Goal: Information Seeking & Learning: Learn about a topic

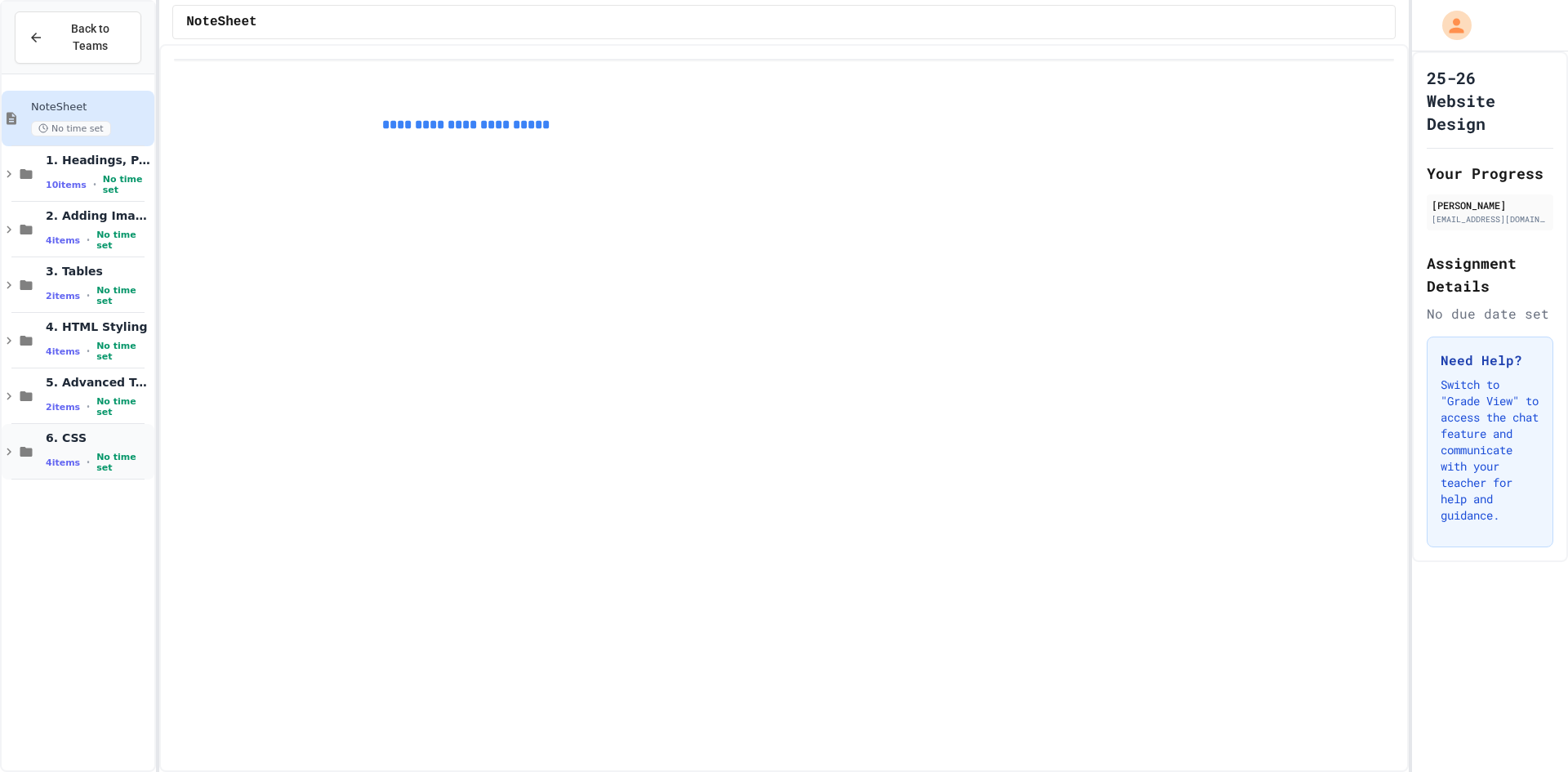
click at [124, 431] on span "6. CSS" at bounding box center [98, 438] width 105 height 14
click at [113, 656] on span "6.1.3 Internal Style Sheet" at bounding box center [98, 663] width 105 height 14
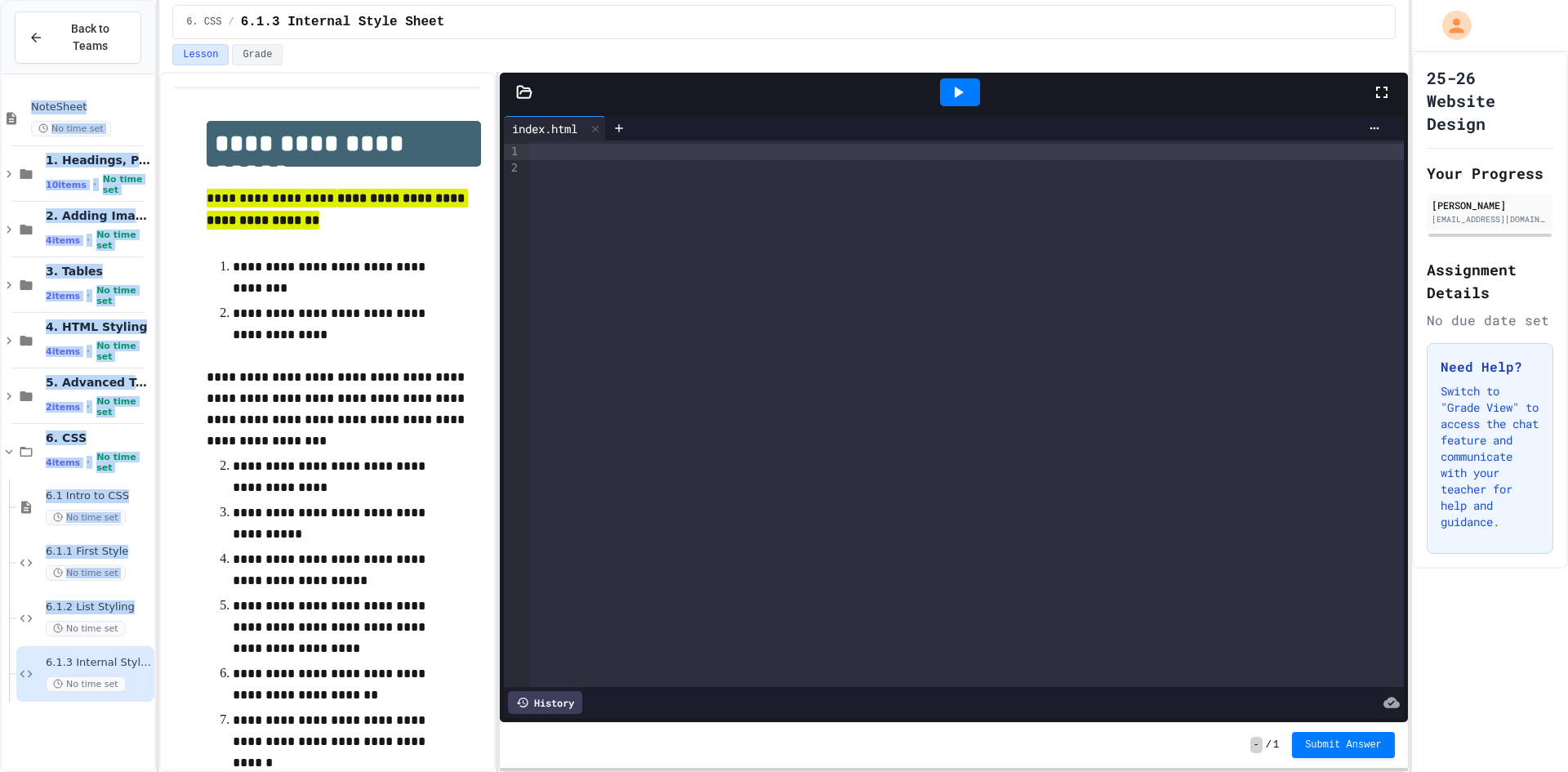
drag, startPoint x: 130, startPoint y: 598, endPoint x: 102, endPoint y: 706, distance: 111.6
click at [102, 706] on div "NoteSheet No time set 1. Headings, Paragraphs, Lists 10 items • No time set 2. …" at bounding box center [78, 431] width 152 height 700
click at [126, 600] on span "6.1.2 List Styling" at bounding box center [98, 607] width 105 height 14
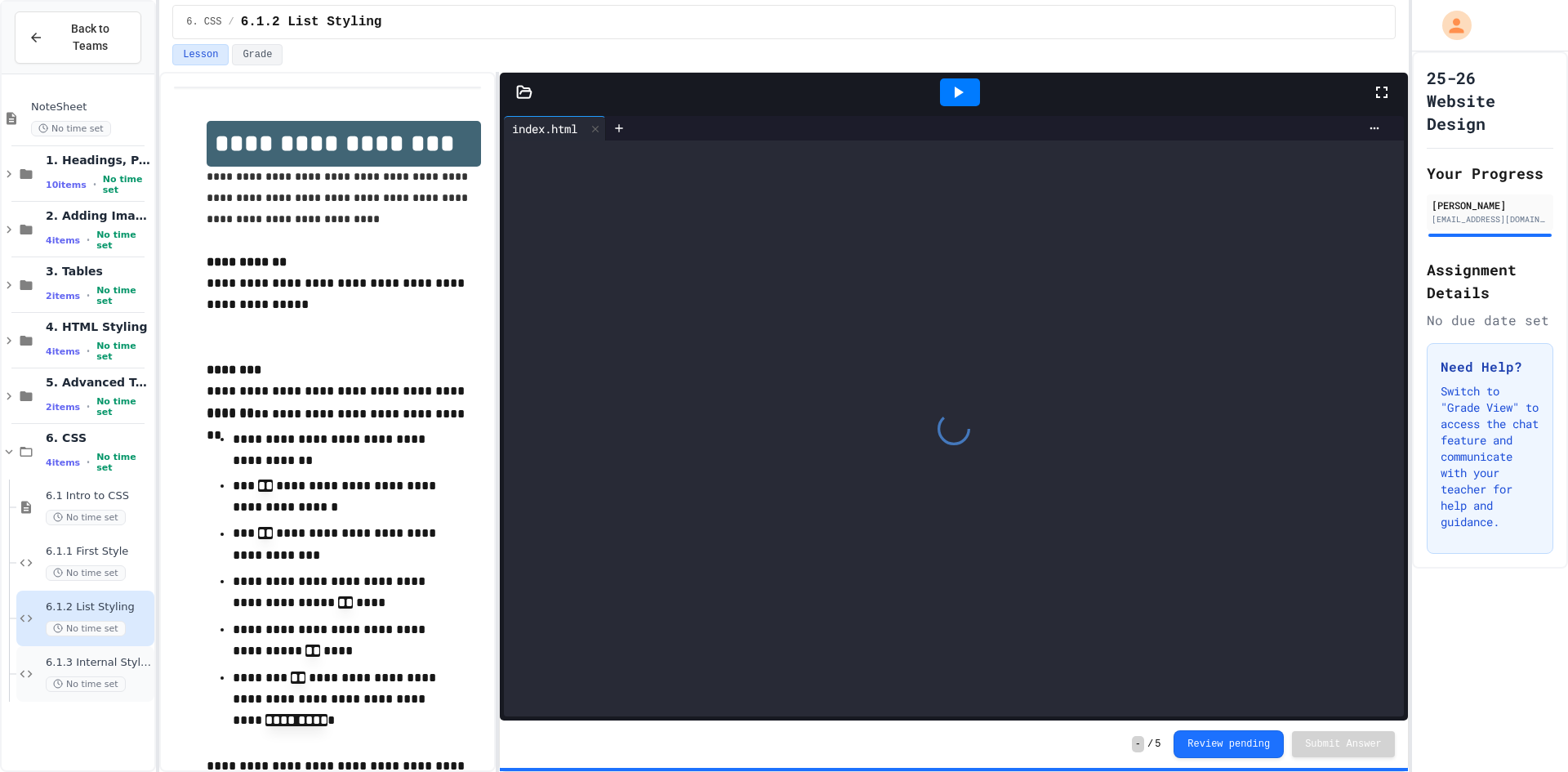
click at [124, 657] on div "6.1.3 Internal Style Sheet No time set" at bounding box center [98, 674] width 105 height 36
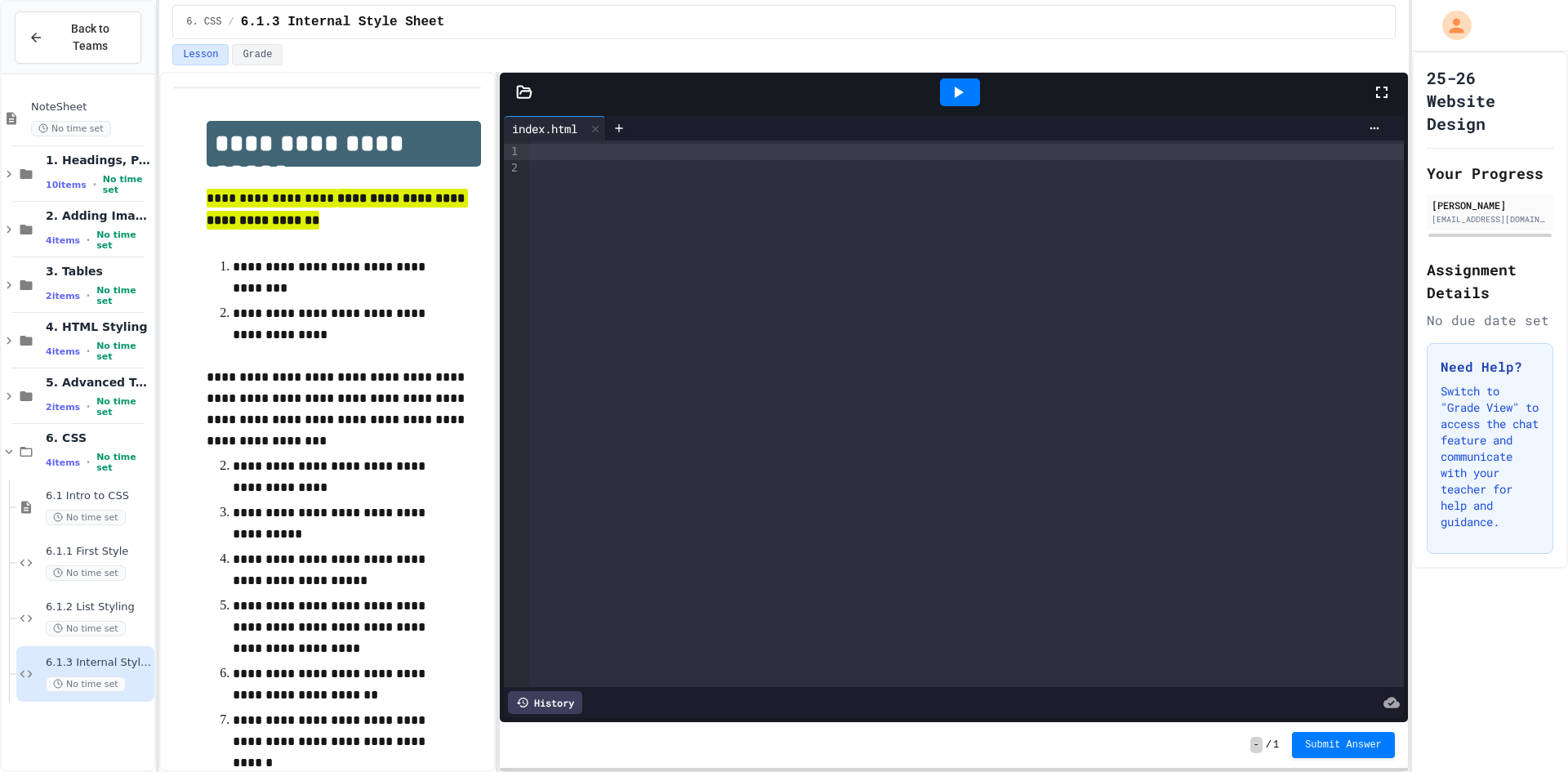
click at [974, 101] on div at bounding box center [960, 92] width 40 height 28
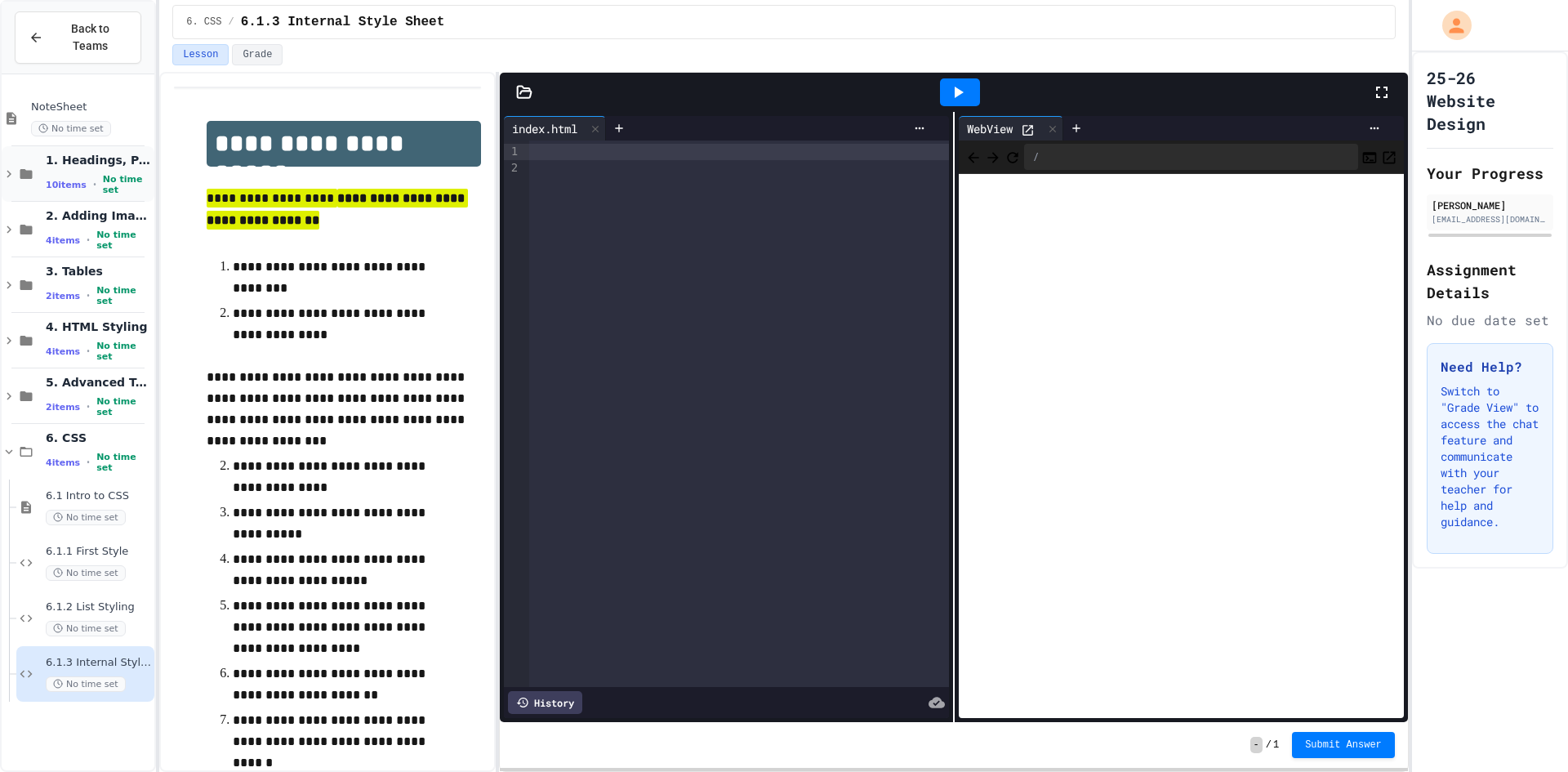
click at [97, 152] on span "1. Headings, Paragraphs, Lists" at bounding box center [98, 159] width 105 height 14
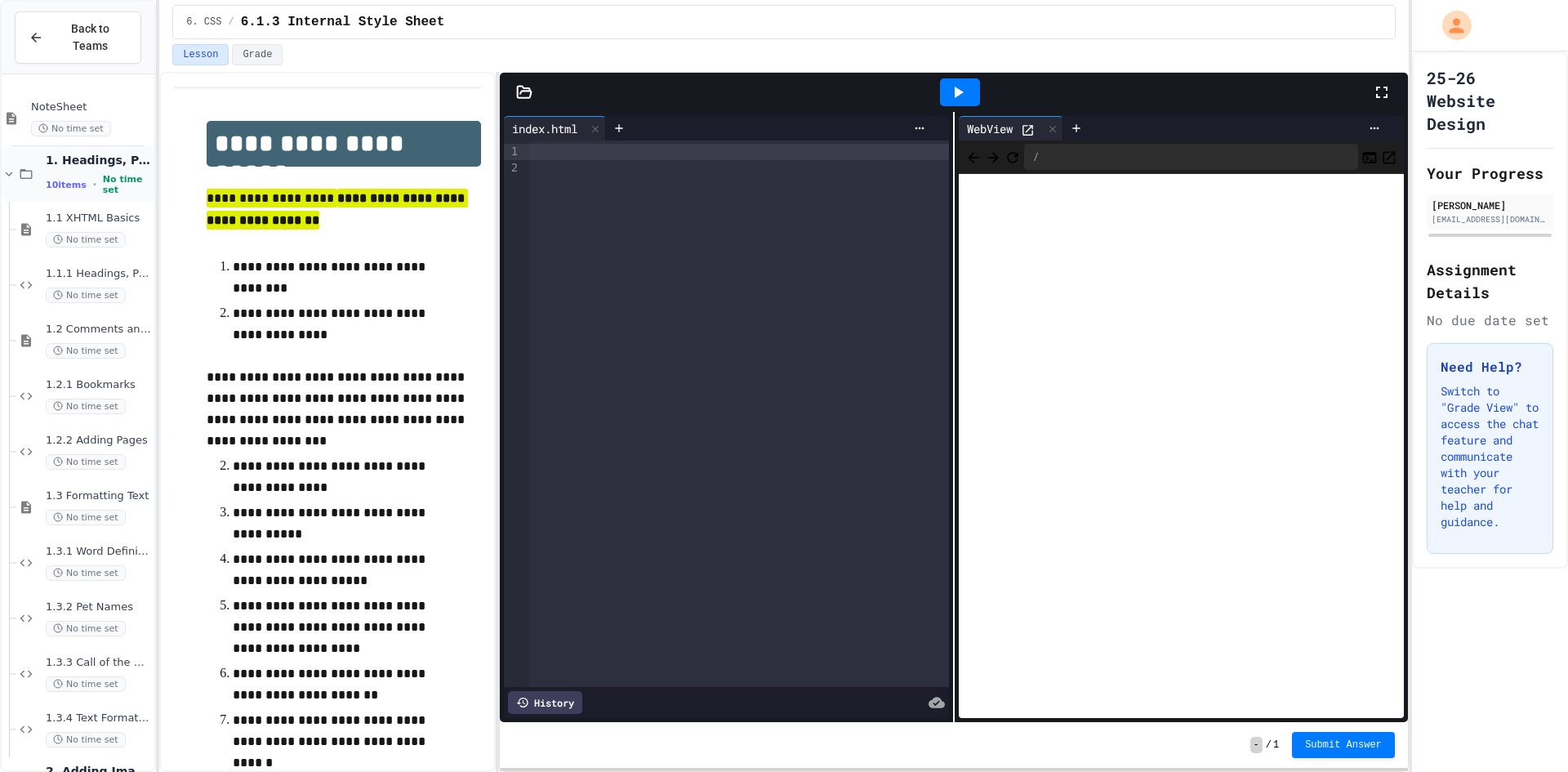
click at [42, 160] on div "1. Headings, Paragraphs, Lists 10 items • No time set" at bounding box center [78, 174] width 152 height 56
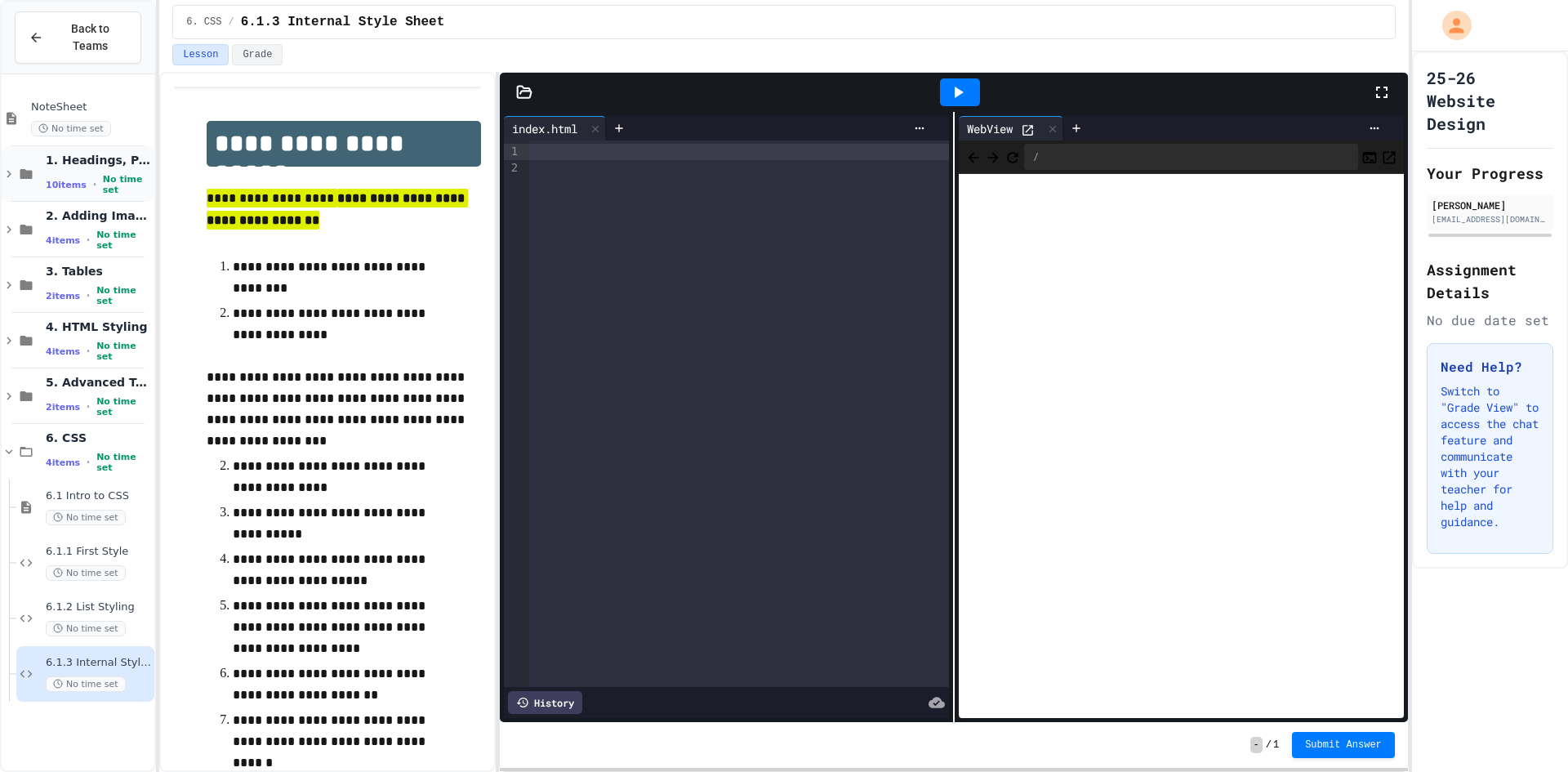
click at [90, 174] on div "10 items • No time set" at bounding box center [98, 185] width 105 height 21
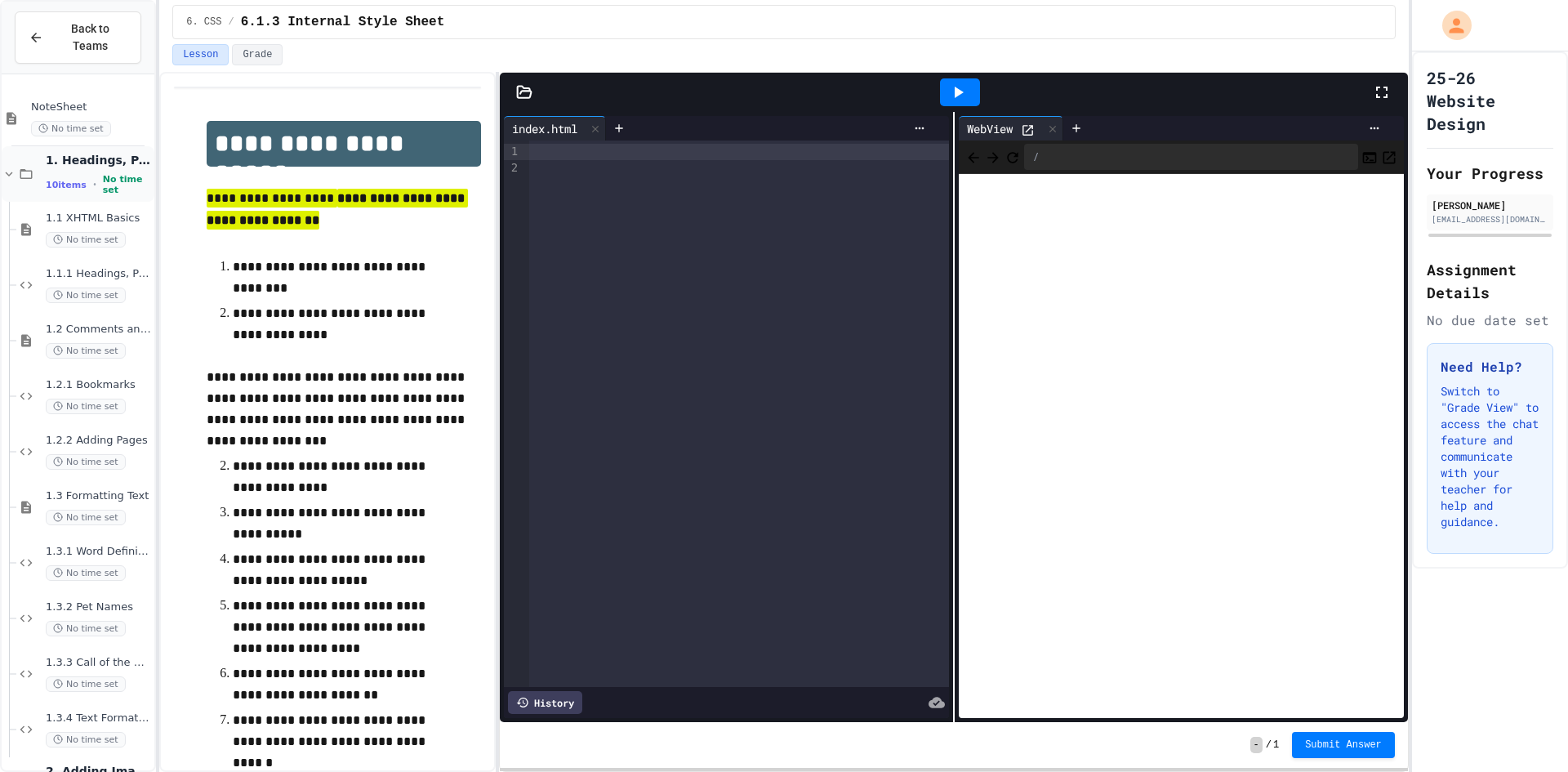
click at [103, 174] on span "No time set" at bounding box center [127, 185] width 48 height 21
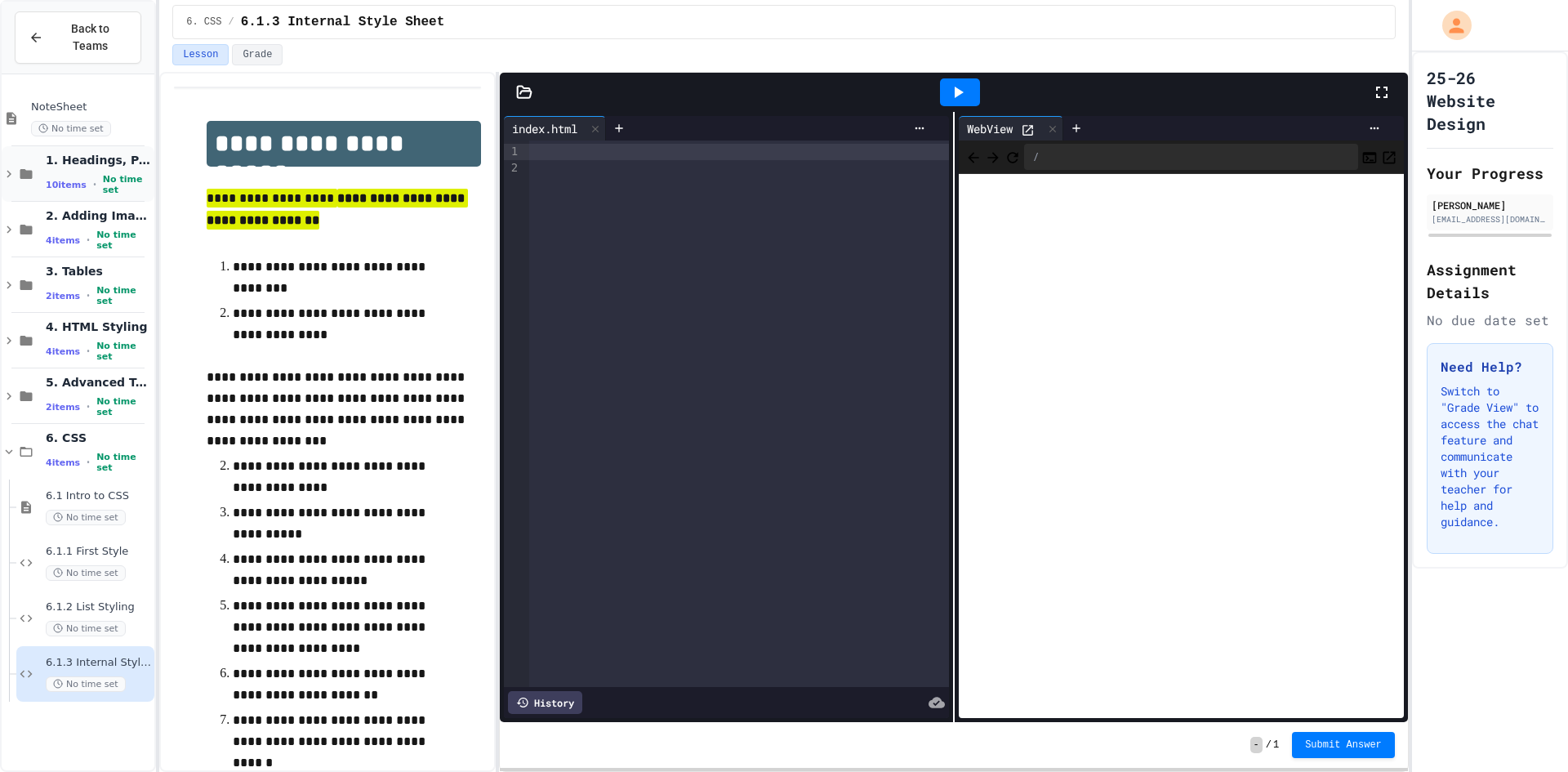
click at [77, 179] on span "10 items" at bounding box center [66, 185] width 41 height 11
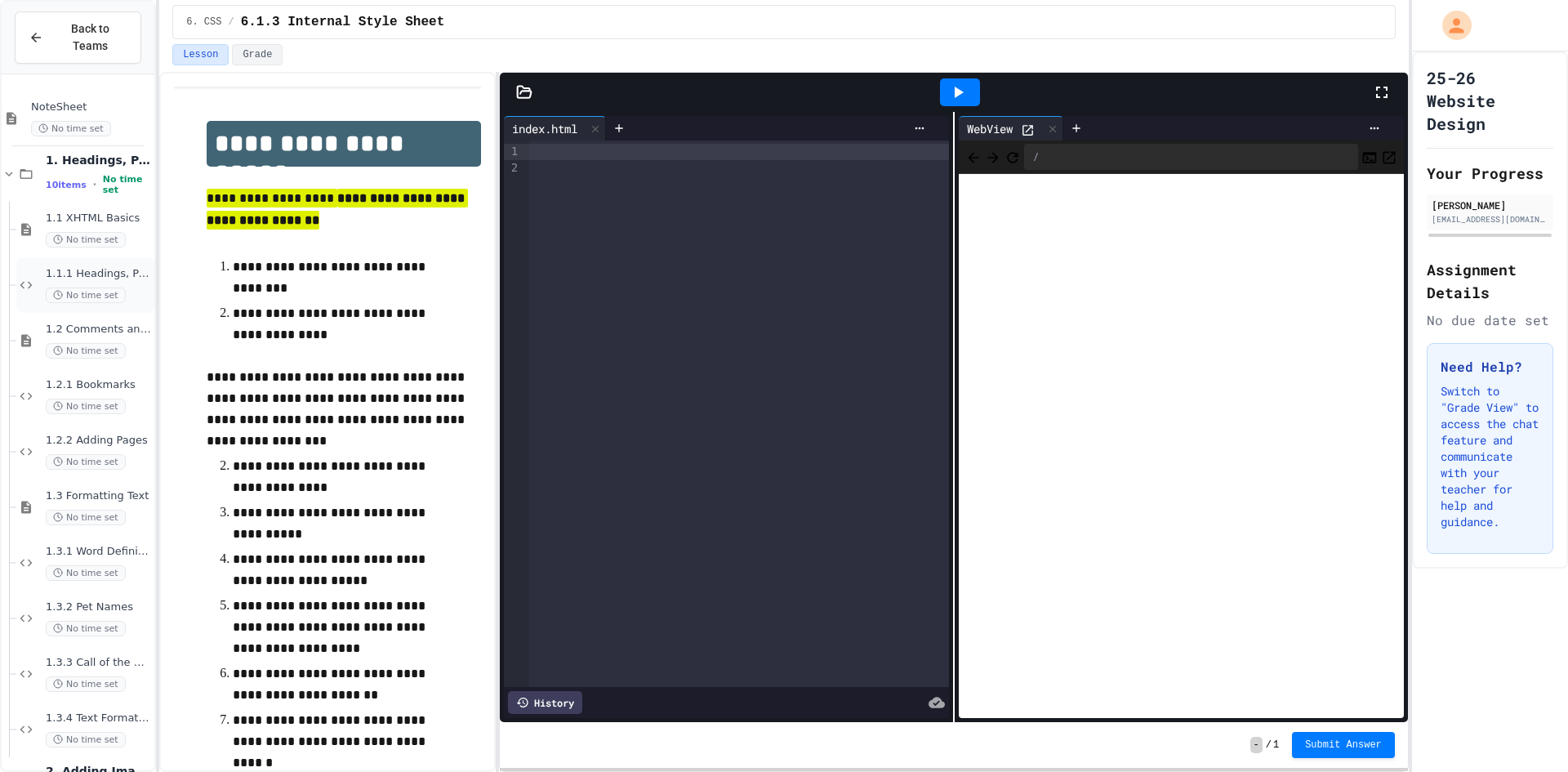
click at [85, 288] on span "No time set" at bounding box center [85, 295] width 80 height 15
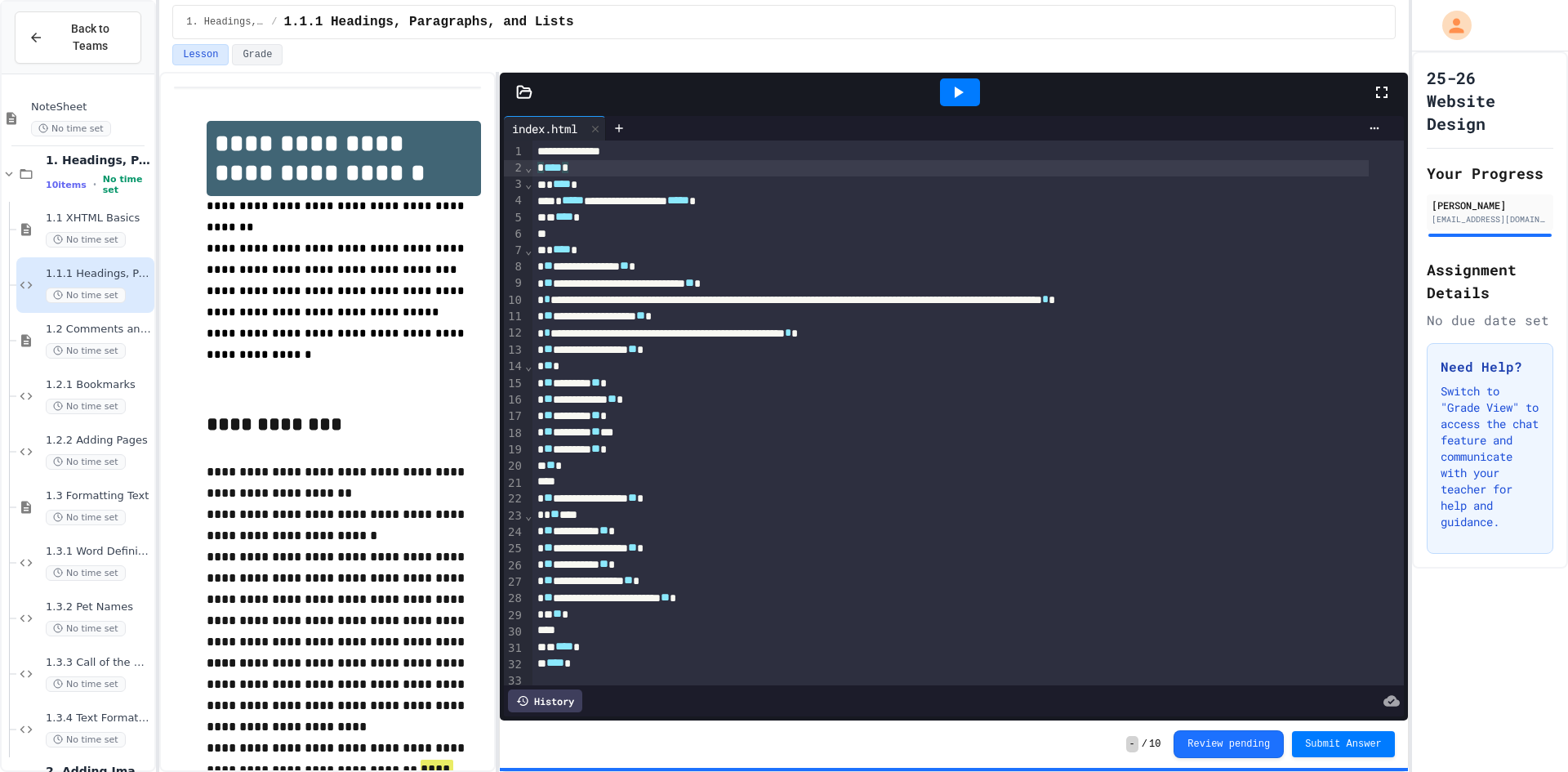
click at [534, 168] on div "* **** *" at bounding box center [950, 168] width 836 height 16
click at [531, 155] on div "› ⌄ ⌄ ⌄ ⌄ ⌄" at bounding box center [529, 416] width 8 height 552
click at [531, 152] on div "› ⌄ ⌄ ⌄ ⌄ ⌄" at bounding box center [529, 416] width 8 height 552
click at [530, 144] on div "› ⌄ ⌄ ⌄ ⌄ ⌄" at bounding box center [529, 416] width 8 height 552
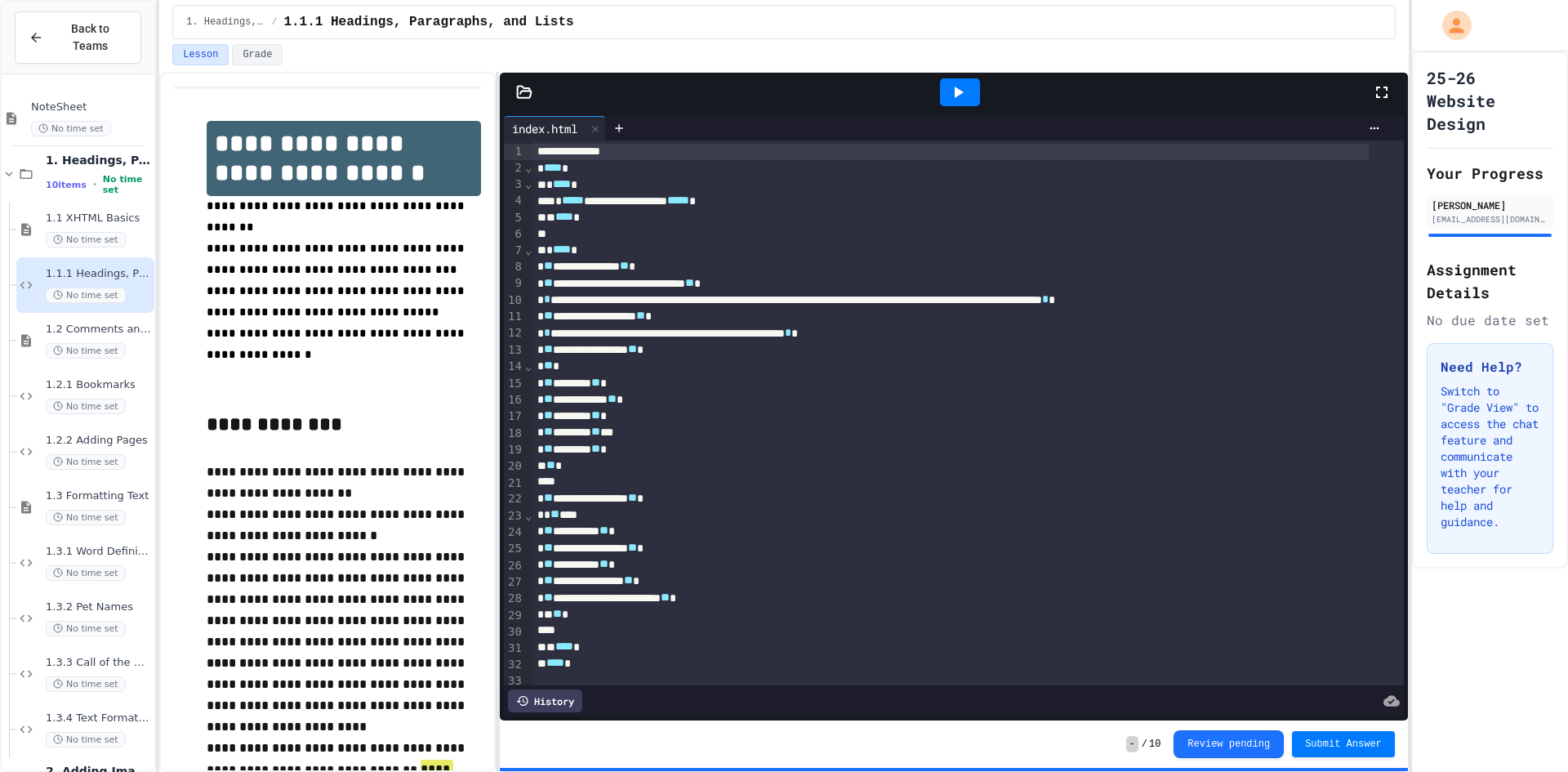
click at [533, 146] on div "**********" at bounding box center [950, 152] width 836 height 16
click at [536, 146] on div "**********" at bounding box center [950, 152] width 836 height 16
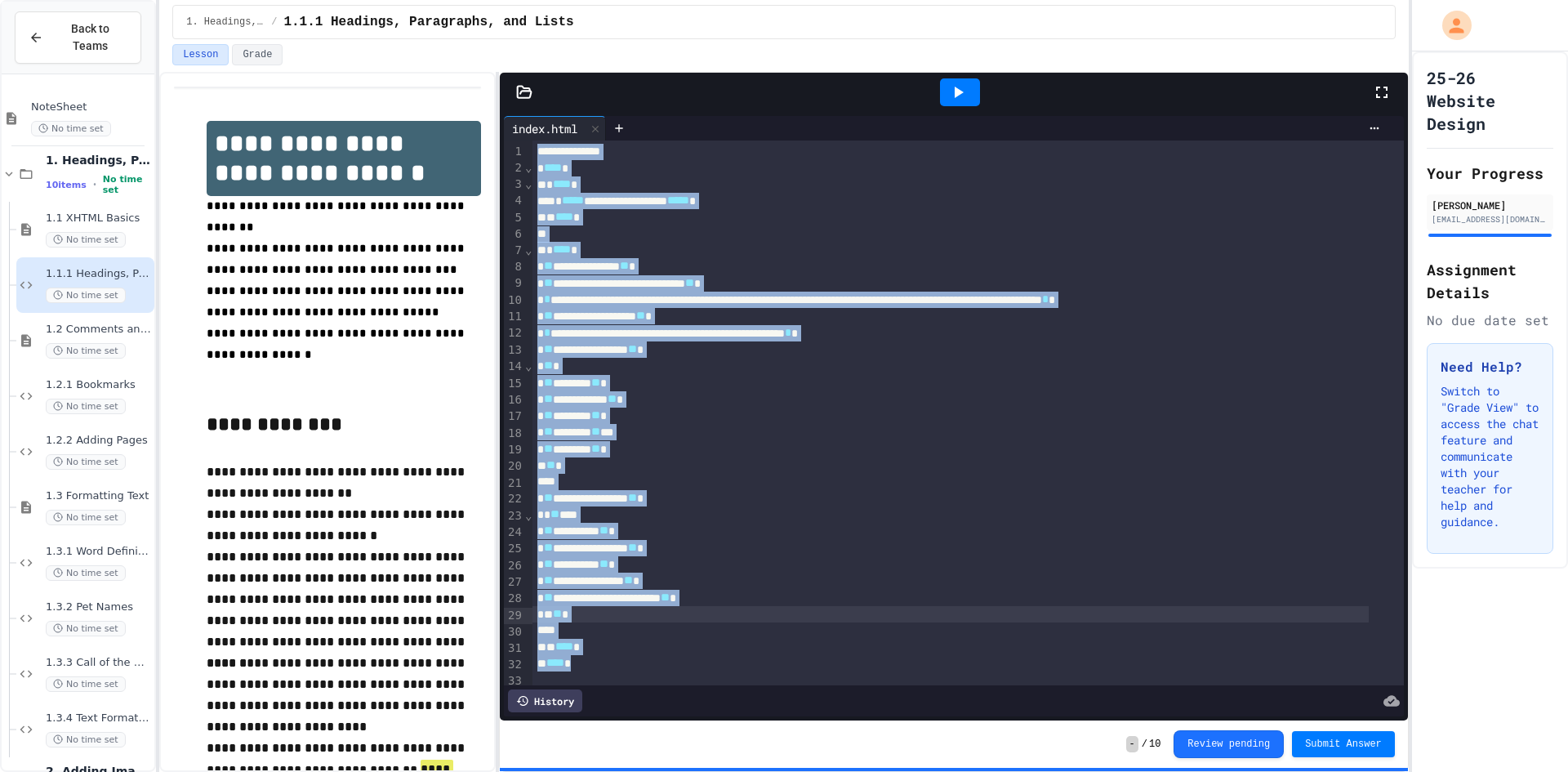
scroll to position [32, 0]
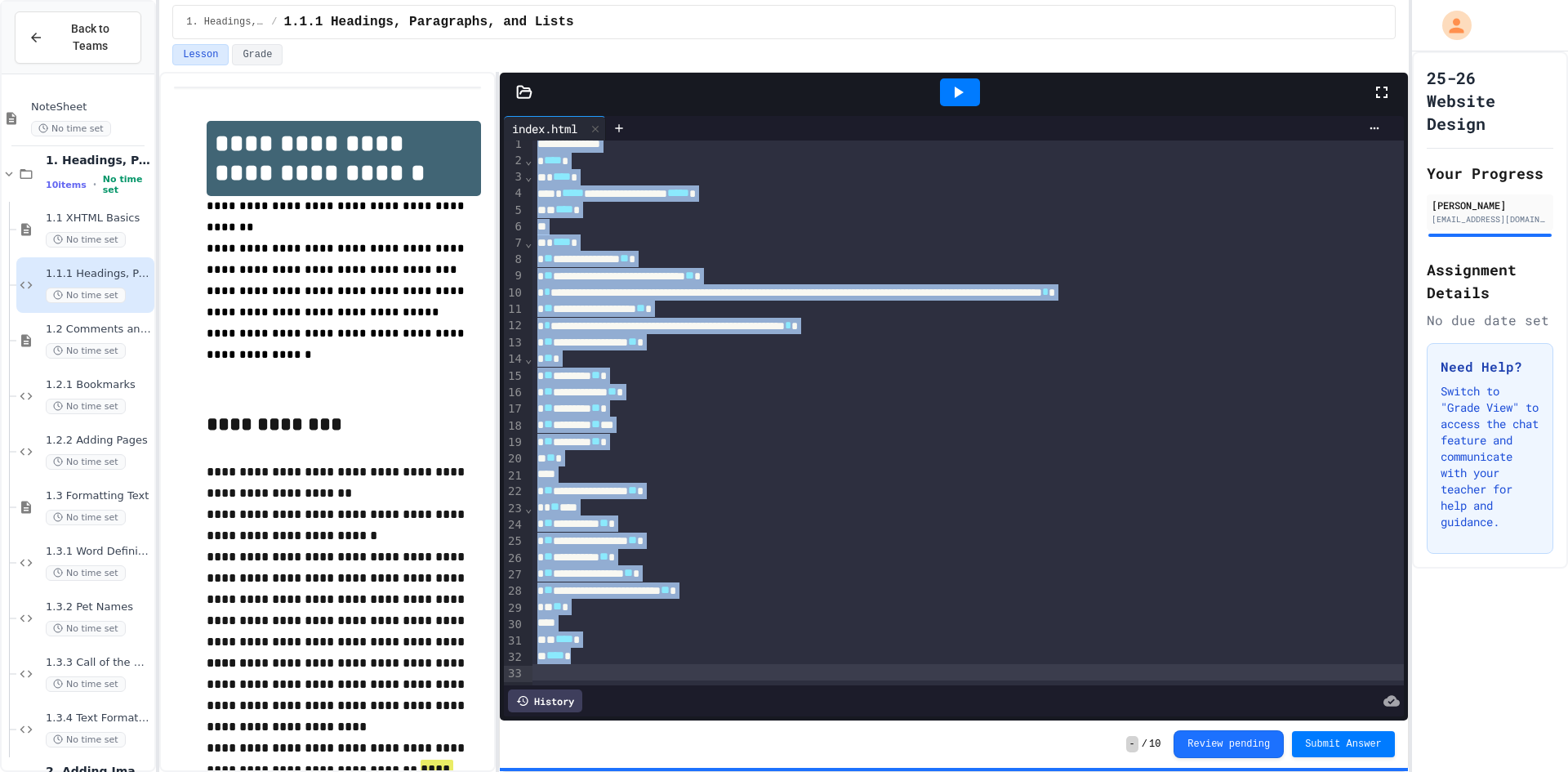
drag, startPoint x: 536, startPoint y: 146, endPoint x: 649, endPoint y: 763, distance: 627.3
click at [649, 763] on div "**********" at bounding box center [954, 422] width 908 height 698
copy div "**********"
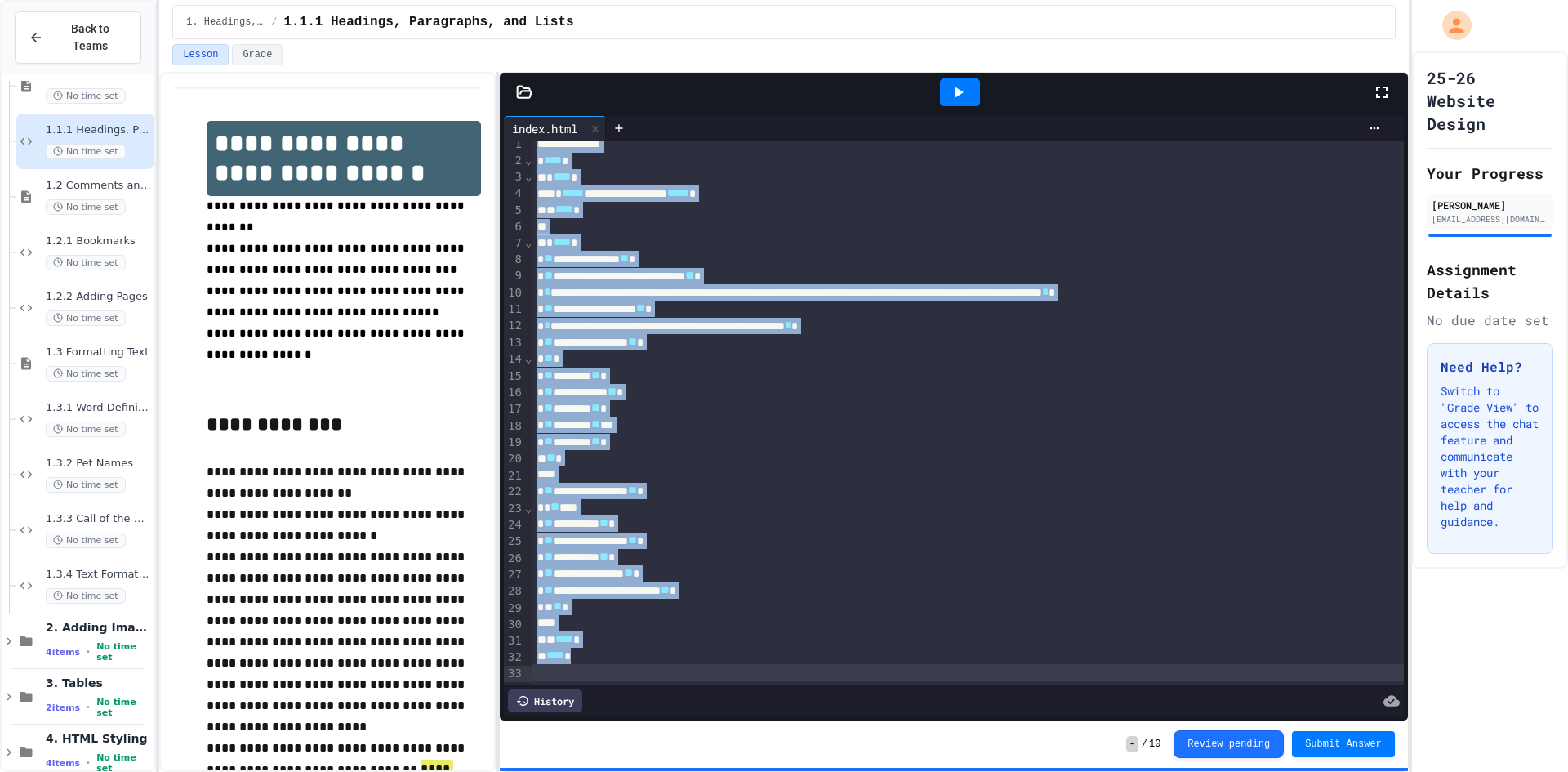
scroll to position [486, 0]
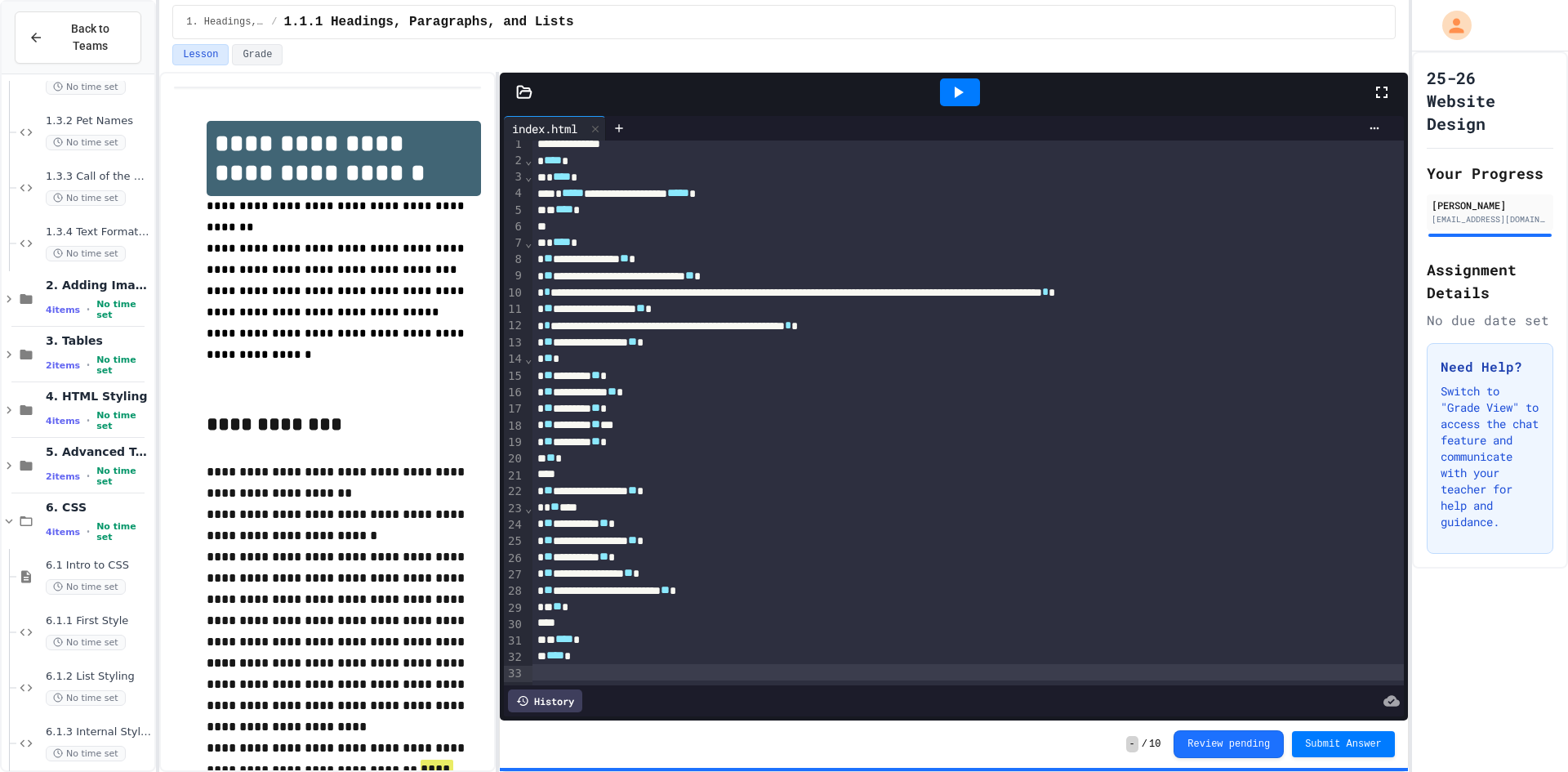
click at [107, 725] on span "6.1.3 Internal Style Sheet" at bounding box center [98, 732] width 105 height 14
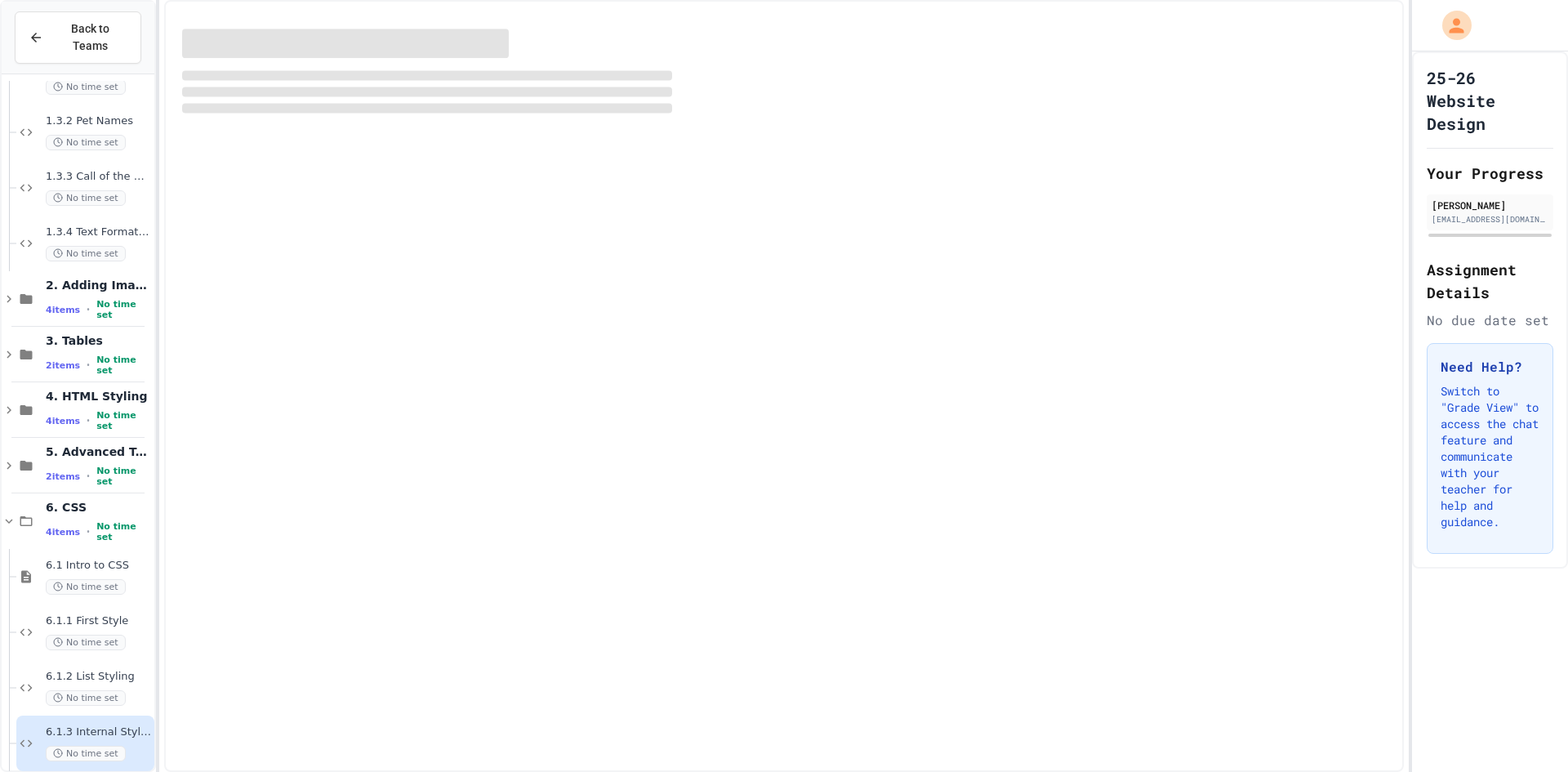
scroll to position [466, 0]
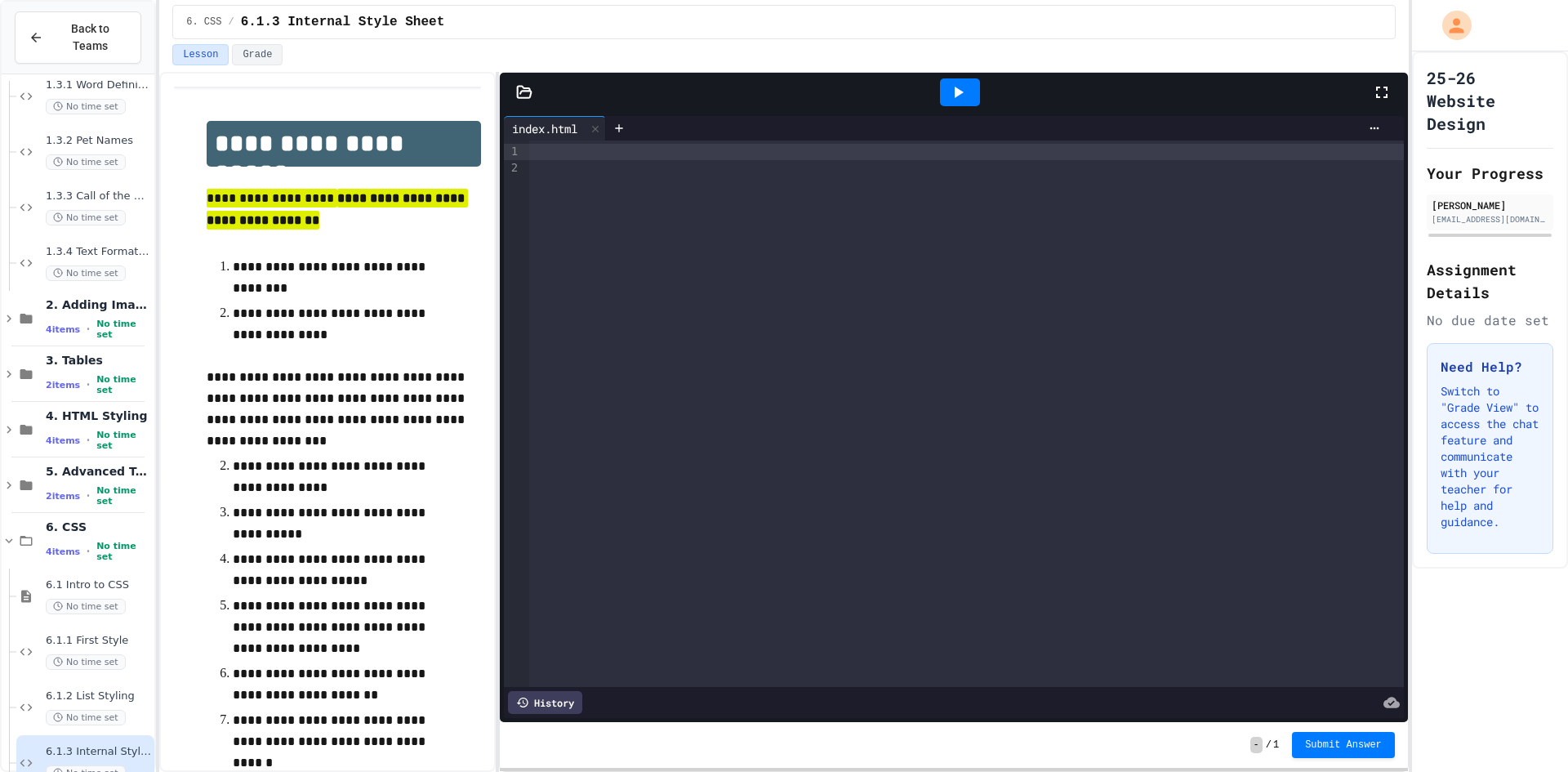
click at [561, 210] on div at bounding box center [966, 414] width 874 height 547
click at [571, 234] on div at bounding box center [966, 414] width 874 height 547
click at [573, 149] on div at bounding box center [966, 152] width 874 height 16
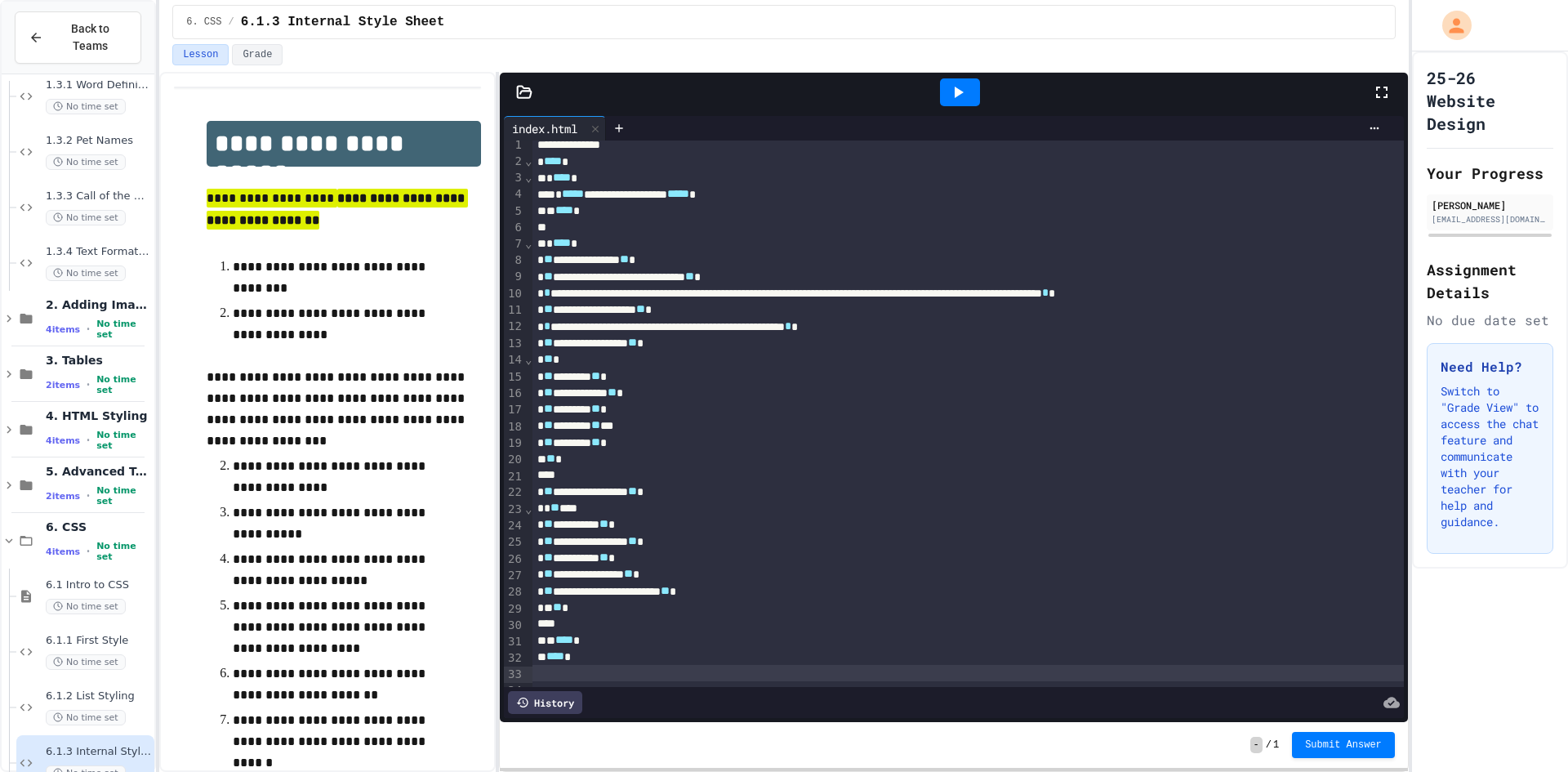
scroll to position [0, 0]
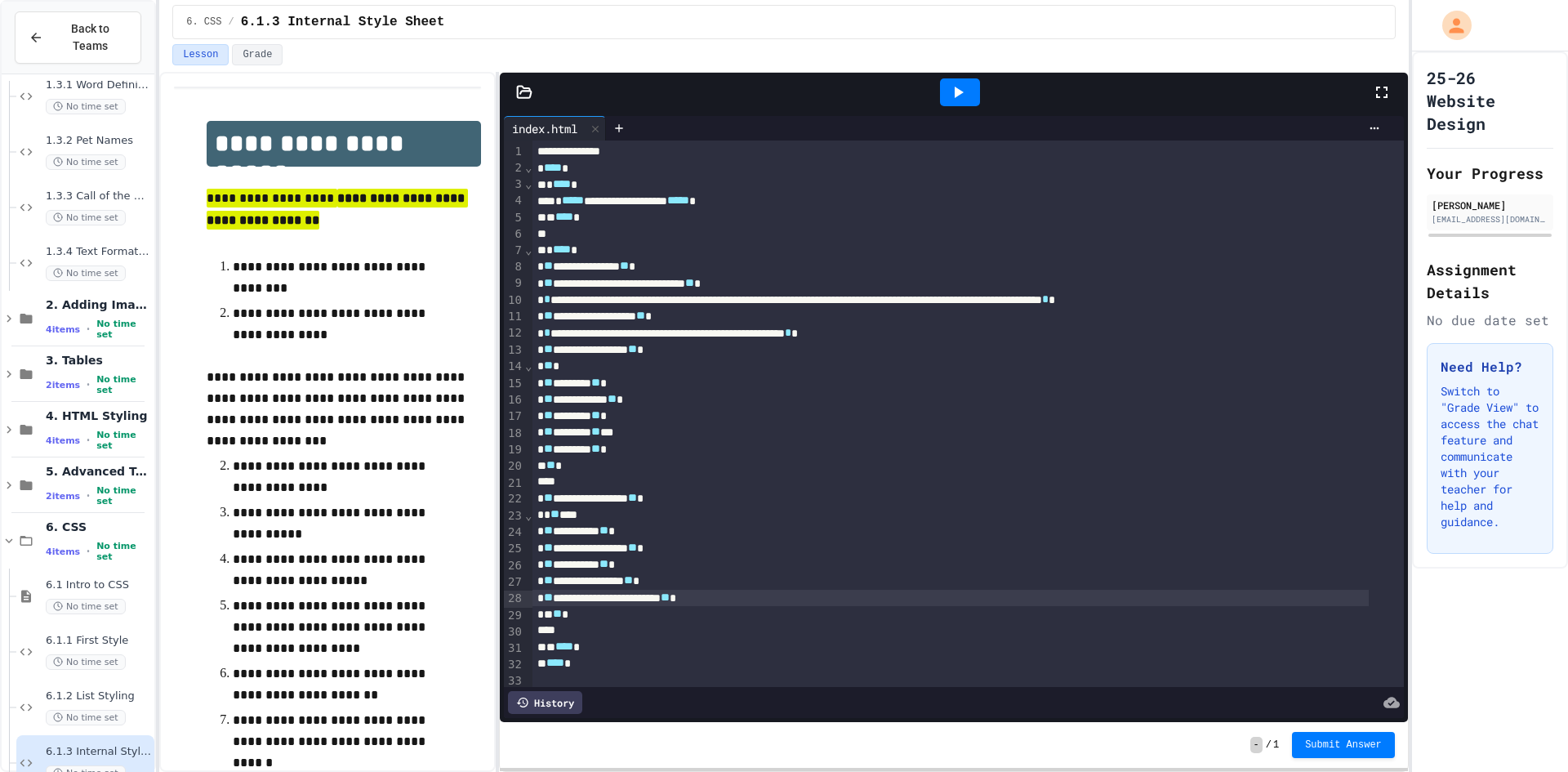
click at [601, 604] on div "**********" at bounding box center [950, 598] width 836 height 16
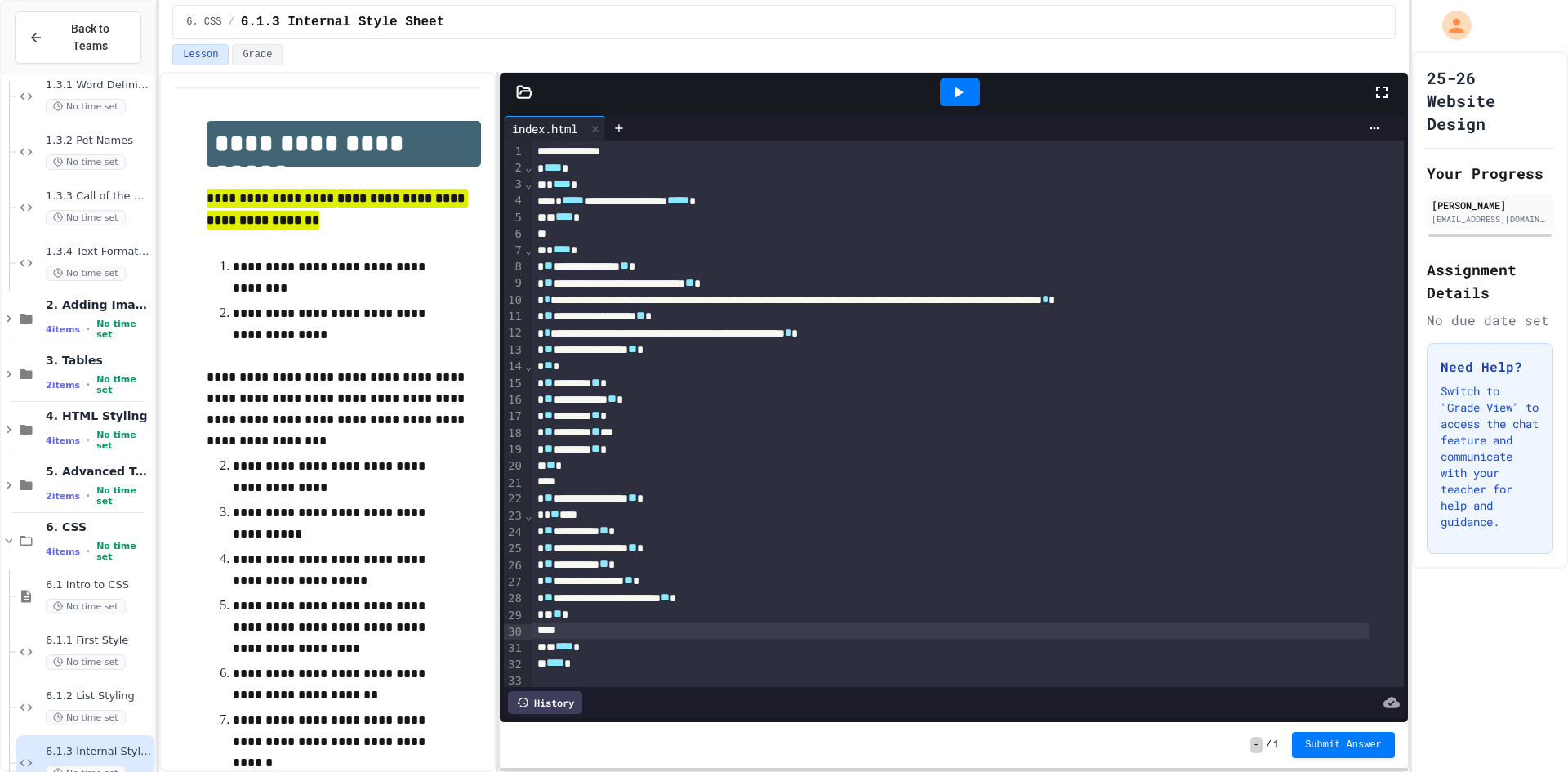
click at [588, 624] on div at bounding box center [950, 630] width 836 height 16
click at [586, 622] on div "** ** *" at bounding box center [950, 614] width 836 height 16
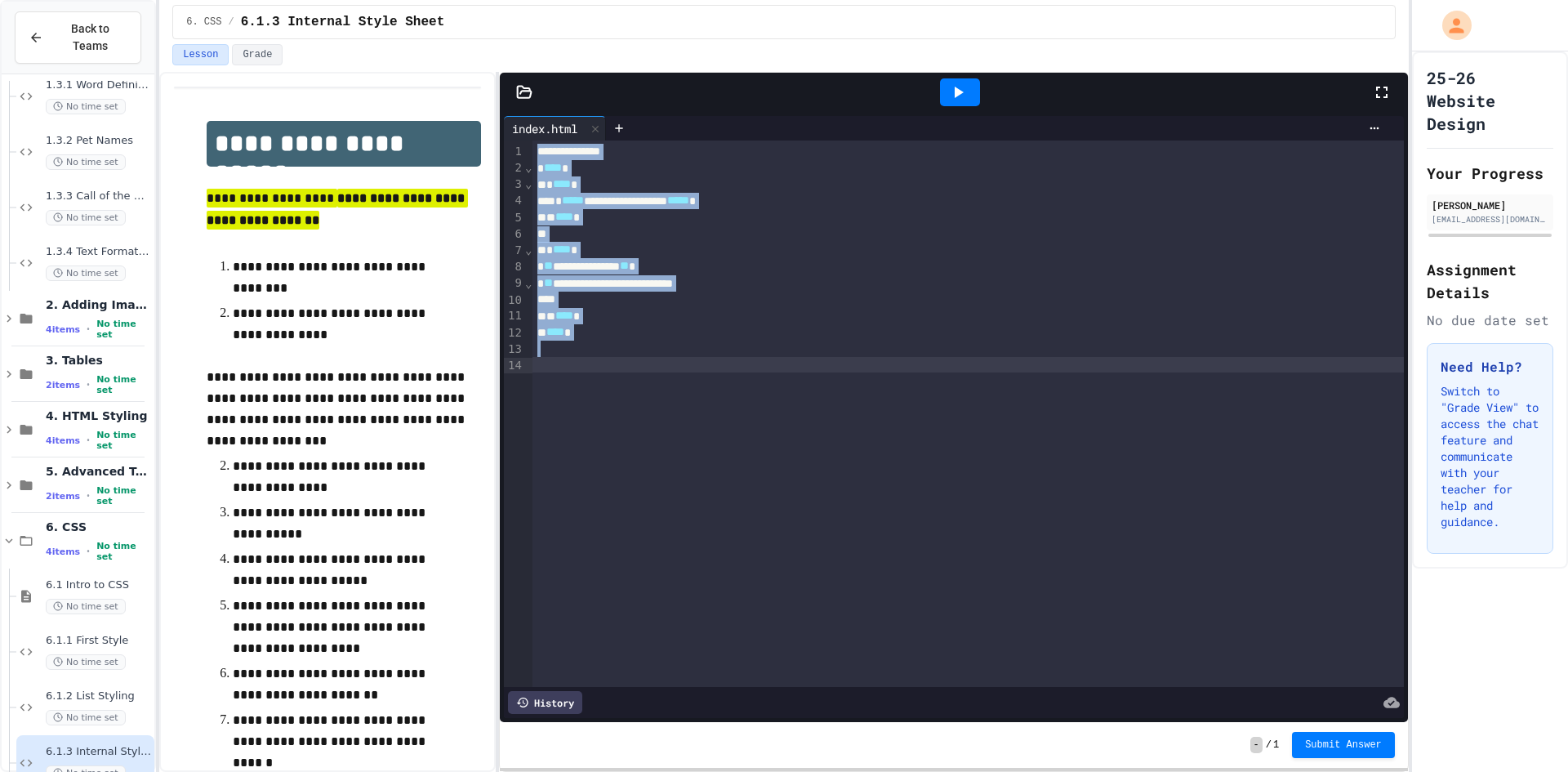
drag, startPoint x: 535, startPoint y: 144, endPoint x: 600, endPoint y: 425, distance: 288.4
click at [603, 425] on div "**********" at bounding box center [967, 414] width 871 height 547
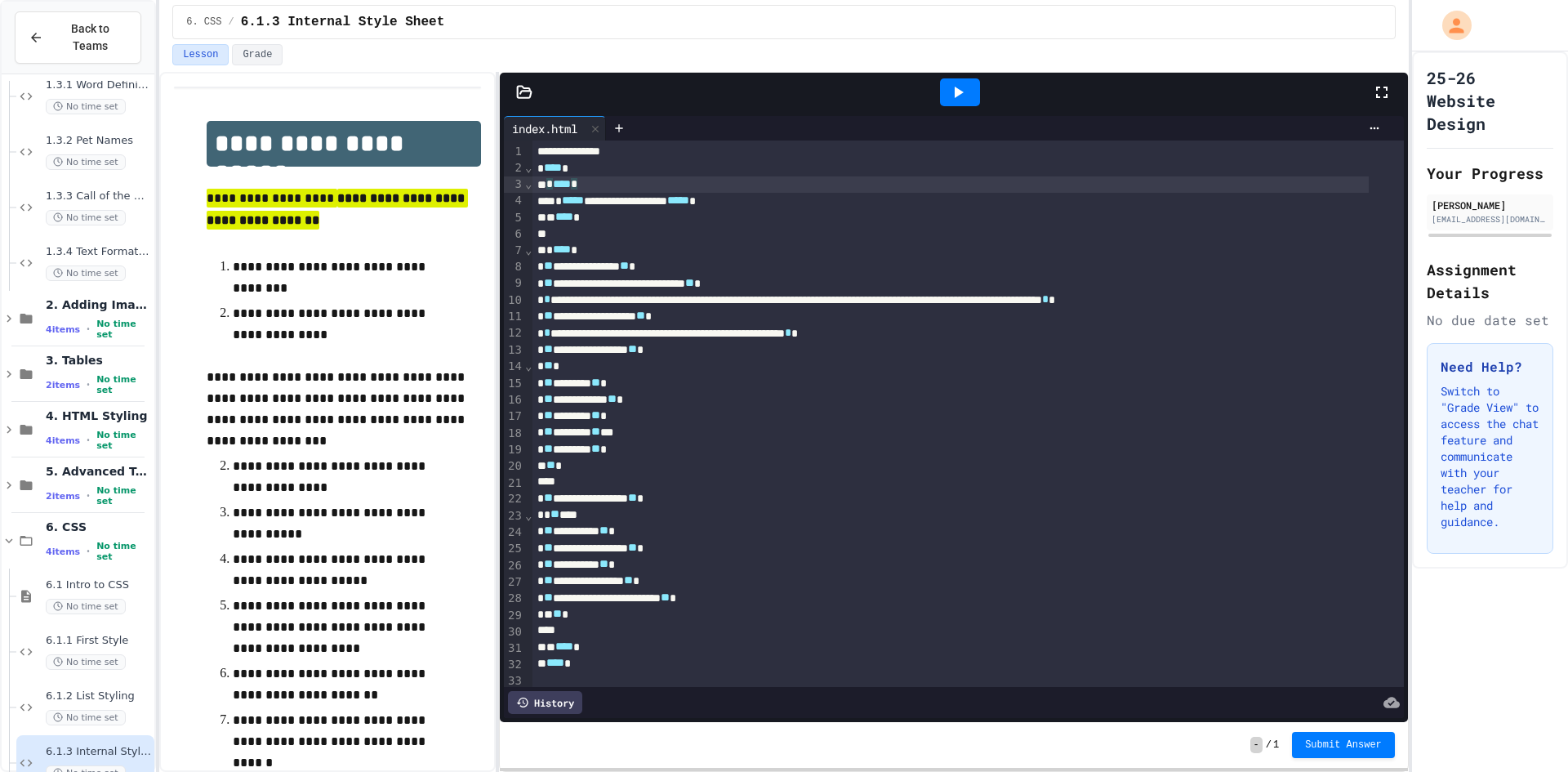
click at [716, 192] on div "* **** *" at bounding box center [950, 184] width 836 height 16
click at [716, 198] on div "**********" at bounding box center [950, 201] width 836 height 16
click at [714, 189] on div "* **** *" at bounding box center [950, 184] width 836 height 16
click at [713, 196] on div "**********" at bounding box center [950, 201] width 836 height 16
click at [550, 234] on div at bounding box center [950, 234] width 836 height 16
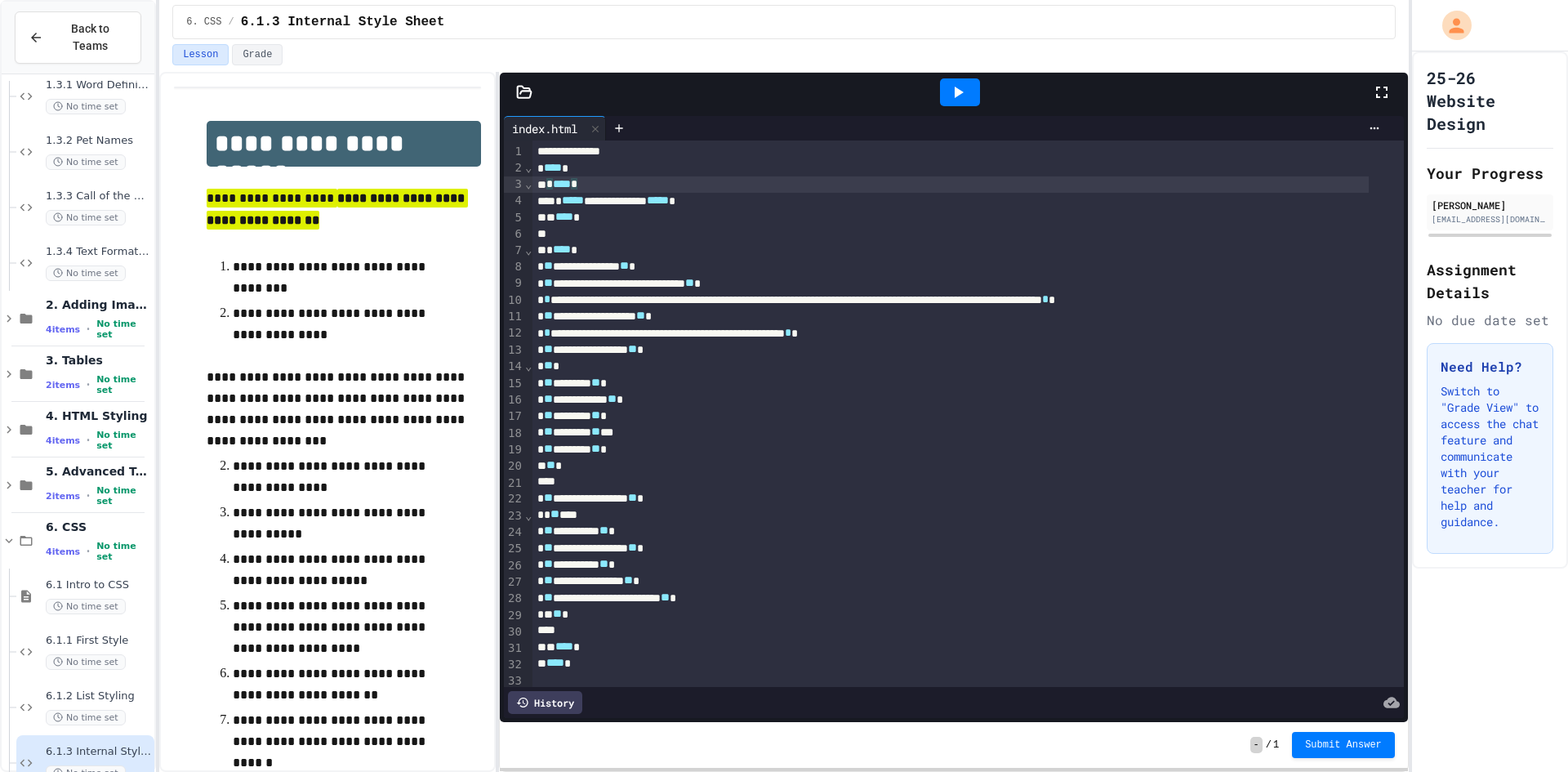
click at [600, 179] on div "* **** *" at bounding box center [950, 184] width 836 height 16
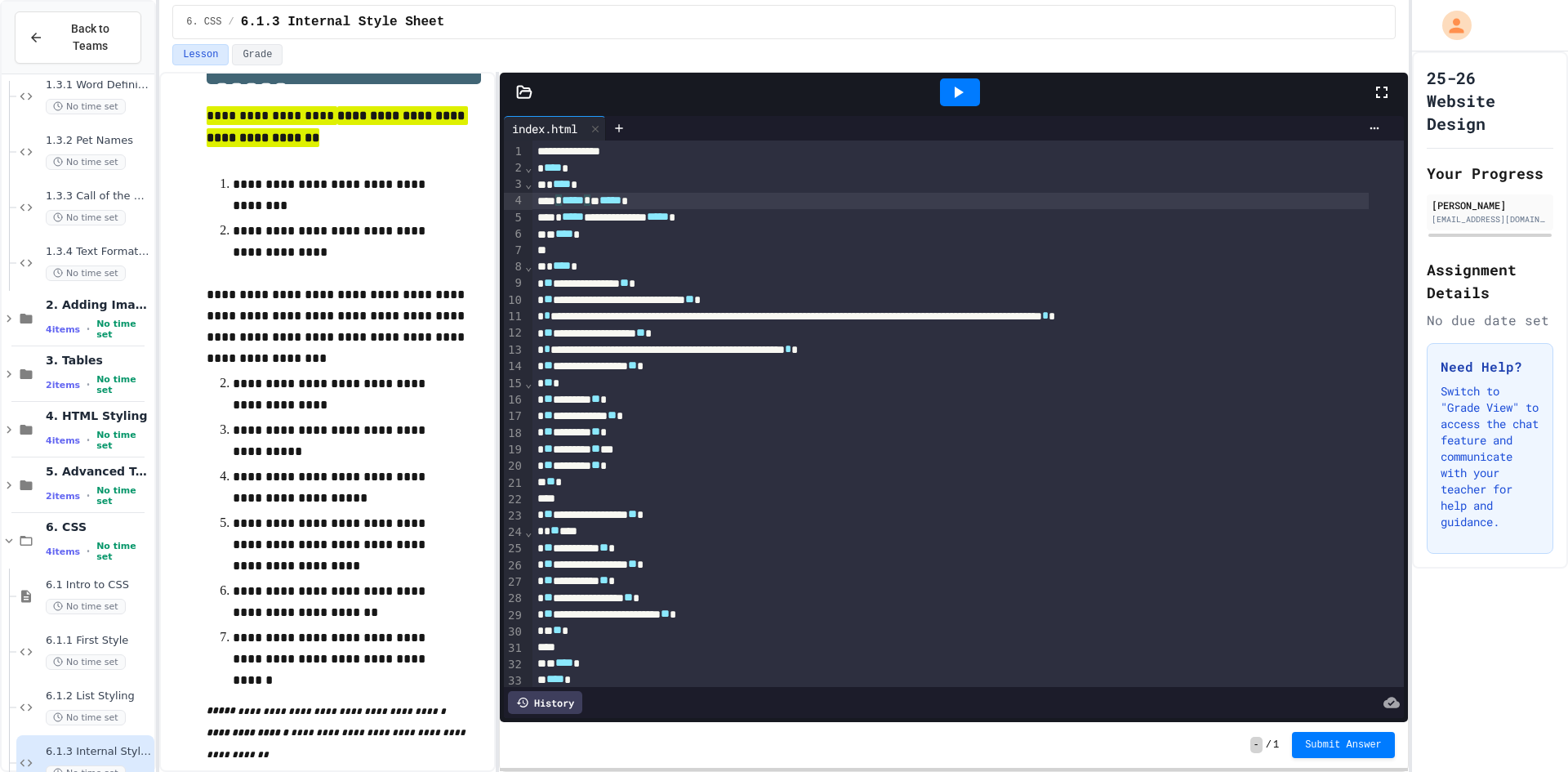
scroll to position [163, 0]
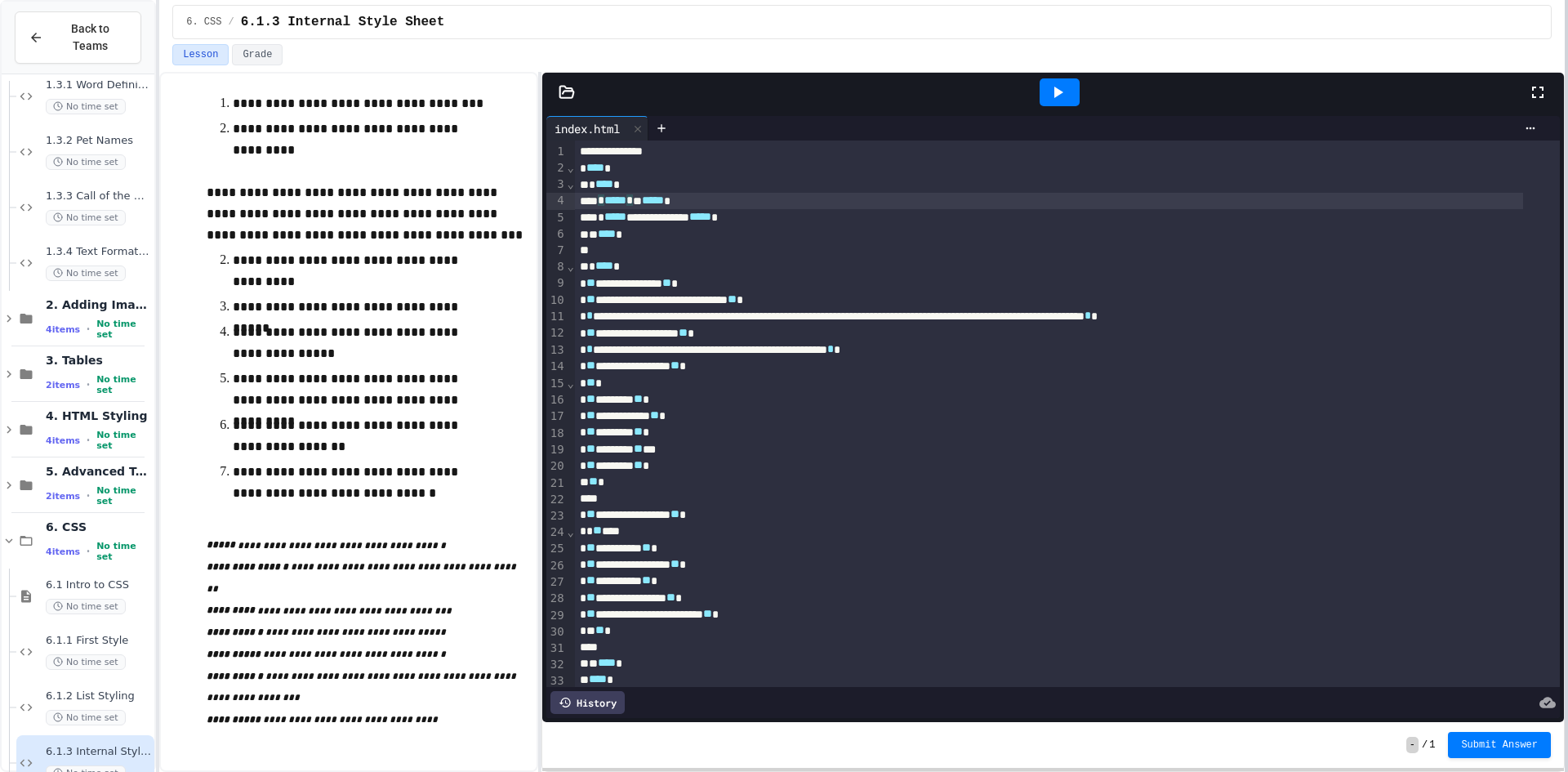
click at [1567, 209] on div at bounding box center [1566, 386] width 3 height 772
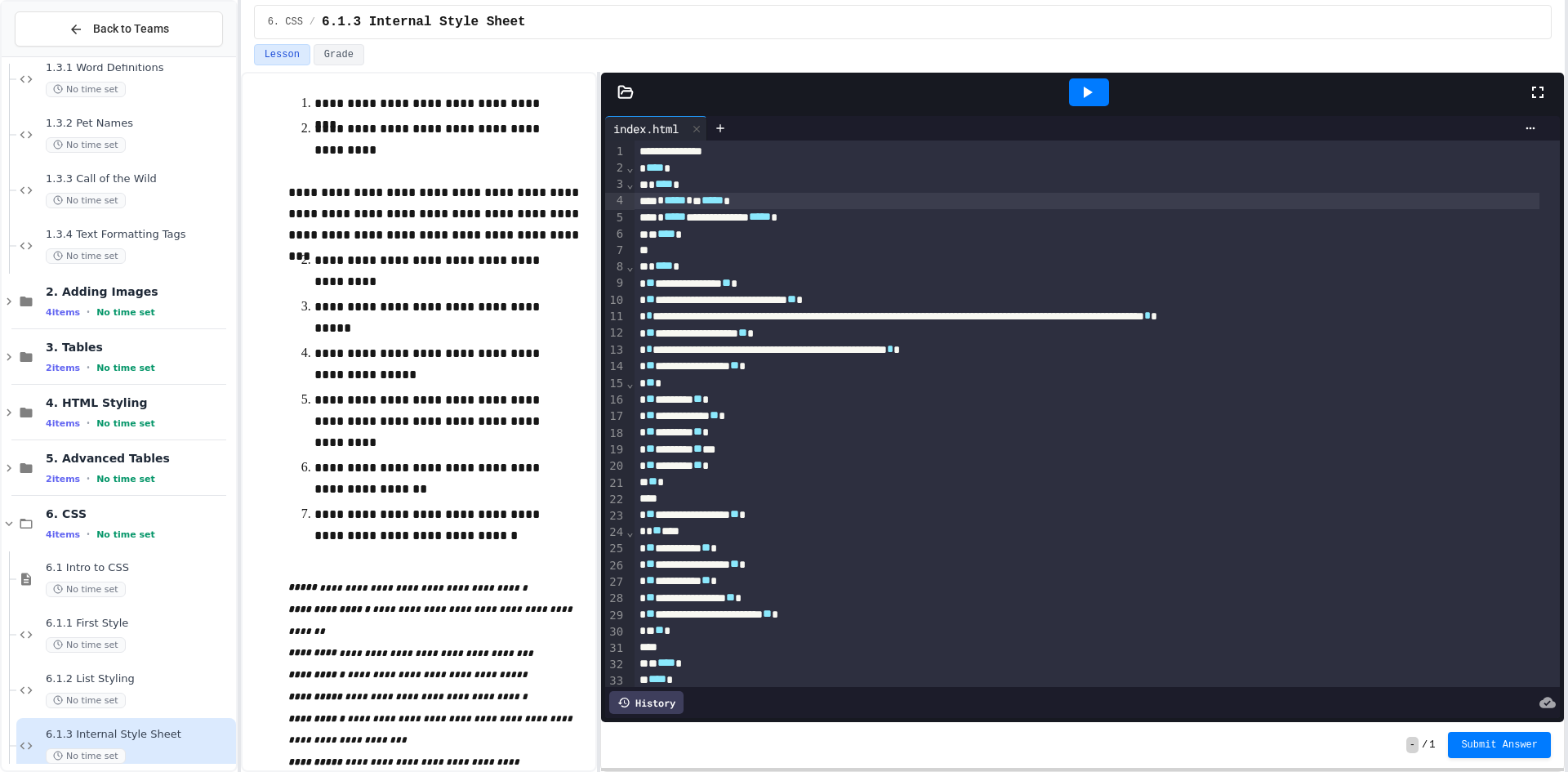
click at [330, 478] on div "**********" at bounding box center [784, 386] width 1568 height 772
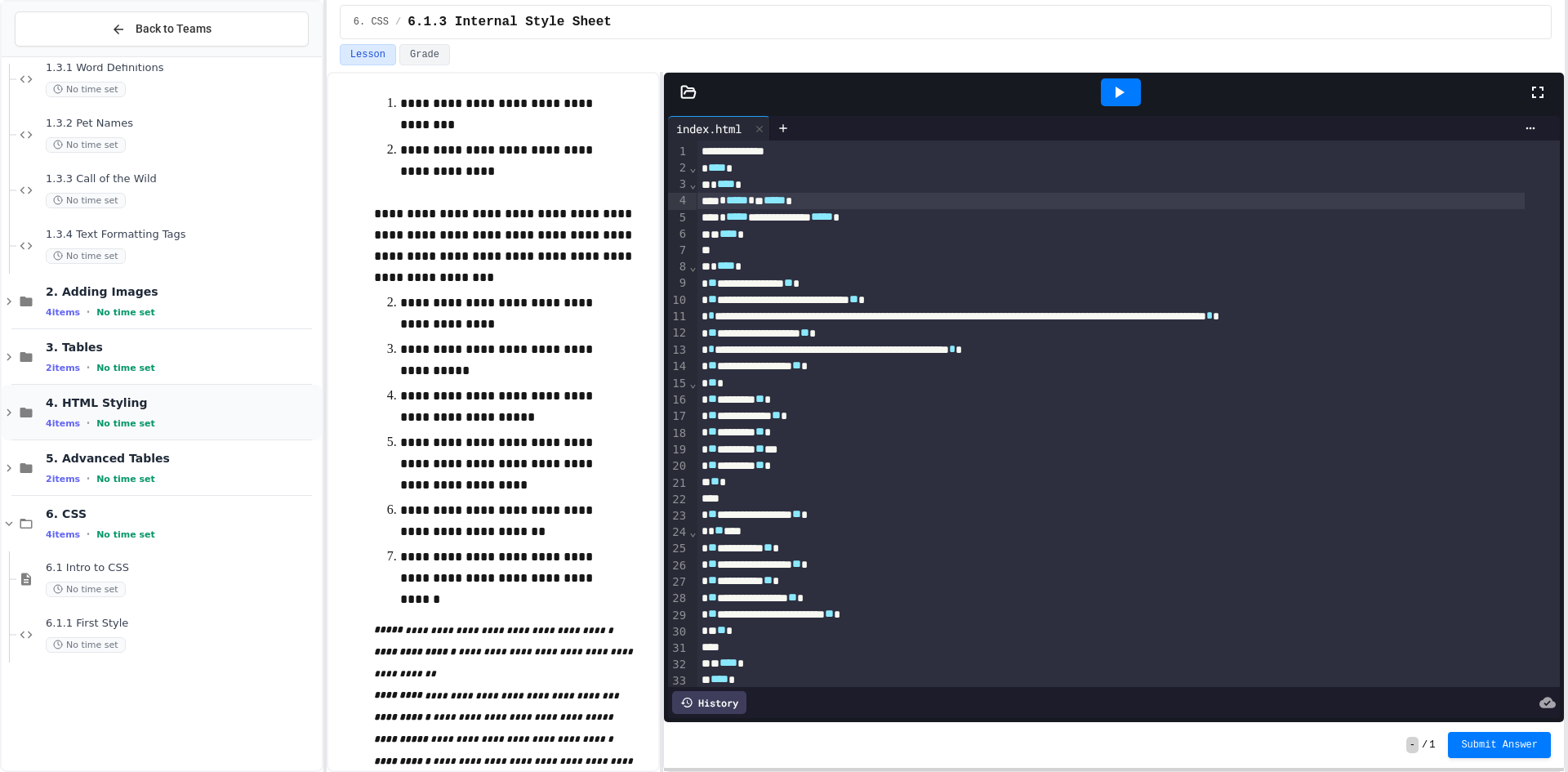
scroll to position [0, 0]
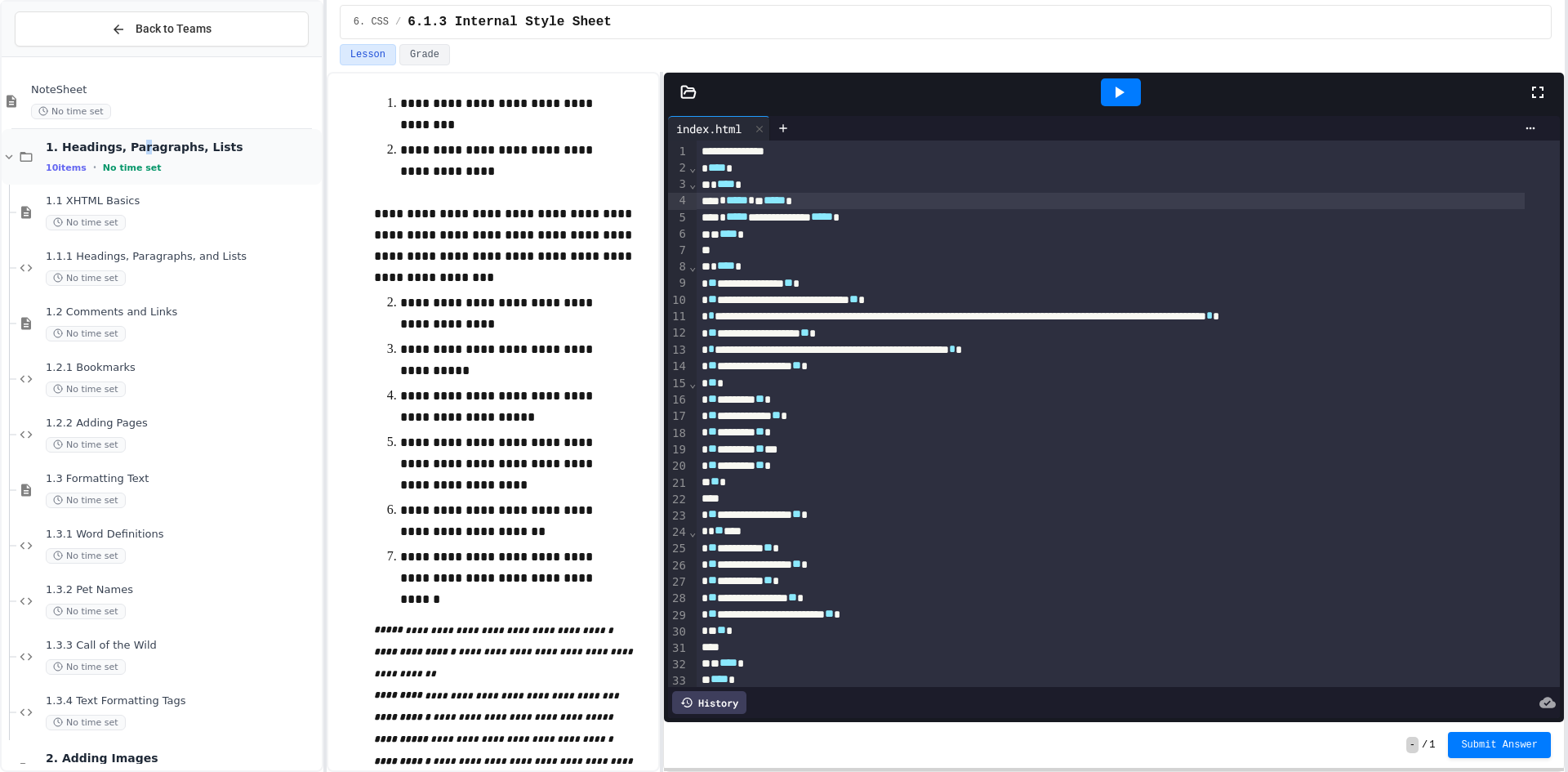
click at [128, 149] on span "1. Headings, Paragraphs, Lists" at bounding box center [182, 146] width 272 height 14
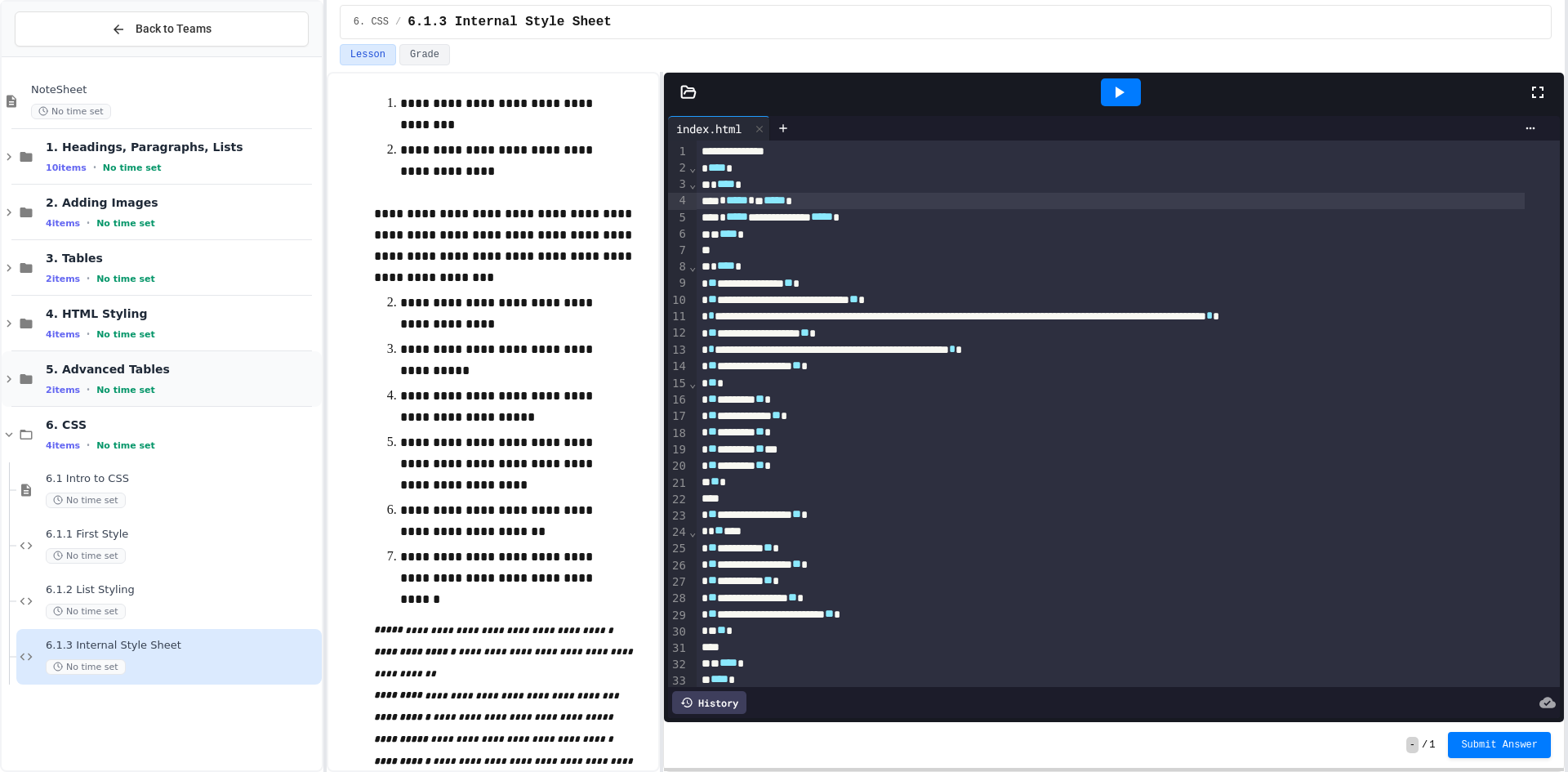
click at [157, 371] on span "5. Advanced Tables" at bounding box center [182, 368] width 272 height 14
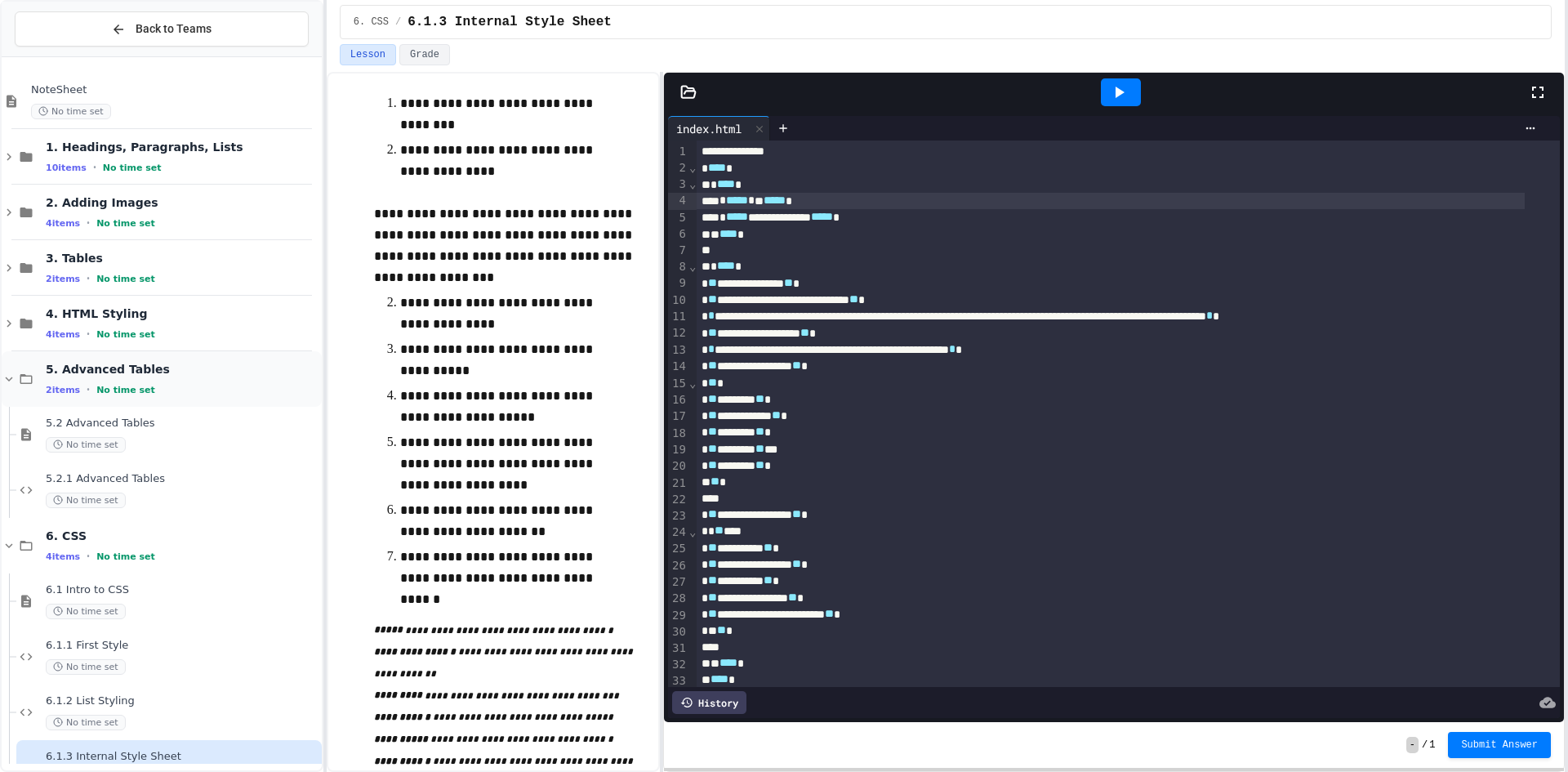
click at [160, 371] on span "5. Advanced Tables" at bounding box center [182, 368] width 272 height 14
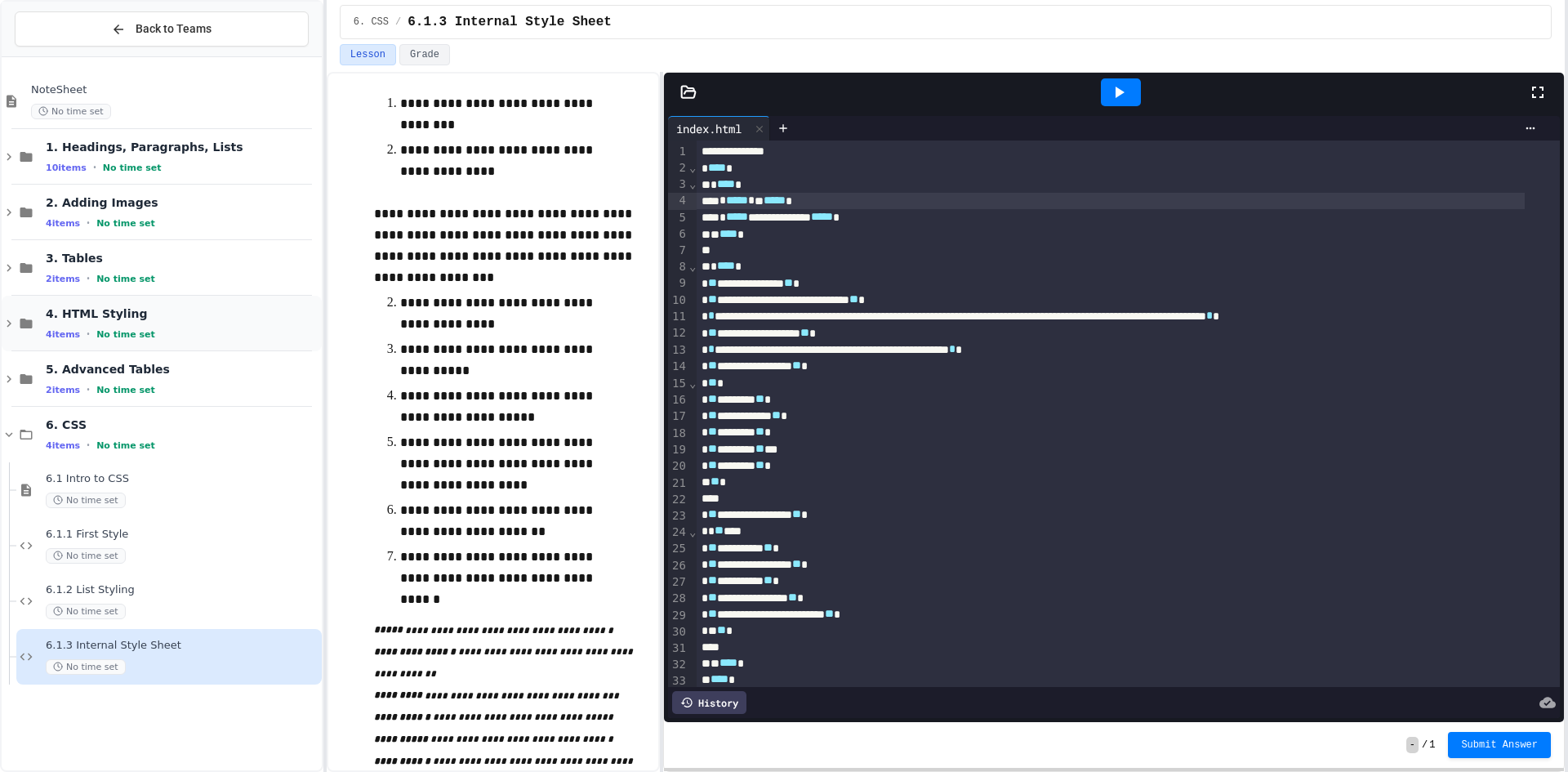
click at [151, 298] on div "4. HTML Styling 4 items • No time set" at bounding box center [162, 323] width 320 height 56
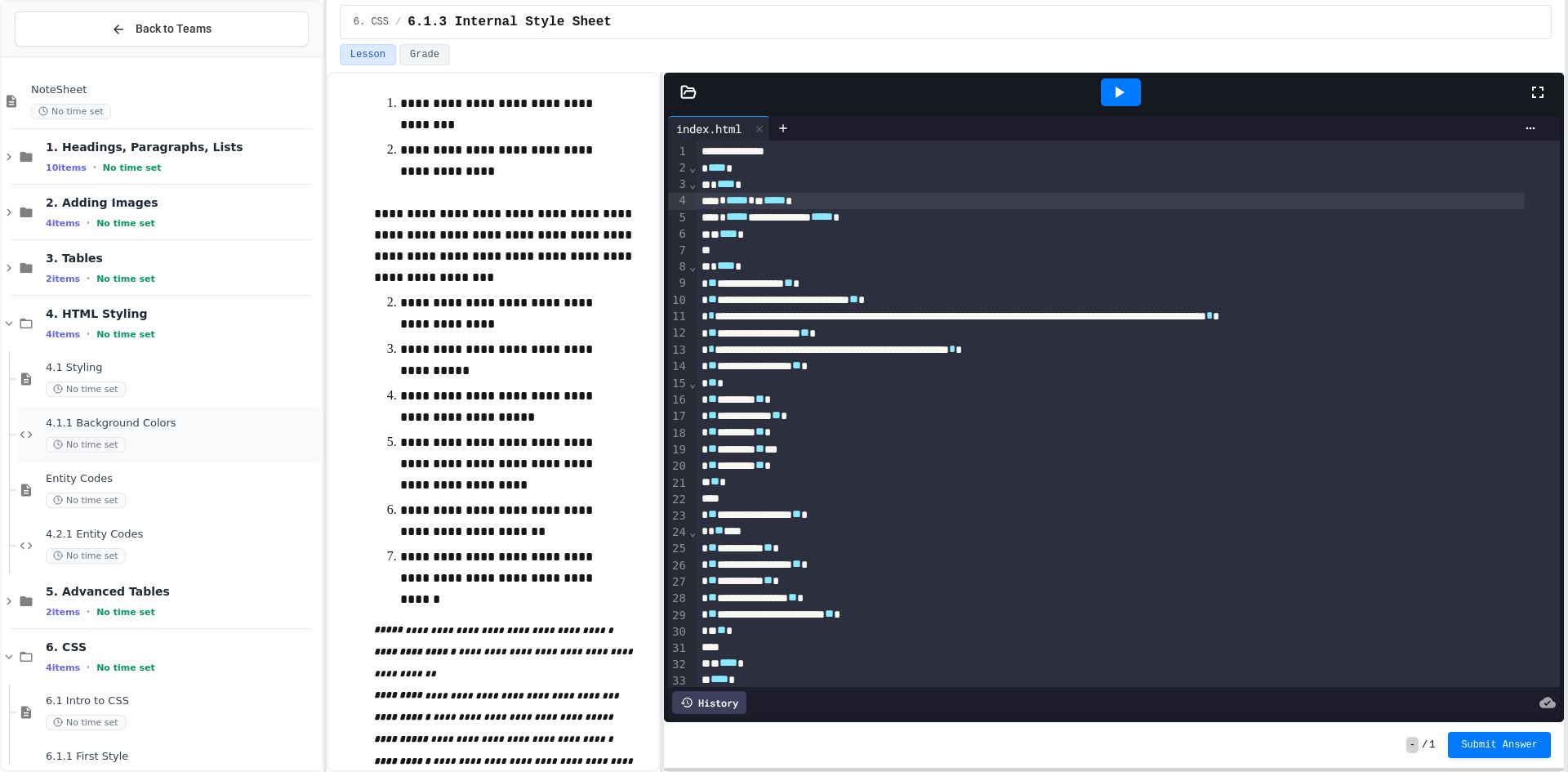
click at [109, 437] on span "No time set" at bounding box center [85, 444] width 80 height 15
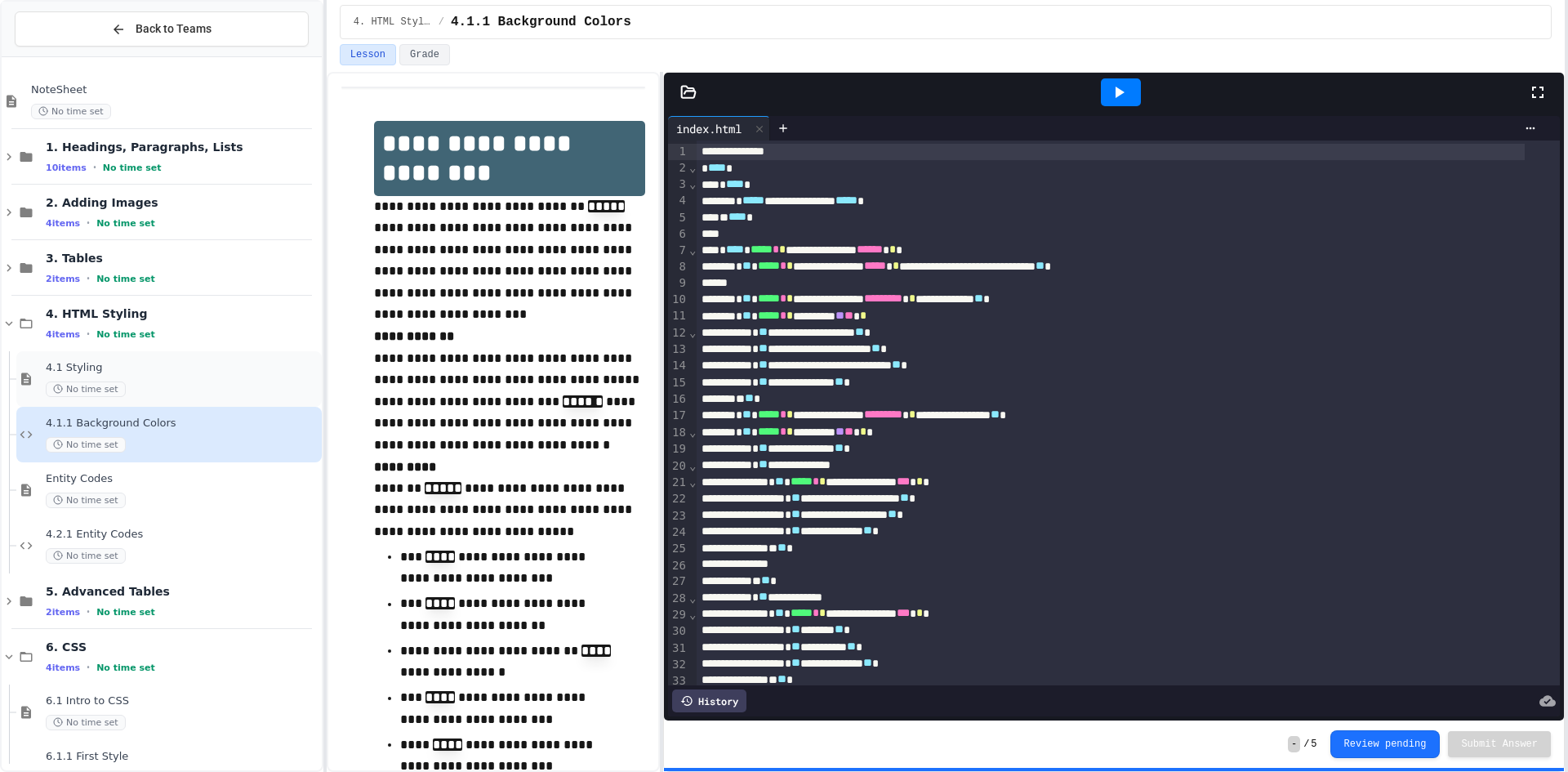
click at [167, 385] on div "No time set" at bounding box center [182, 389] width 272 height 15
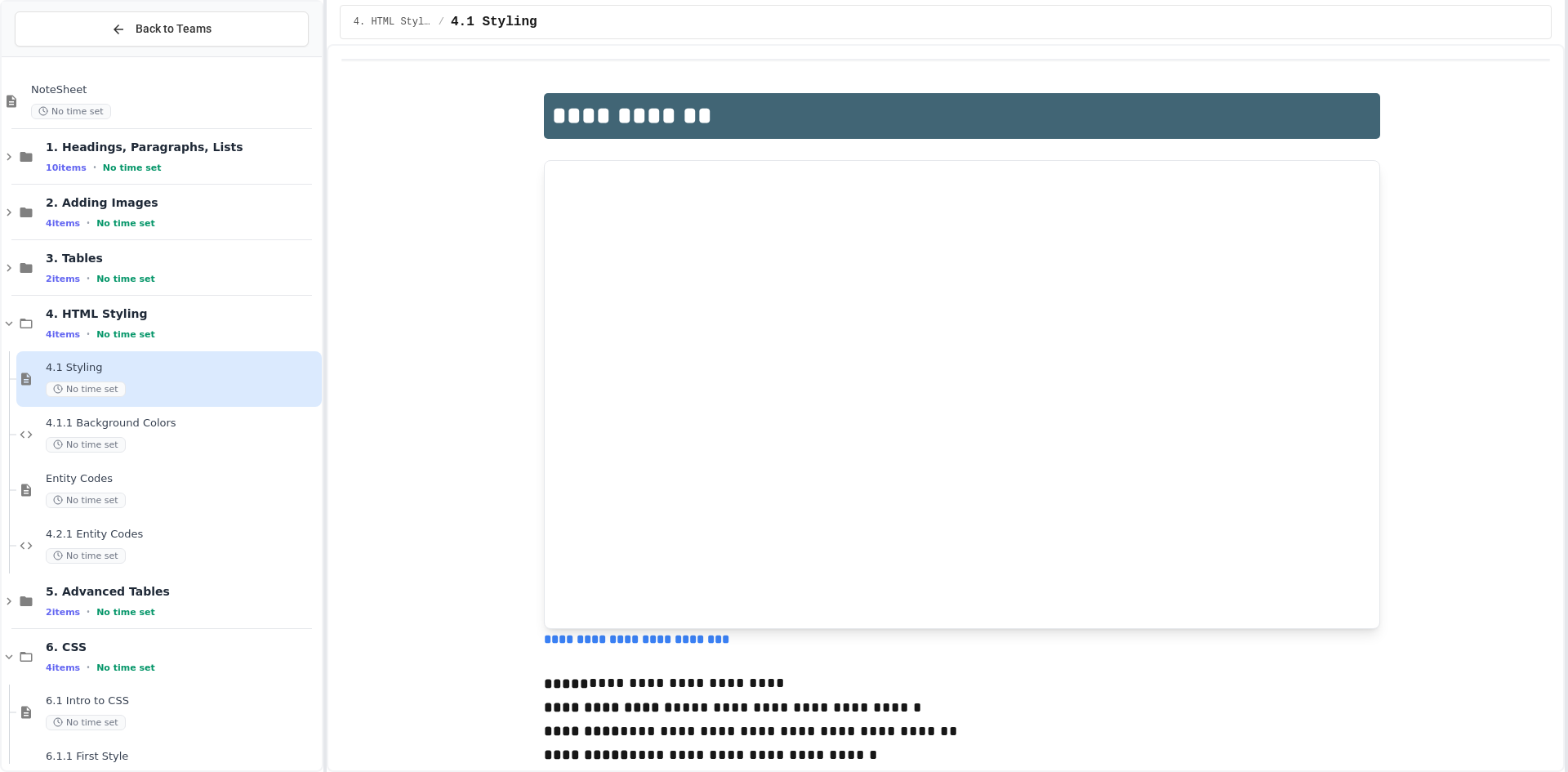
click at [162, 374] on span "4.1 Styling" at bounding box center [182, 368] width 272 height 14
click at [159, 320] on span "4. HTML Styling" at bounding box center [182, 313] width 272 height 14
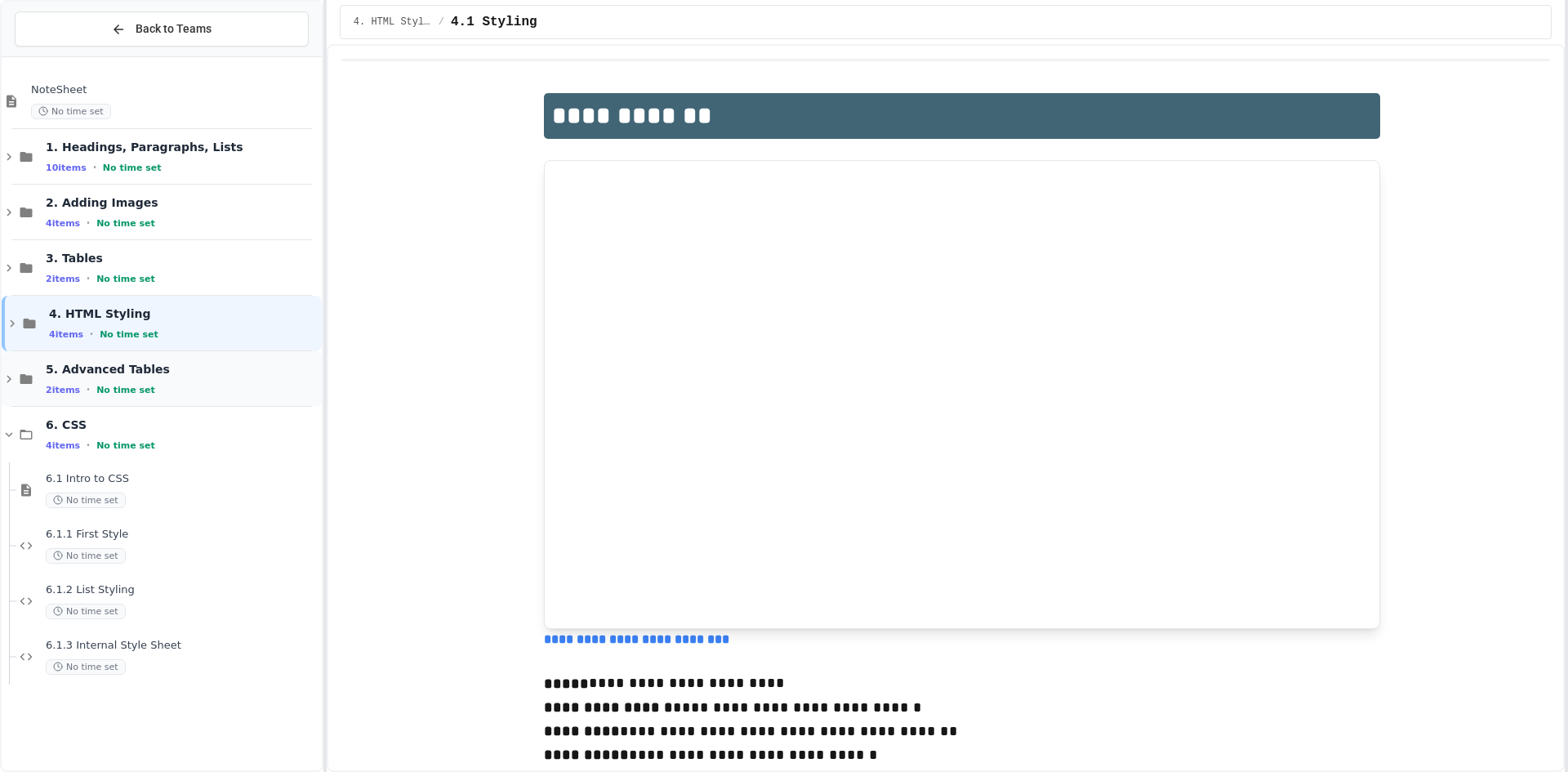
click at [168, 371] on span "5. Advanced Tables" at bounding box center [182, 368] width 272 height 14
click at [149, 488] on div "5.2.1 Advanced Tables No time set" at bounding box center [182, 490] width 272 height 36
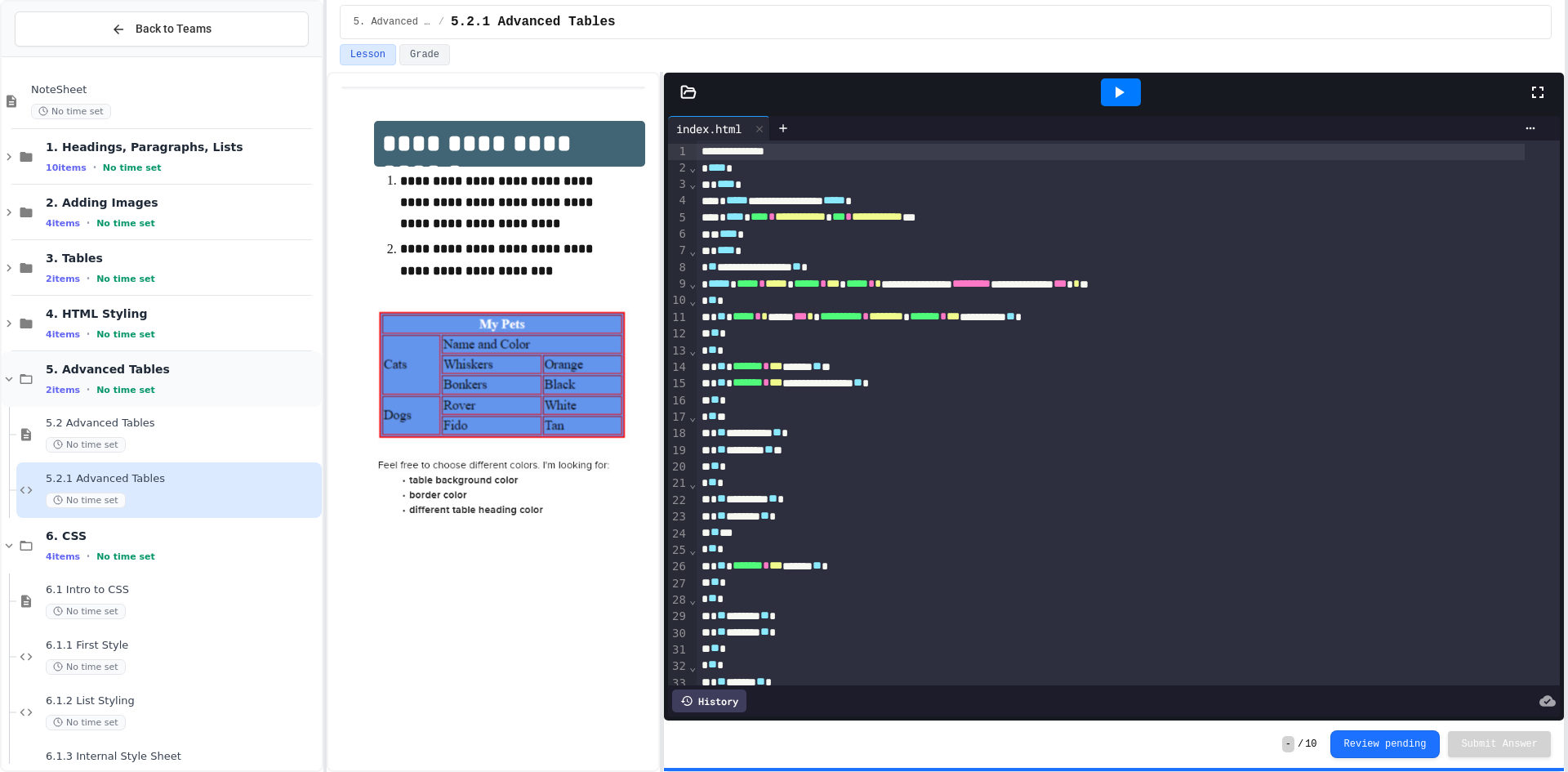
click at [123, 368] on span "5. Advanced Tables" at bounding box center [182, 368] width 272 height 14
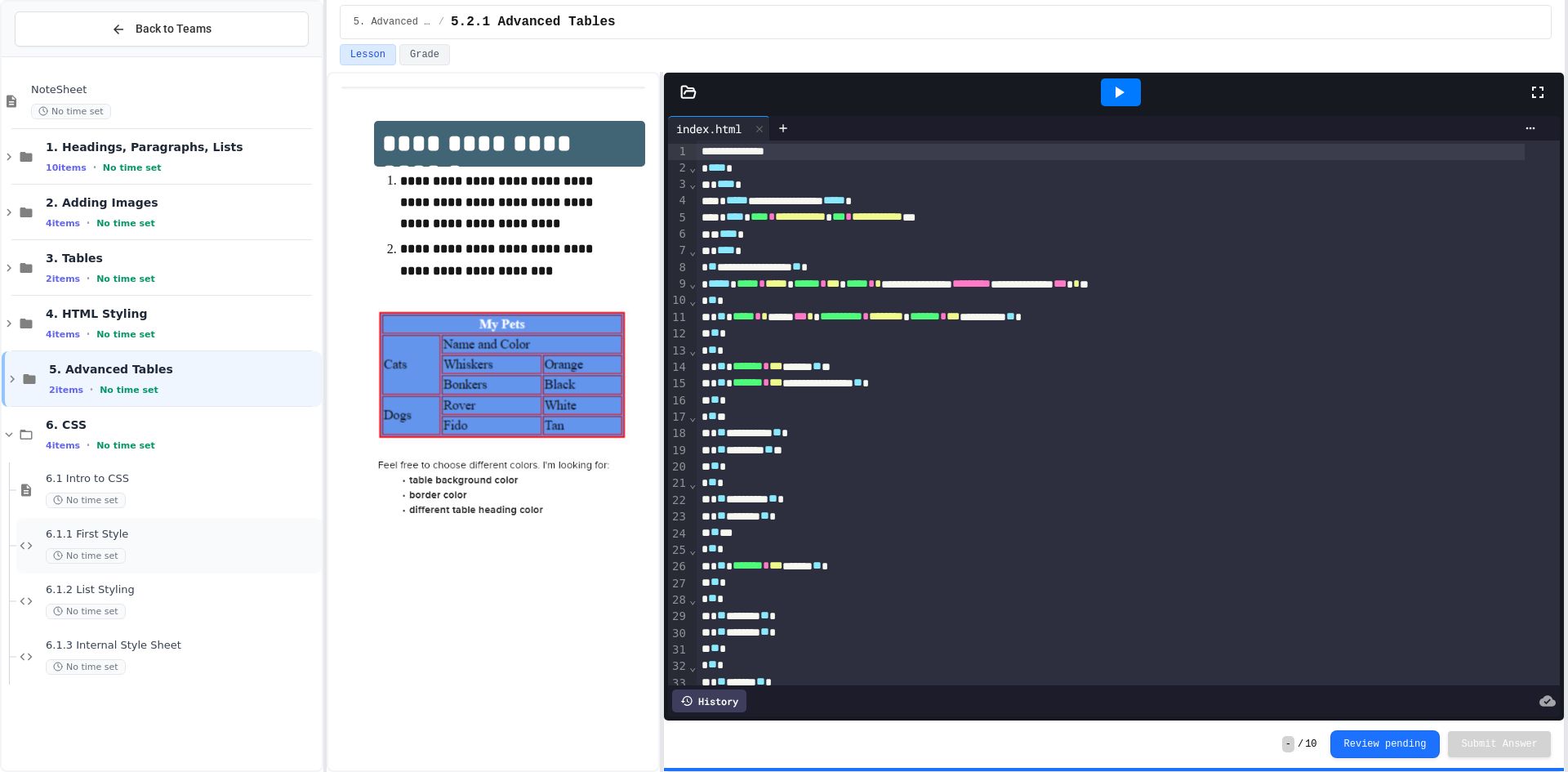
click at [123, 538] on span "6.1.1 First Style" at bounding box center [182, 534] width 272 height 14
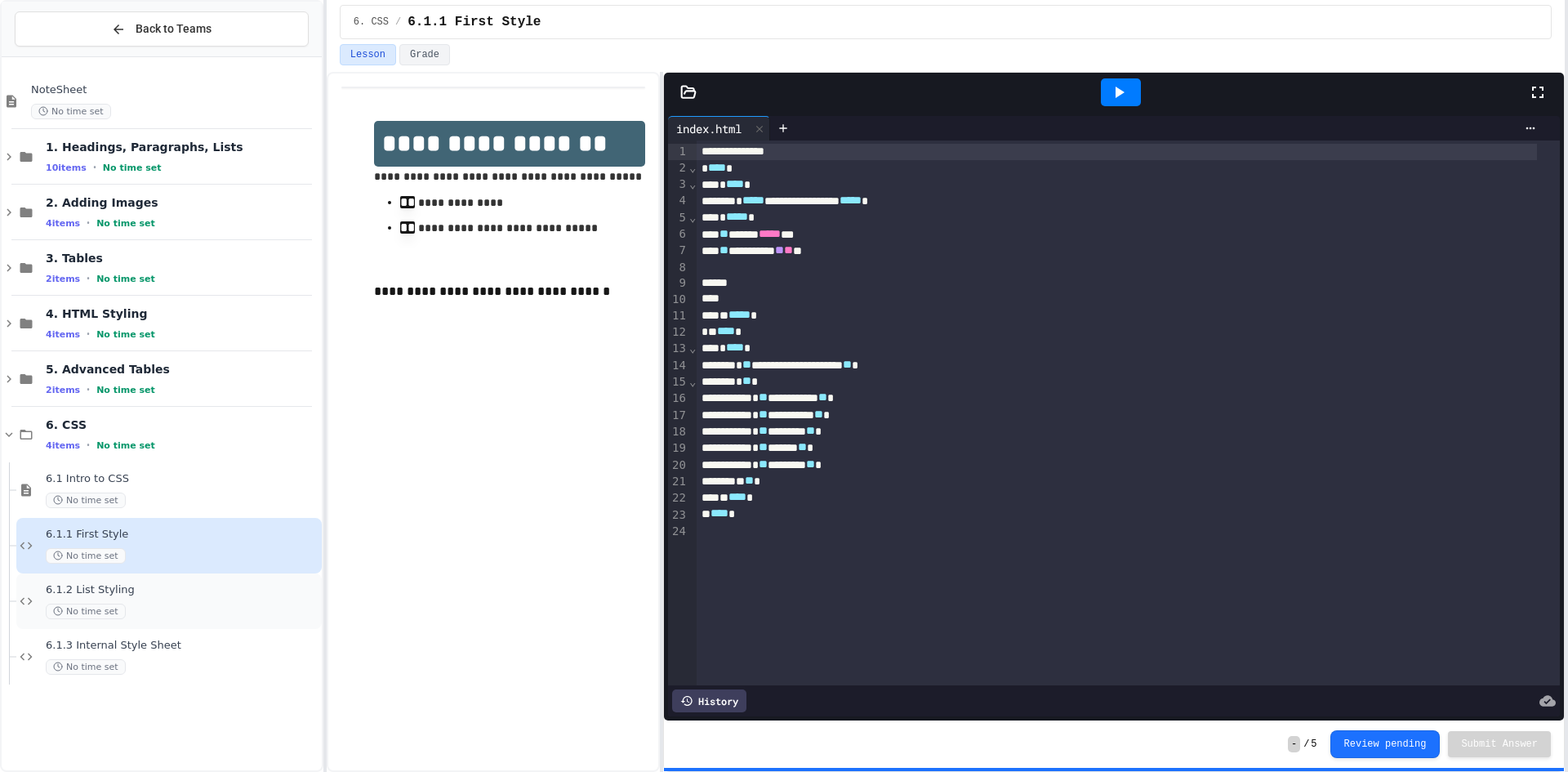
click at [111, 596] on div "6.1.2 List Styling No time set" at bounding box center [182, 601] width 272 height 36
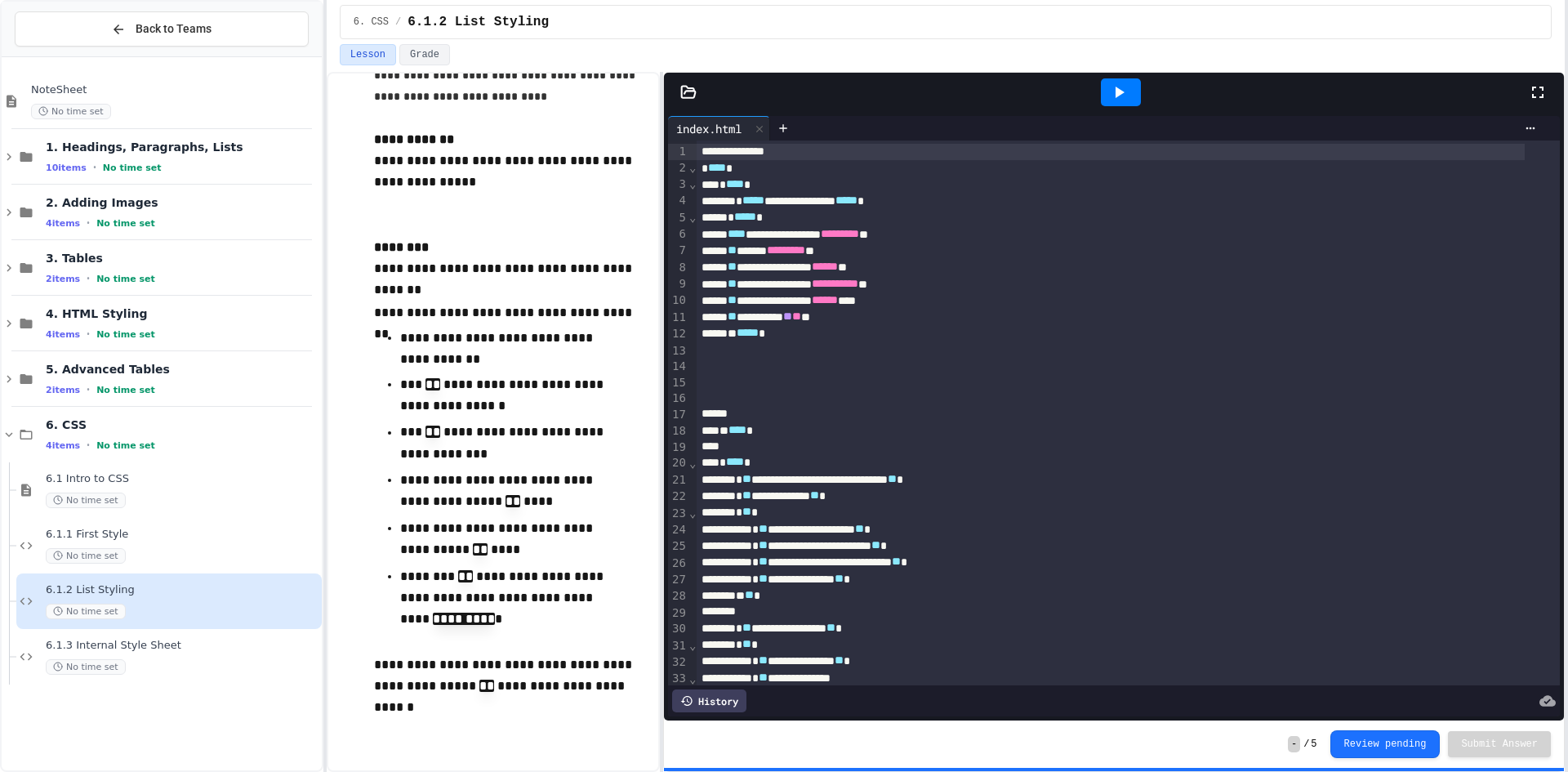
scroll to position [124, 0]
click at [268, 652] on span "6.1.3 Internal Style Sheet" at bounding box center [182, 646] width 272 height 14
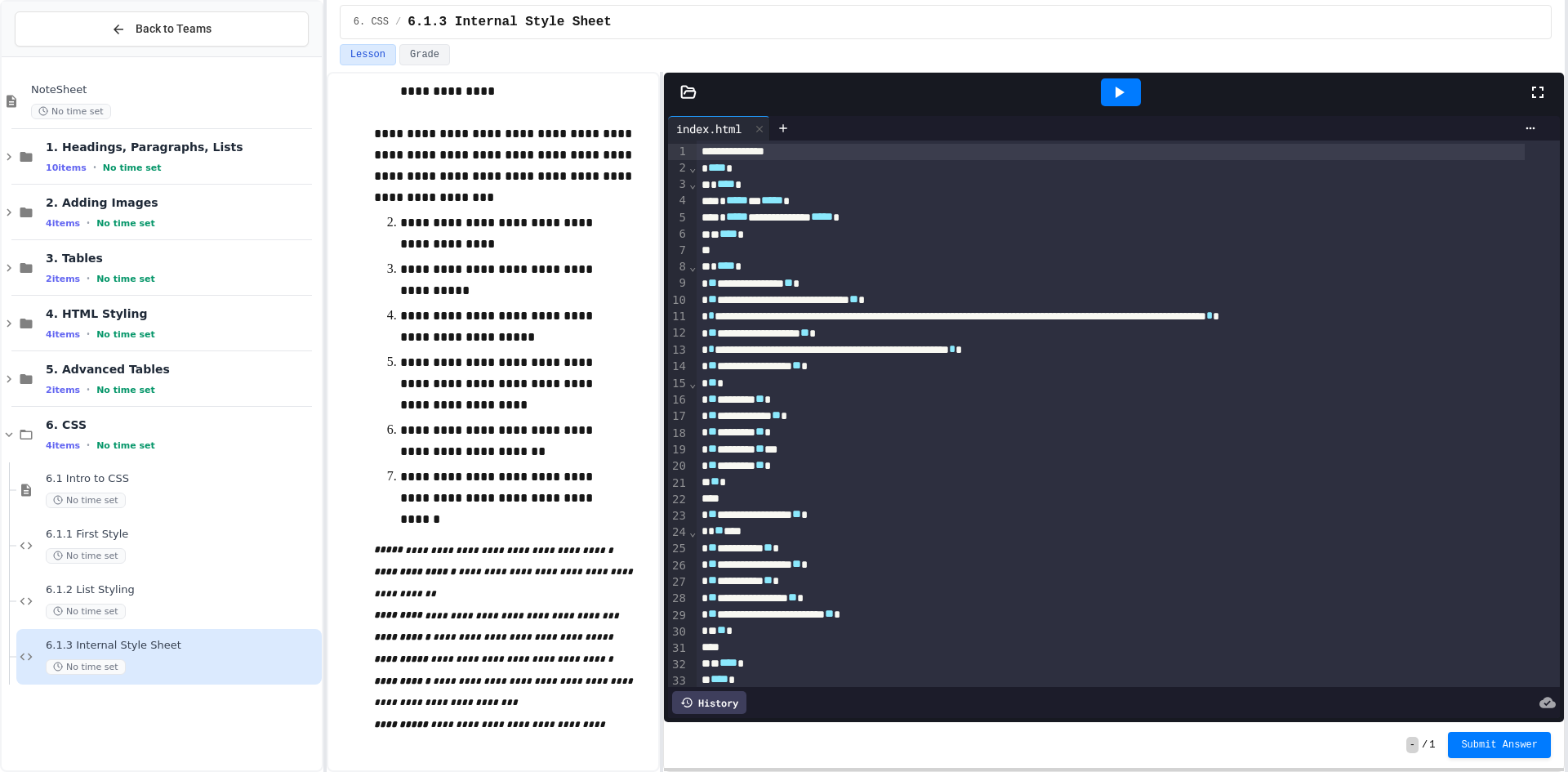
scroll to position [245, 0]
click at [232, 631] on div "6.1.3 Internal Style Sheet No time set" at bounding box center [168, 657] width 305 height 56
click at [230, 626] on div "6.1.2 List Styling No time set" at bounding box center [168, 601] width 305 height 56
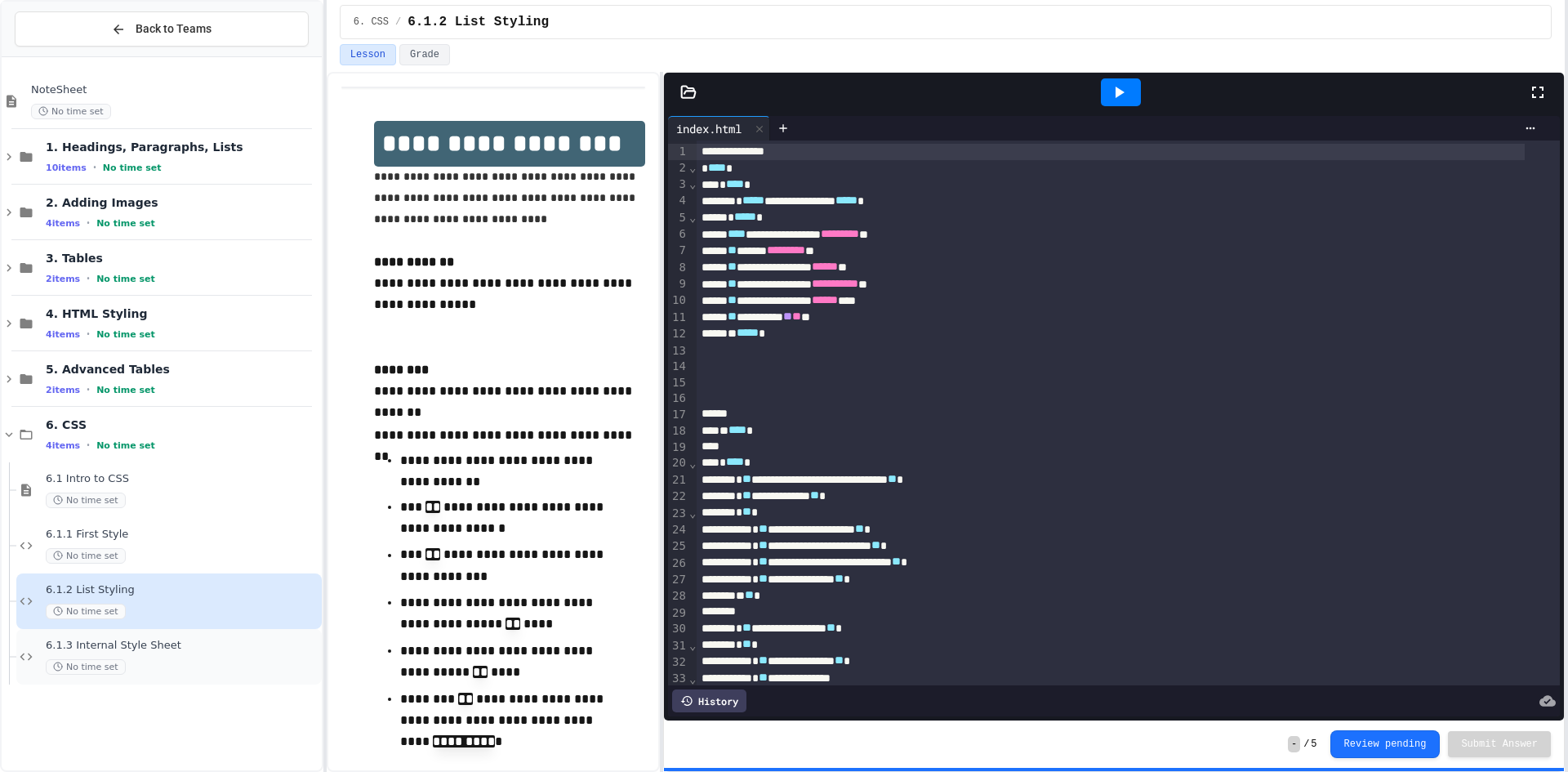
click at [98, 647] on span "6.1.3 Internal Style Sheet" at bounding box center [182, 646] width 272 height 14
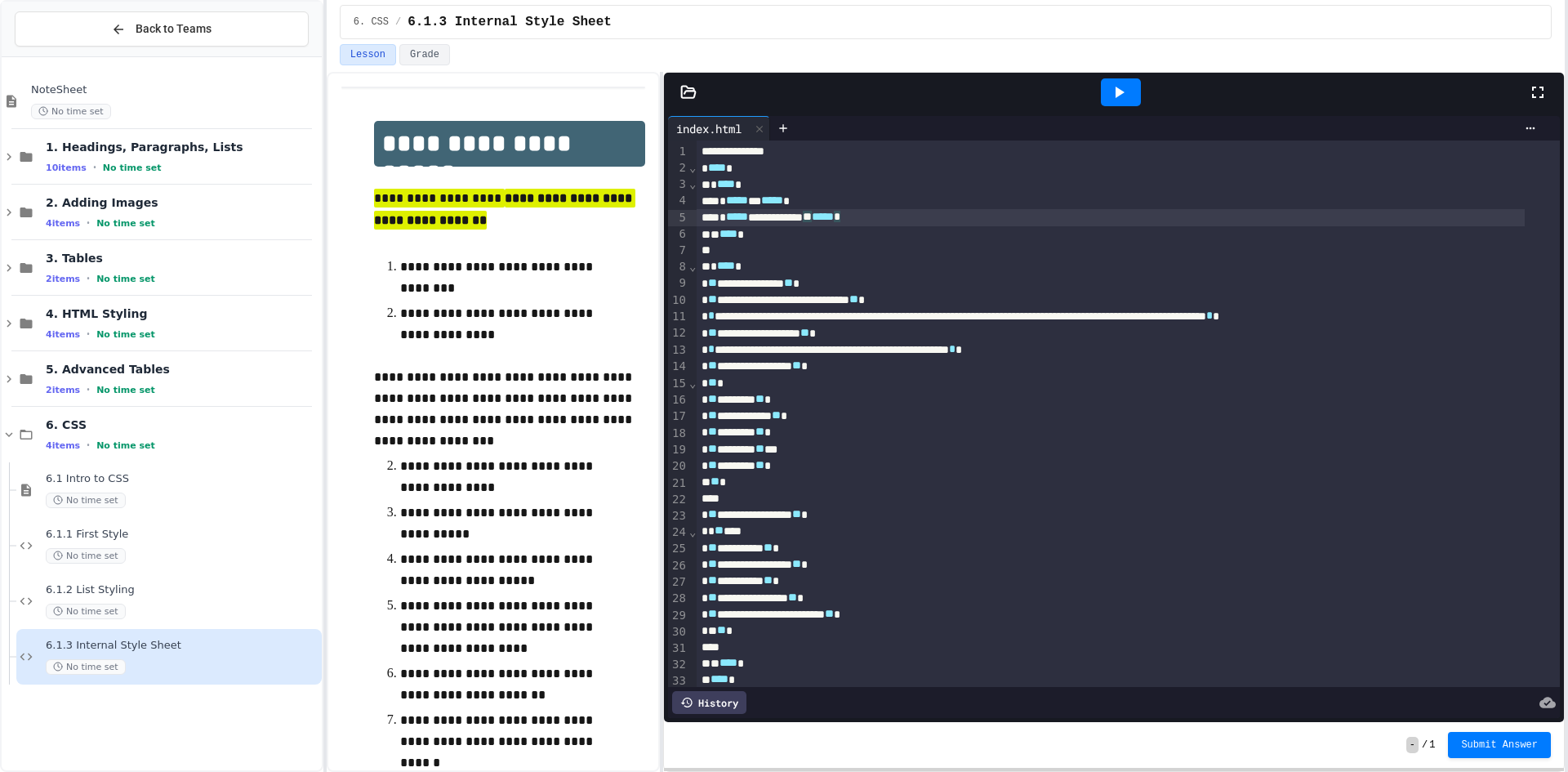
click at [900, 214] on div "**********" at bounding box center [1110, 217] width 828 height 16
click at [767, 195] on div "* ***** *** ***** *" at bounding box center [1110, 201] width 828 height 16
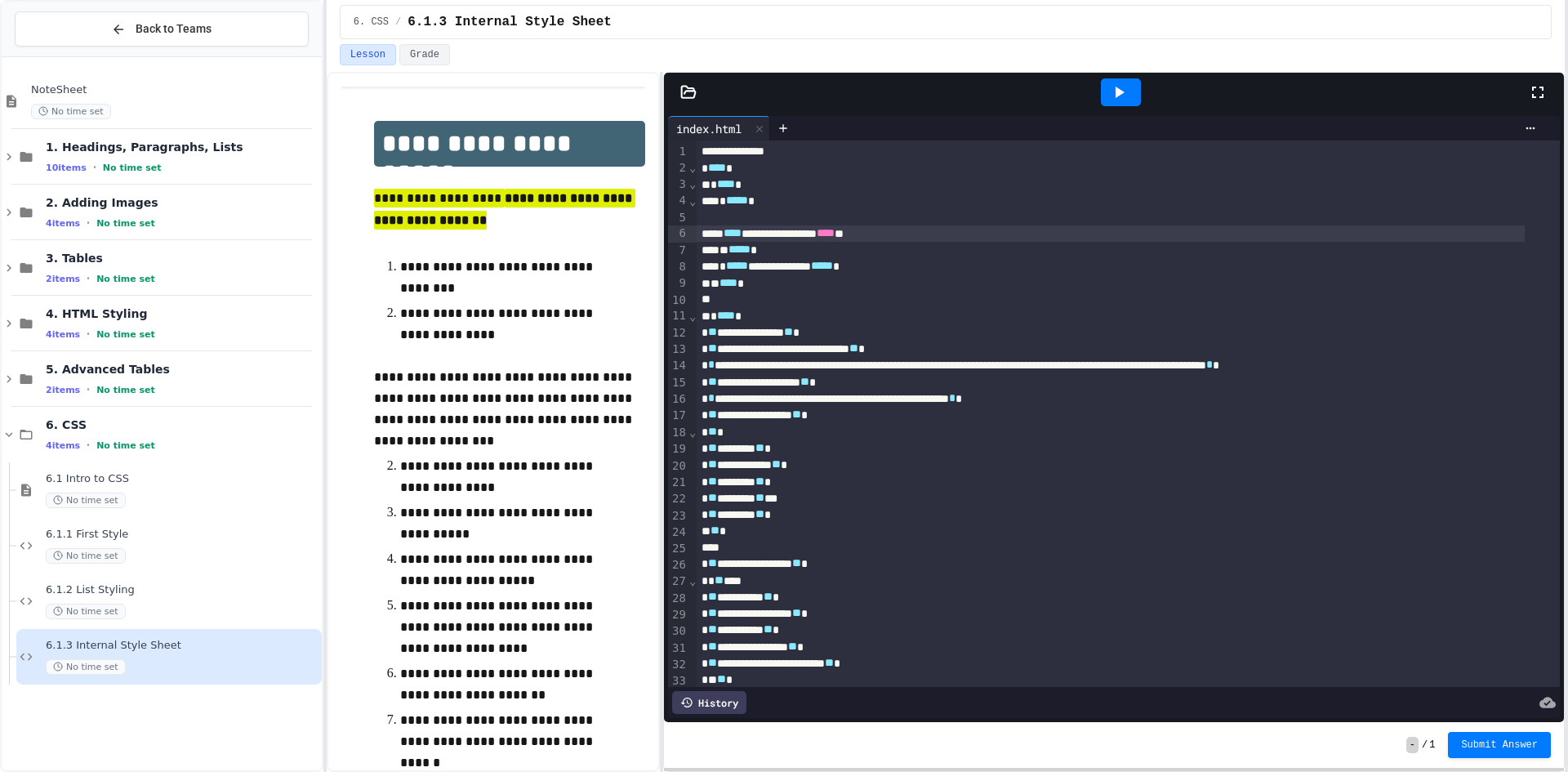
click at [728, 232] on div "**********" at bounding box center [1110, 233] width 828 height 16
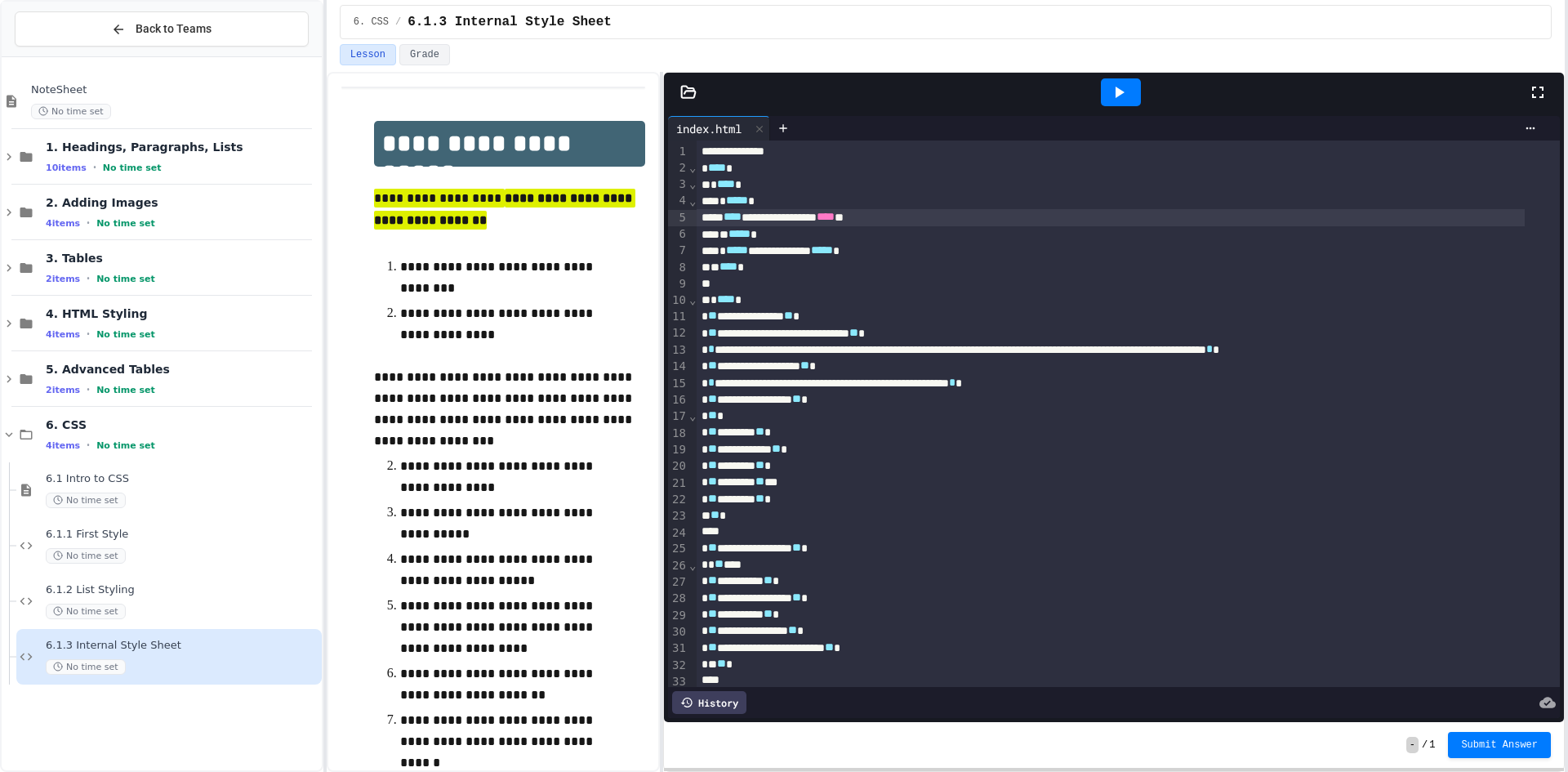
click at [915, 220] on div "**********" at bounding box center [1110, 217] width 828 height 16
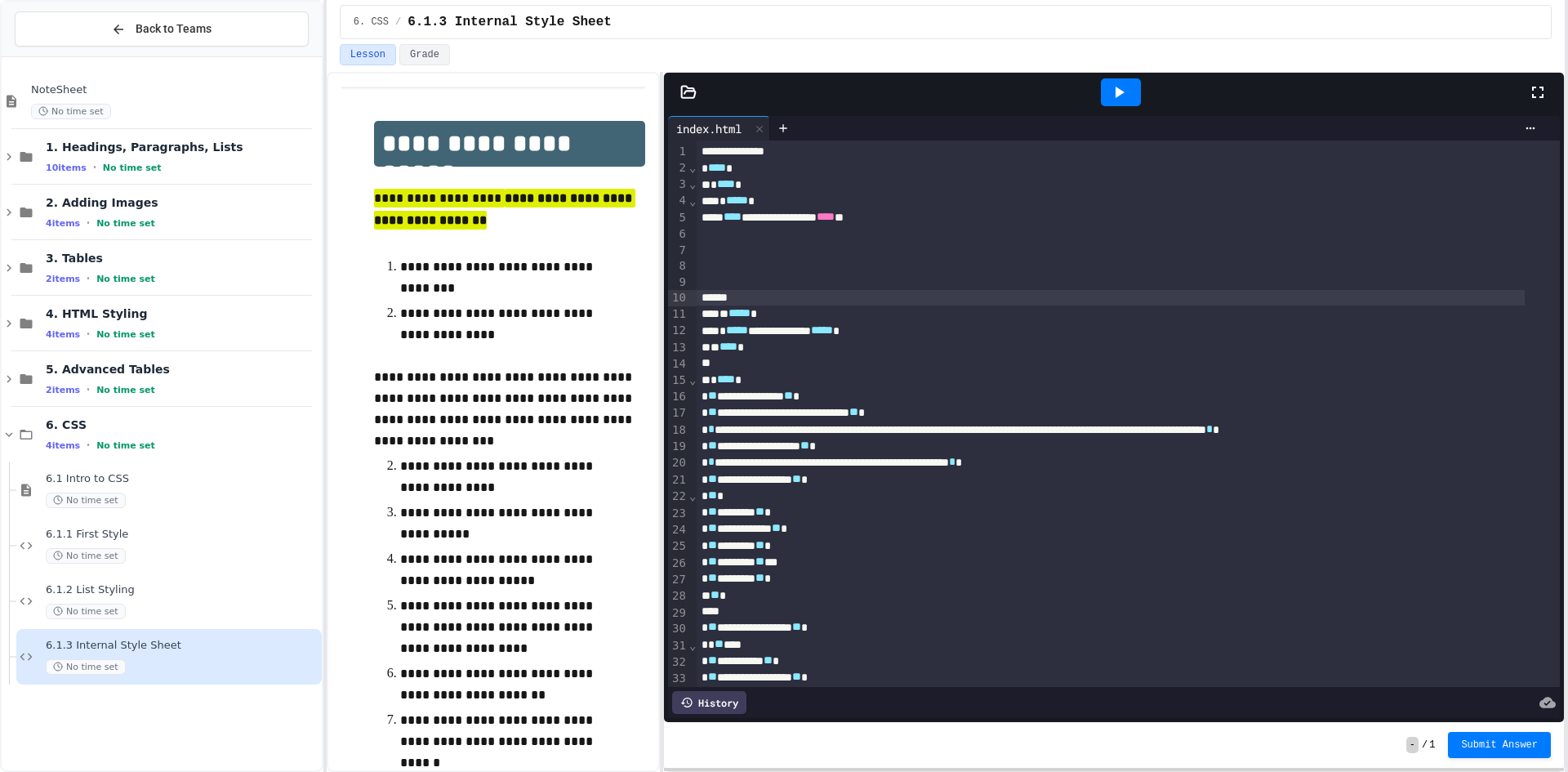
click at [725, 241] on div at bounding box center [1110, 234] width 828 height 16
click at [1123, 90] on icon at bounding box center [1118, 91] width 19 height 19
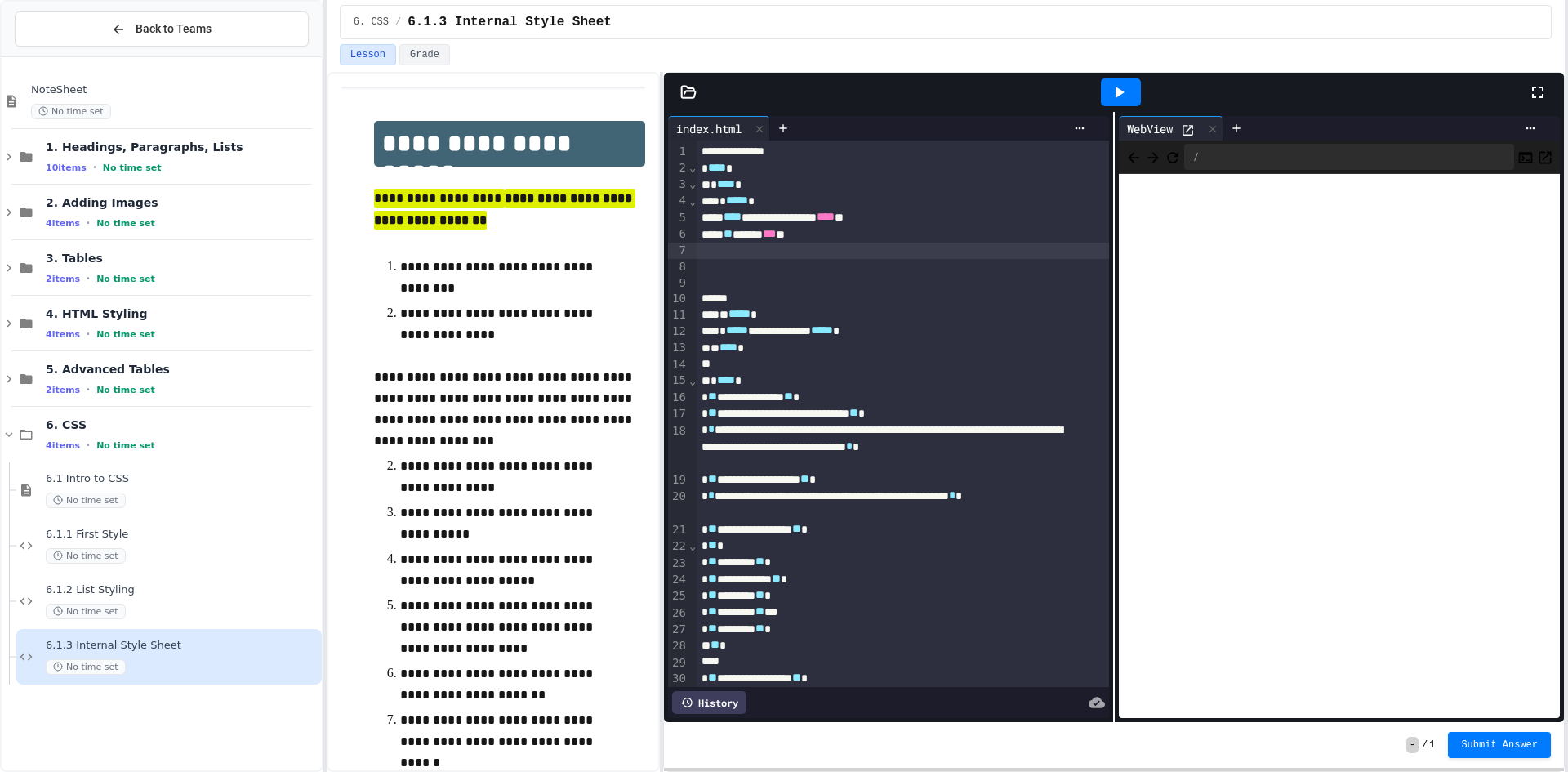
click at [738, 249] on div at bounding box center [902, 251] width 412 height 16
click at [163, 499] on div "No time set" at bounding box center [182, 500] width 272 height 15
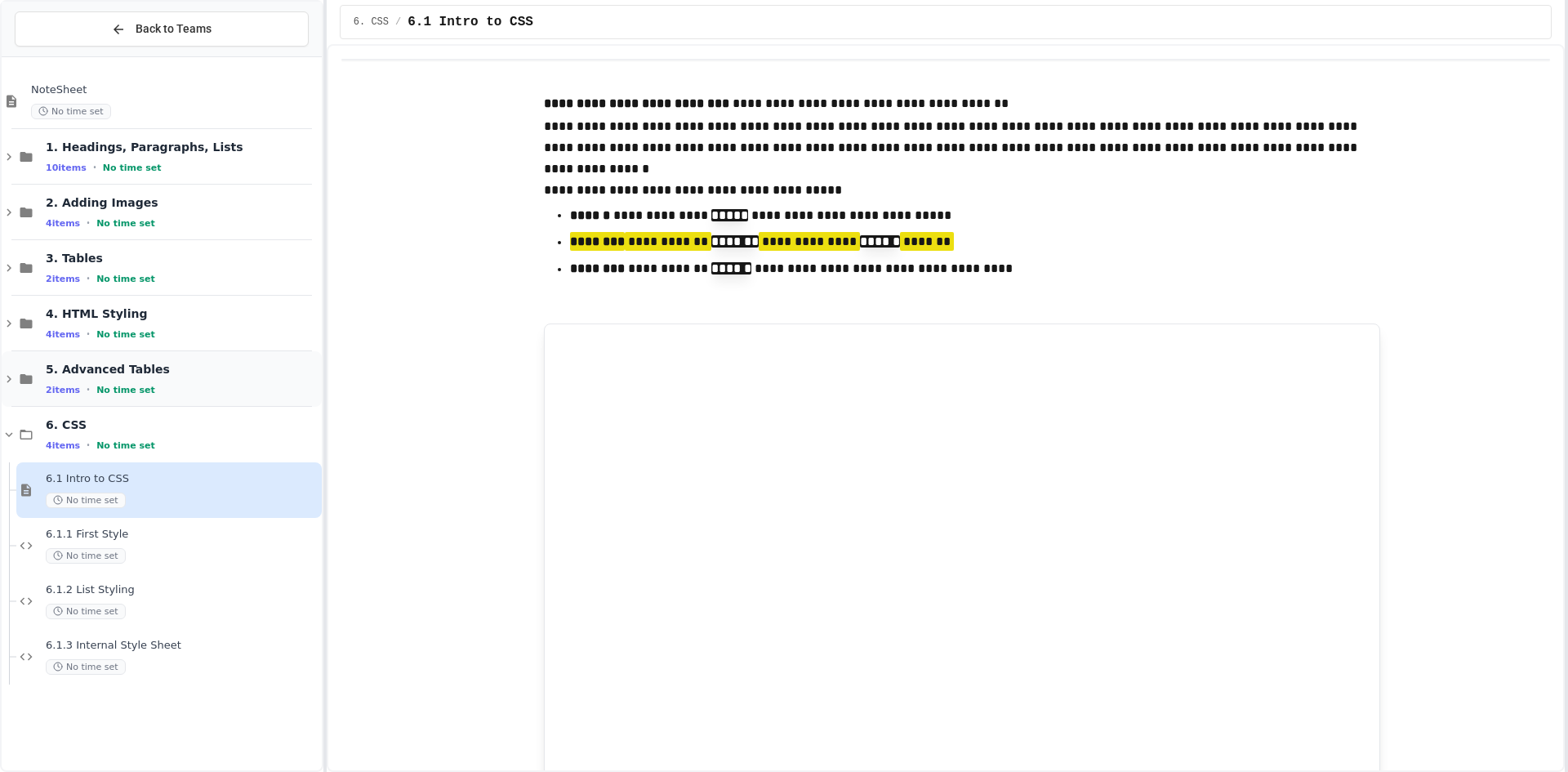
click at [137, 389] on span "No time set" at bounding box center [125, 390] width 58 height 11
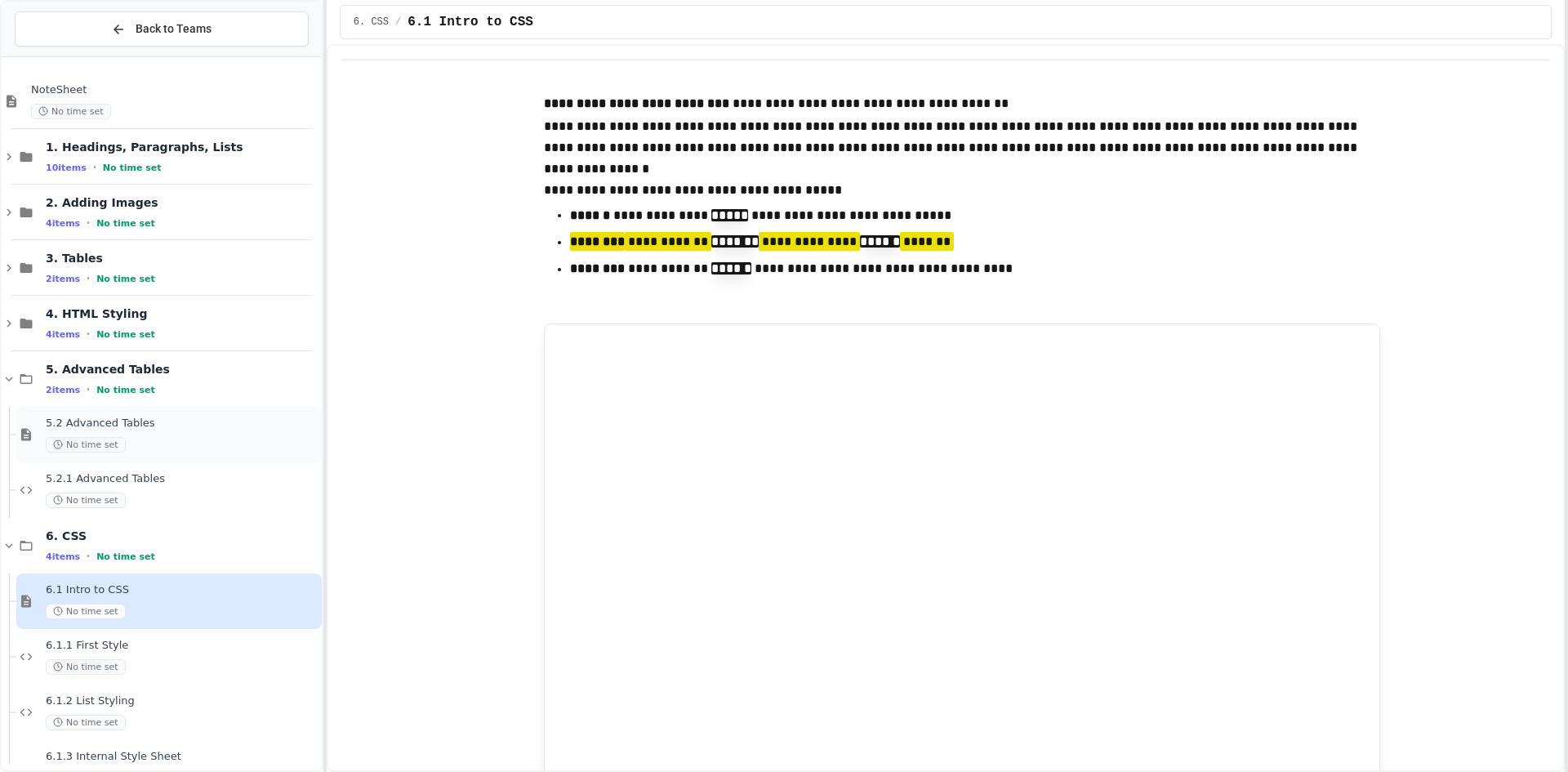
click at [139, 417] on span "5.2 Advanced Tables" at bounding box center [182, 423] width 272 height 14
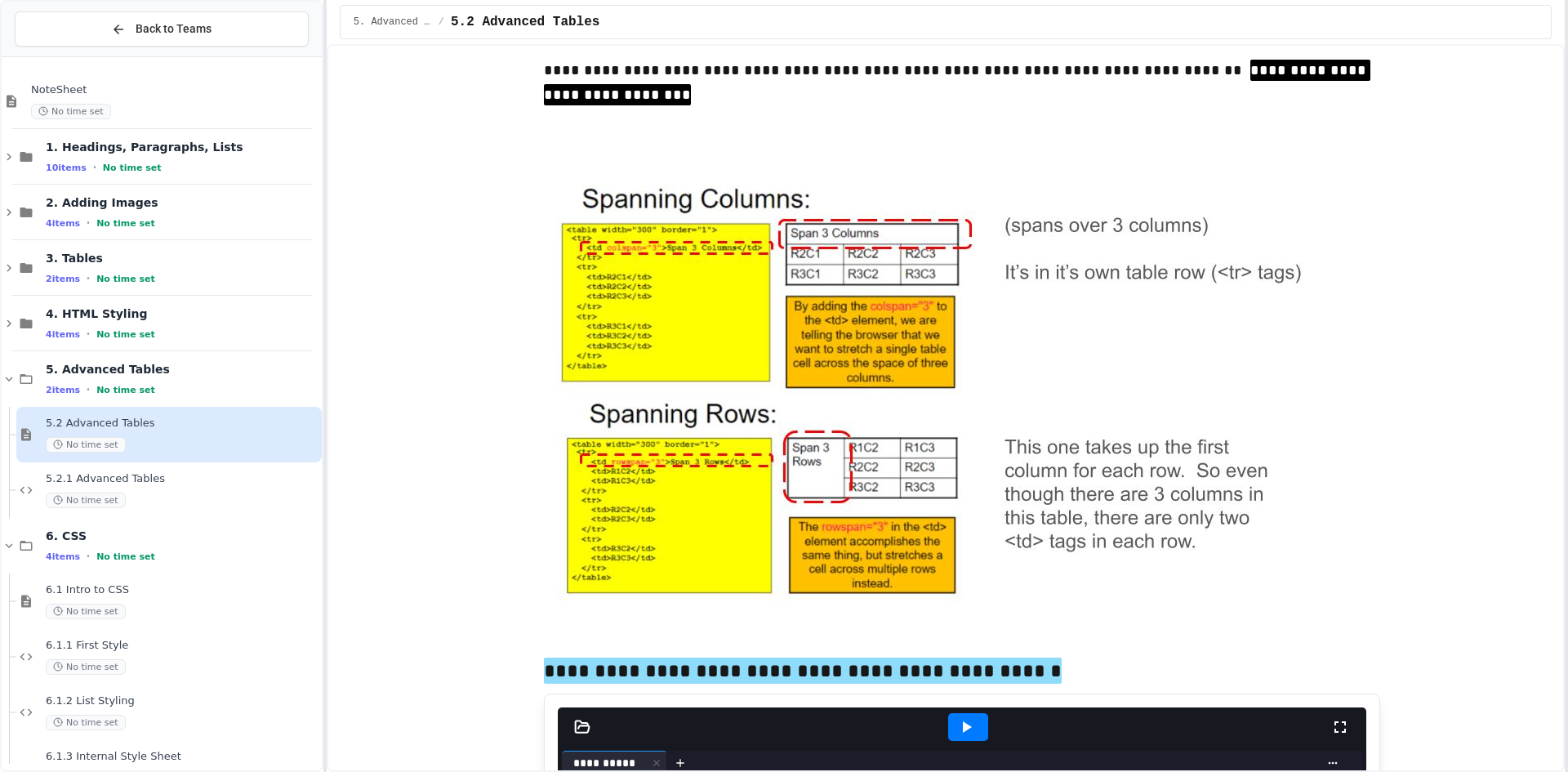
scroll to position [245, 0]
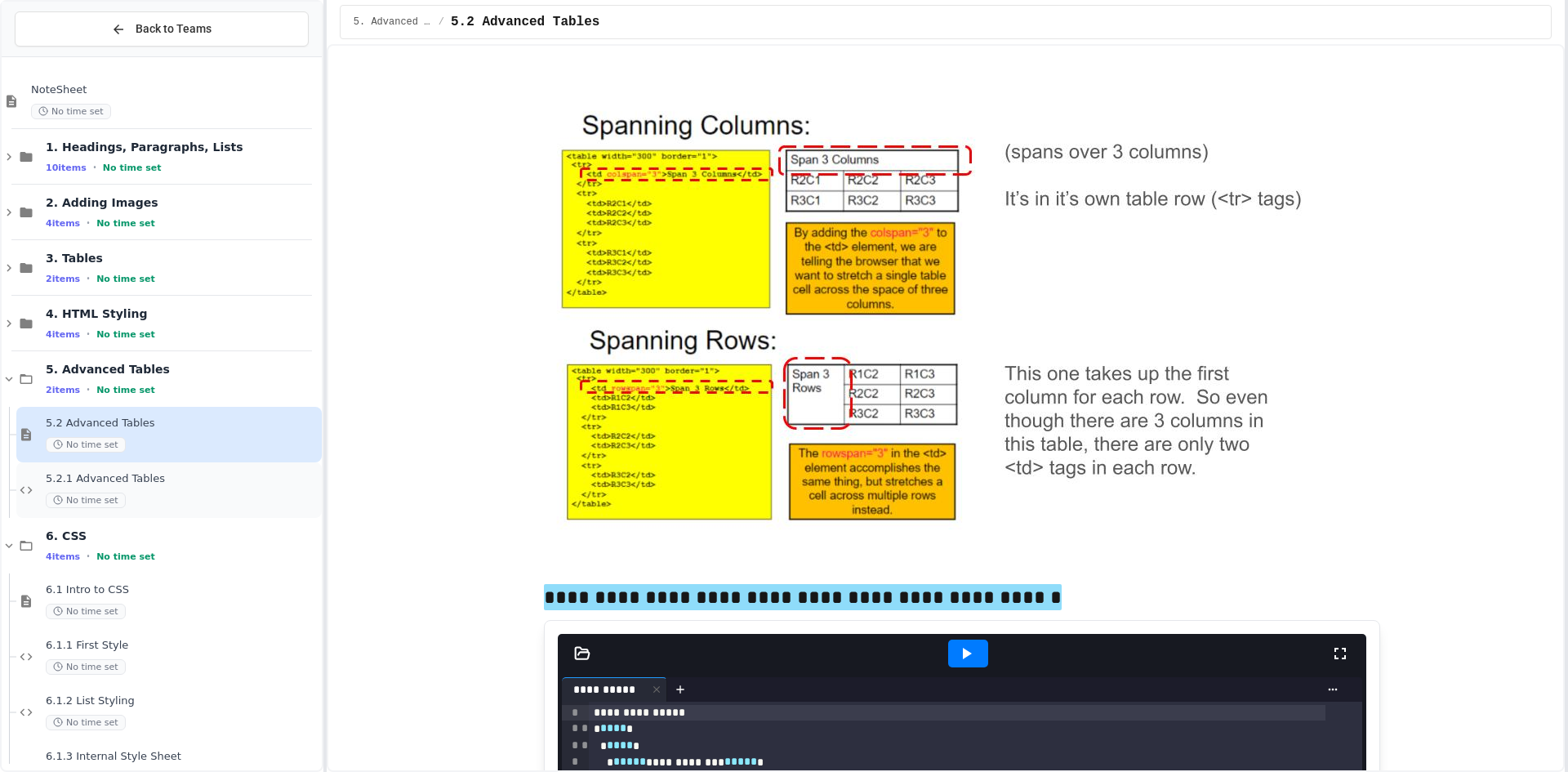
click at [229, 481] on span "5.2.1 Advanced Tables" at bounding box center [182, 479] width 272 height 14
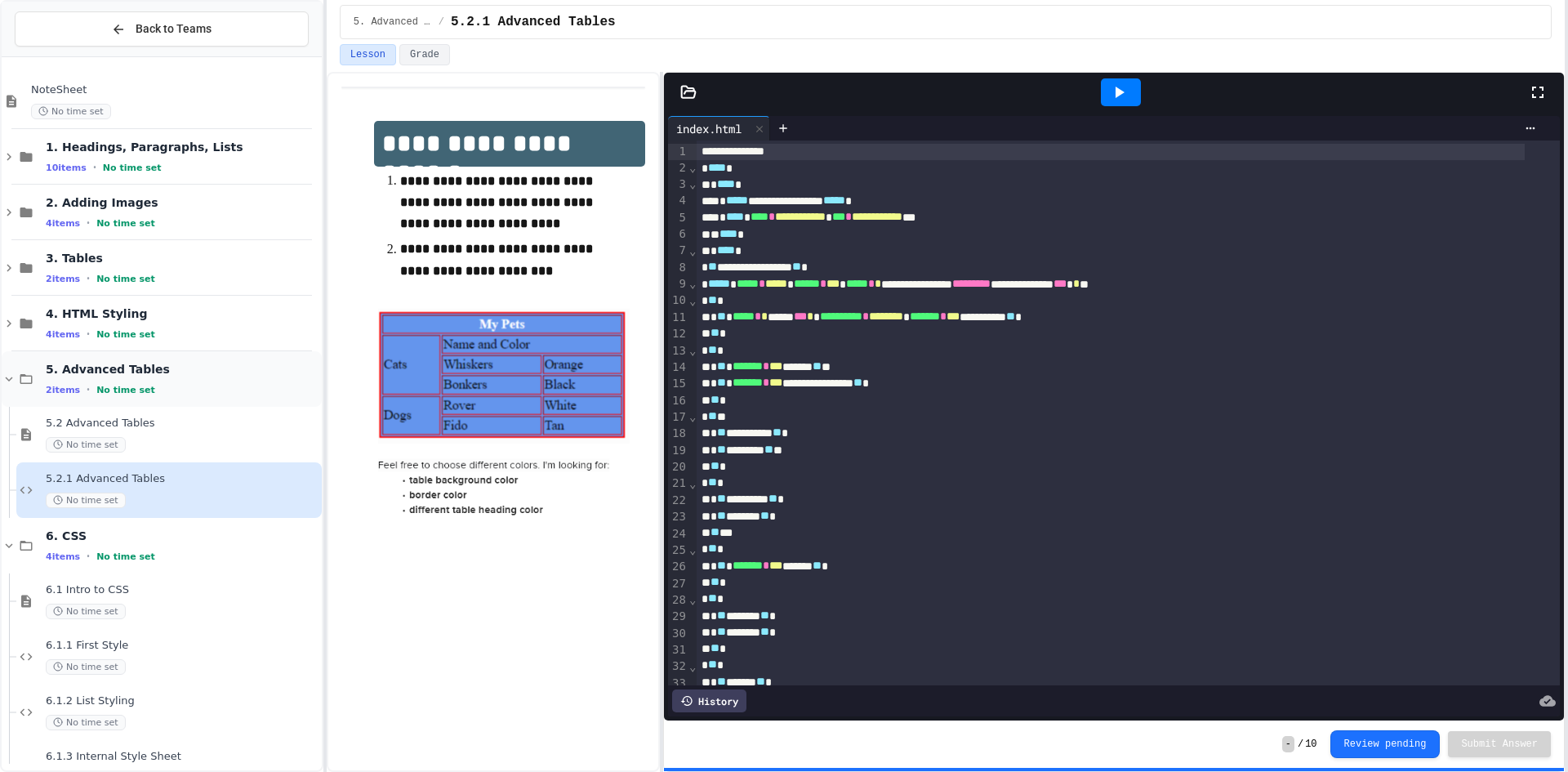
click at [206, 384] on div "2 items • No time set" at bounding box center [182, 389] width 272 height 13
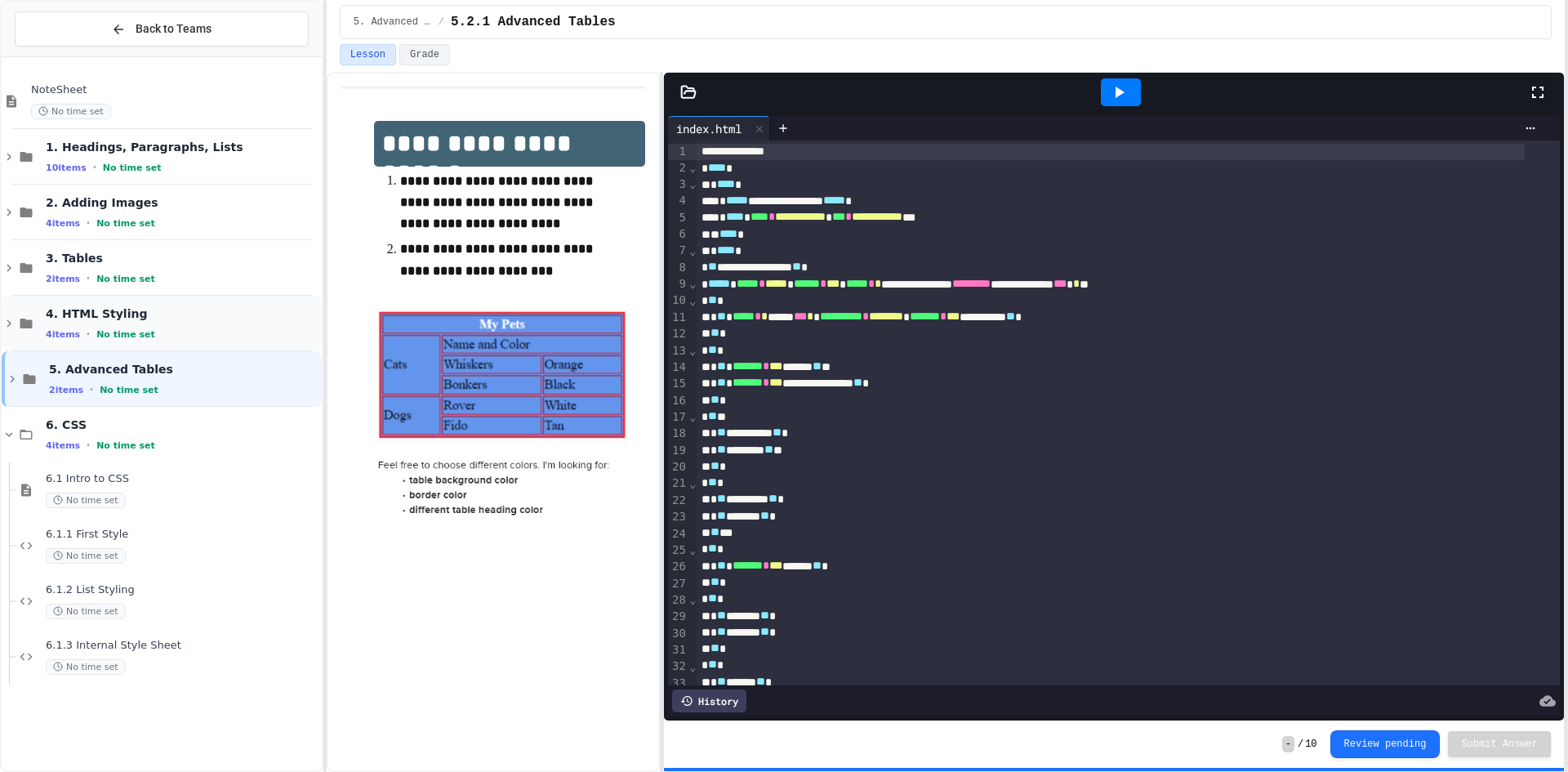
click at [217, 320] on span "4. HTML Styling" at bounding box center [182, 313] width 272 height 14
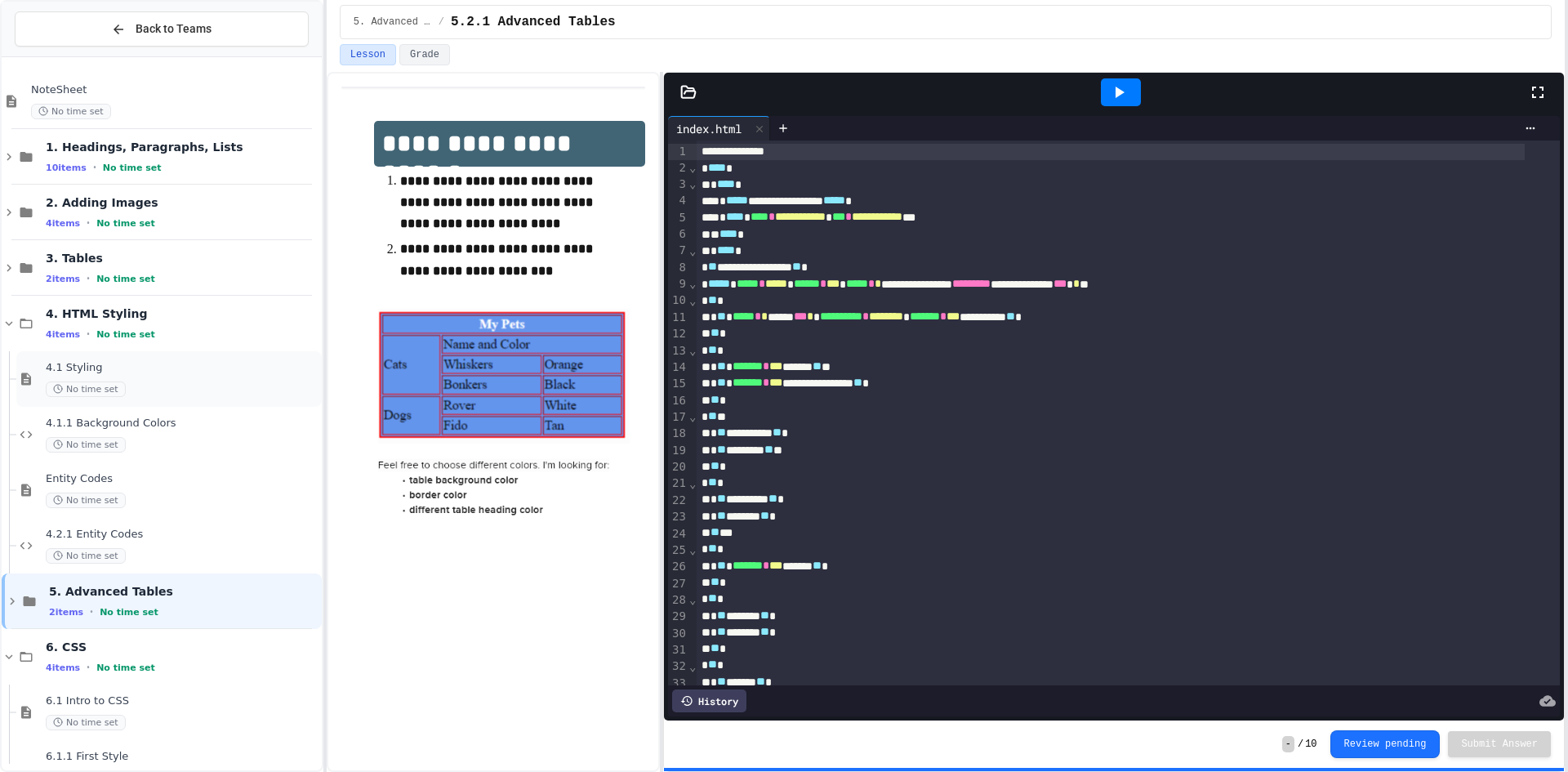
click at [198, 369] on span "4.1 Styling" at bounding box center [182, 368] width 272 height 14
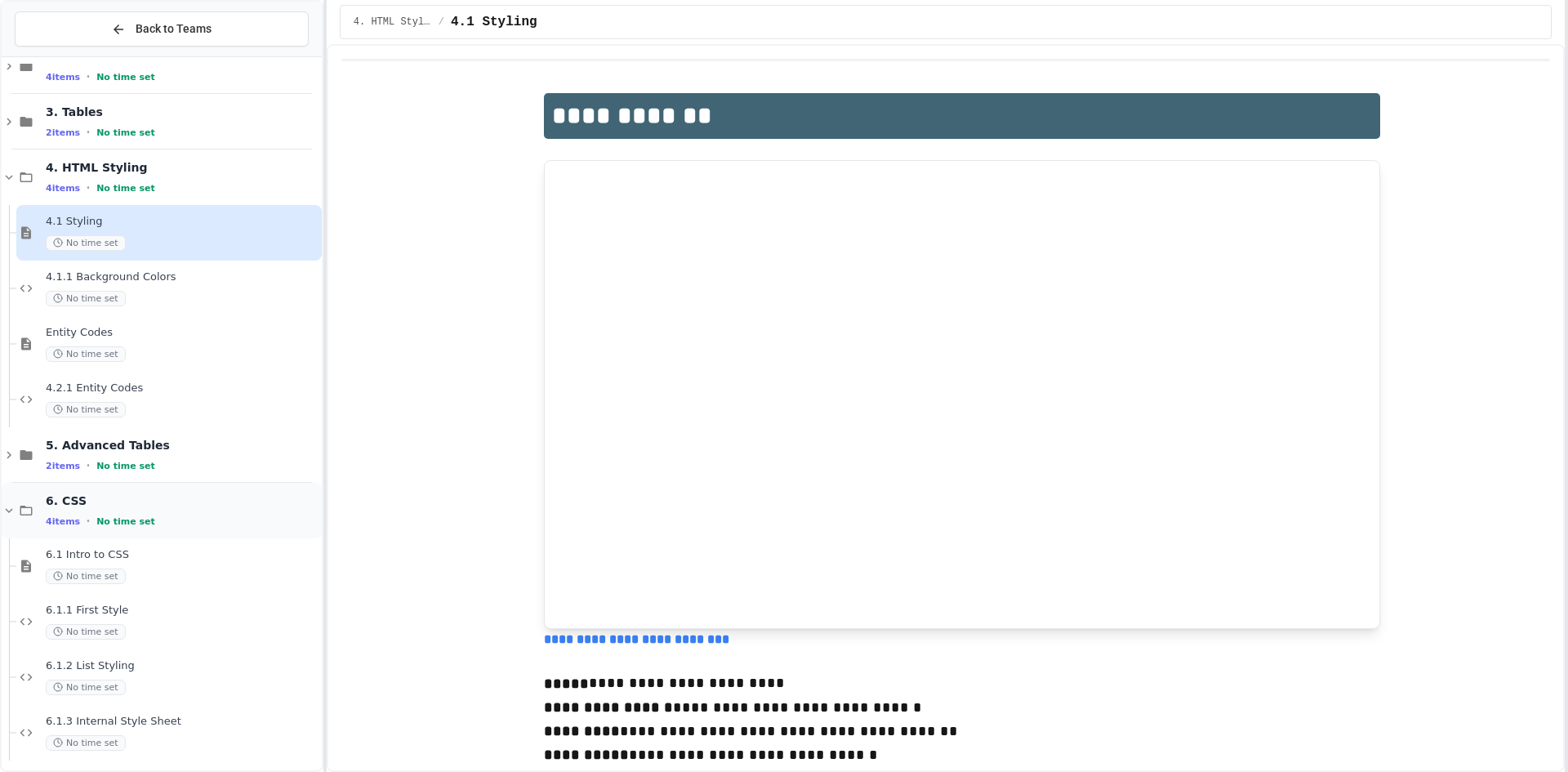
scroll to position [152, 0]
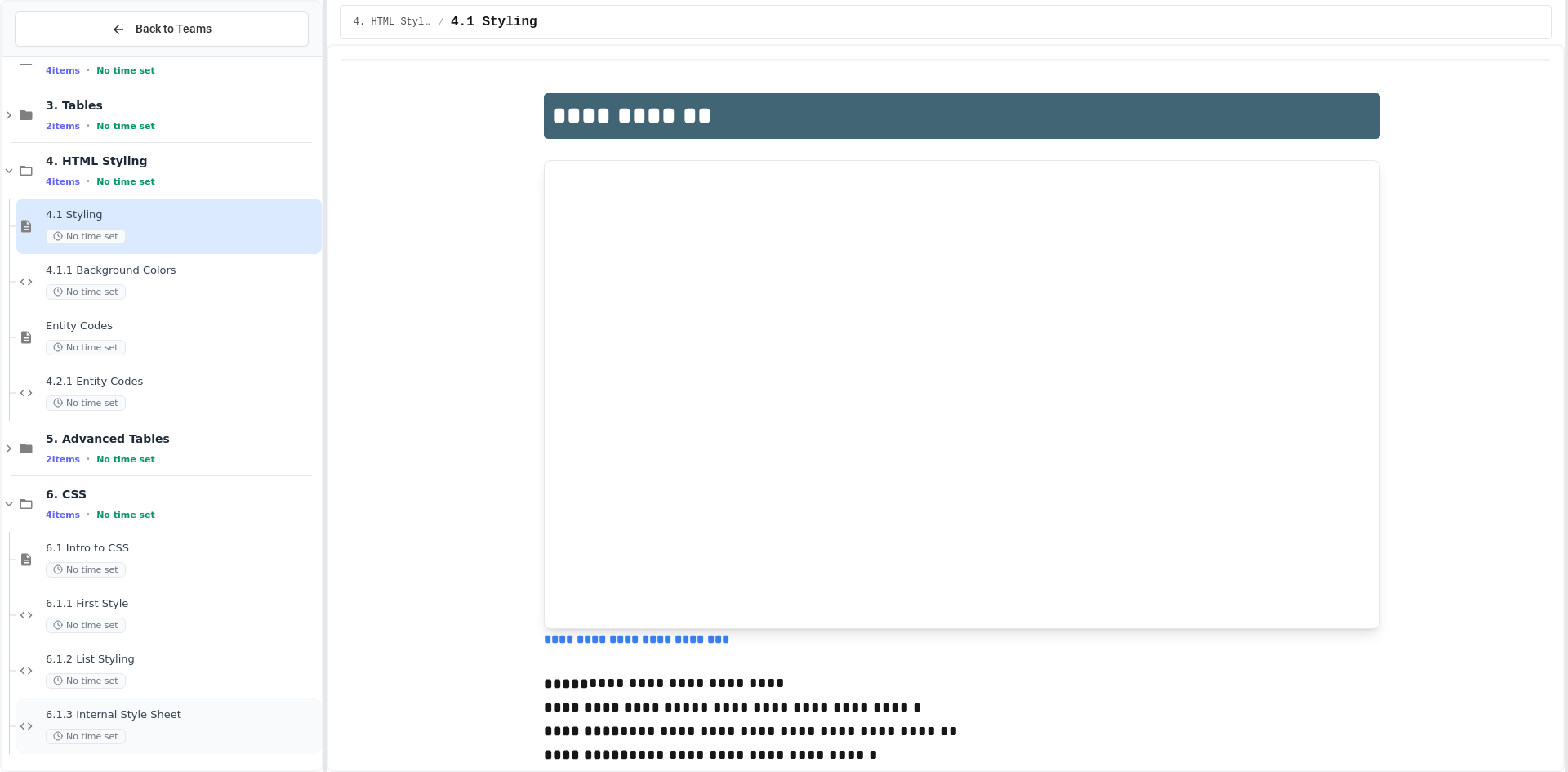
click at [130, 725] on div "6.1.3 Internal Style Sheet No time set" at bounding box center [182, 726] width 272 height 36
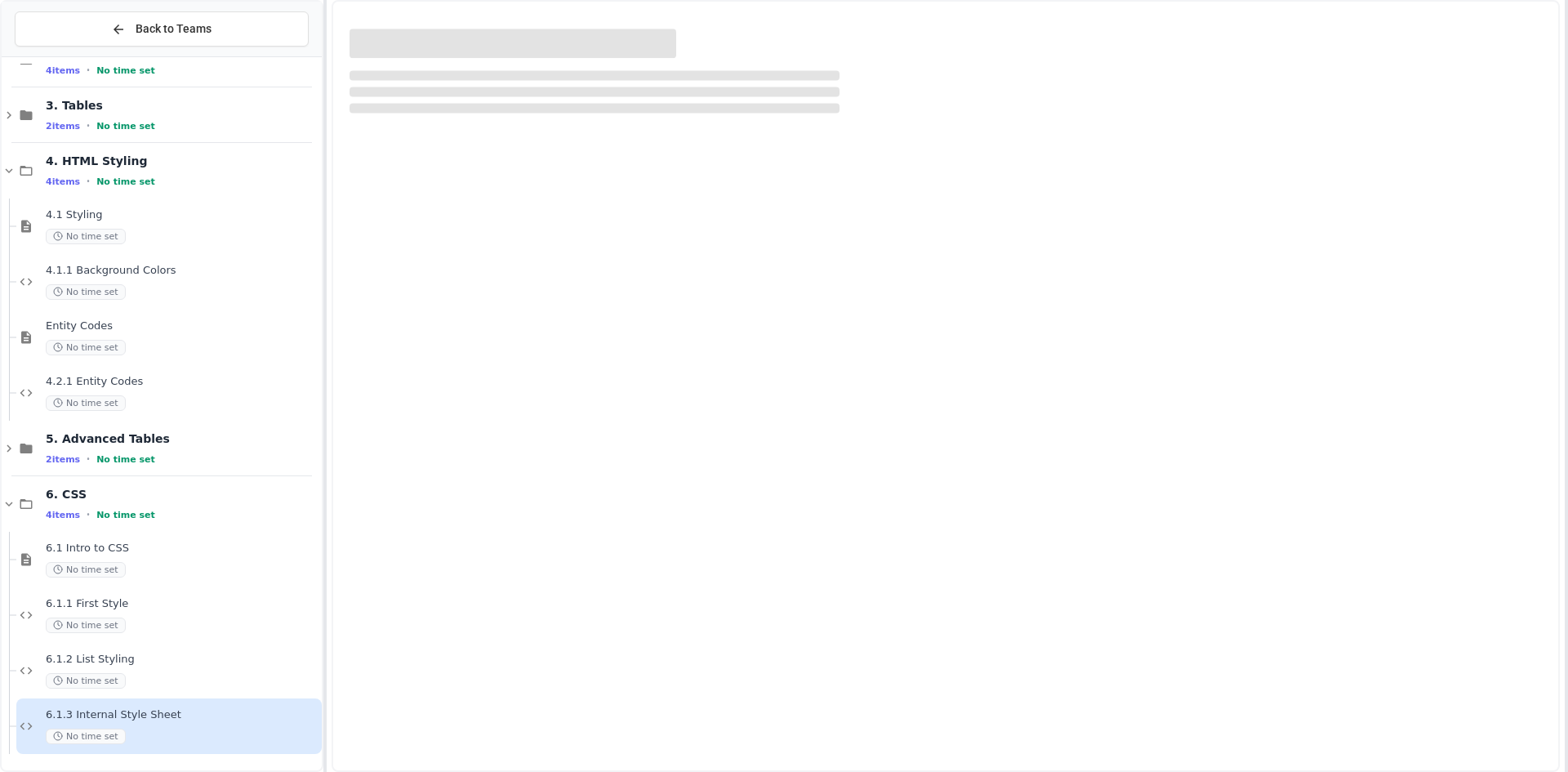
scroll to position [133, 0]
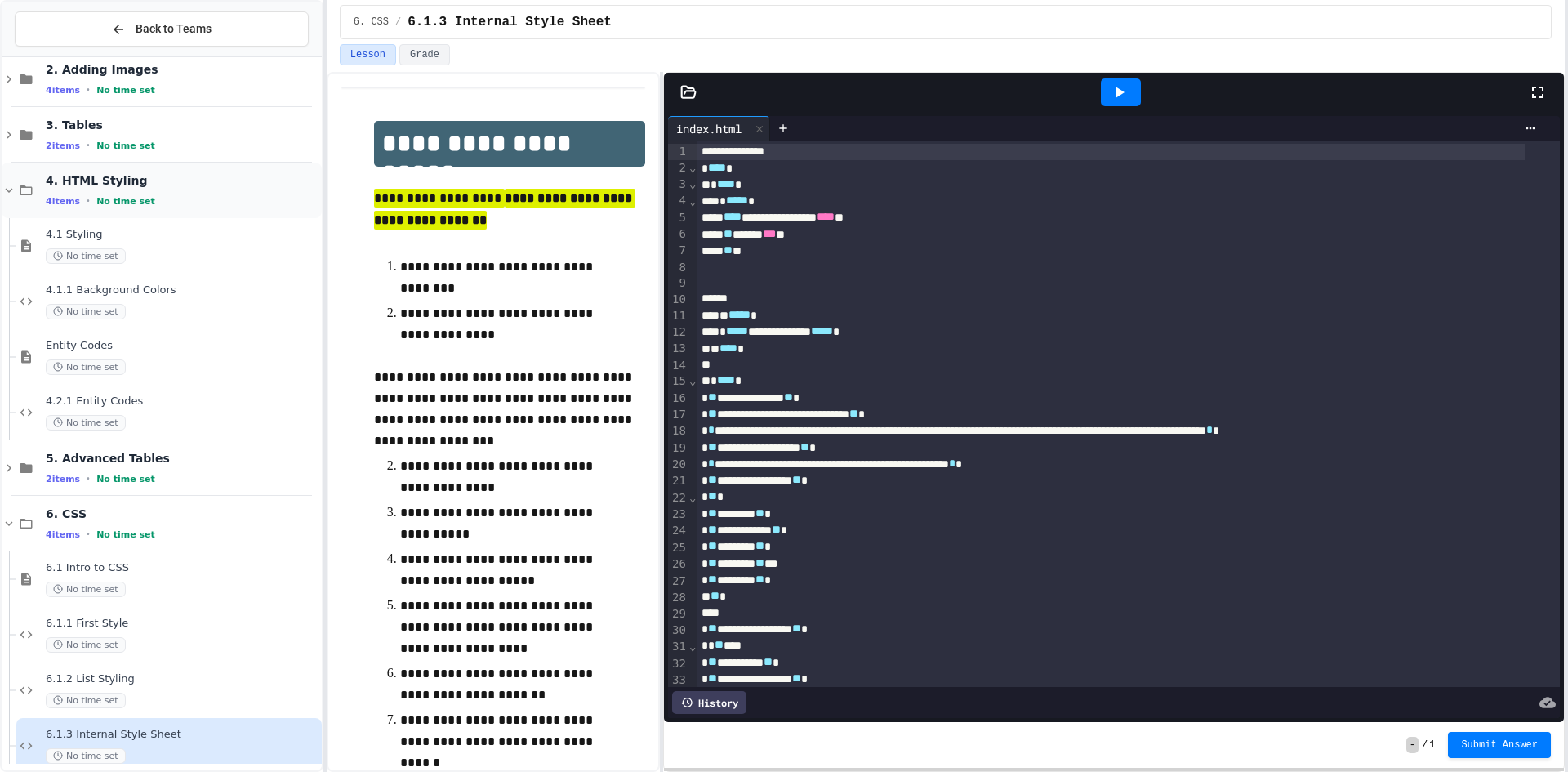
click at [113, 185] on span "4. HTML Styling" at bounding box center [182, 180] width 272 height 14
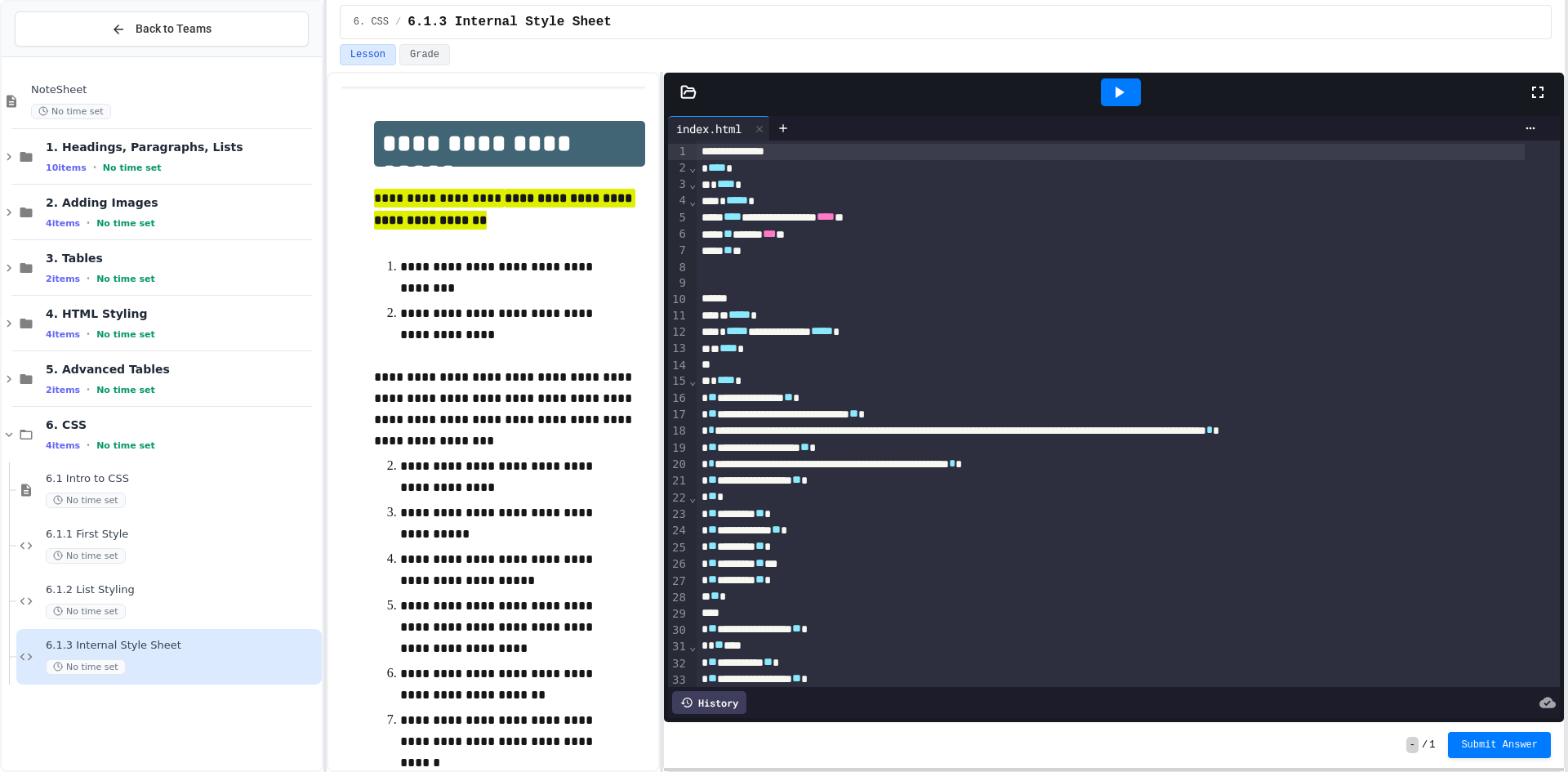
scroll to position [0, 0]
click at [750, 252] on div "** * *" at bounding box center [1110, 251] width 828 height 16
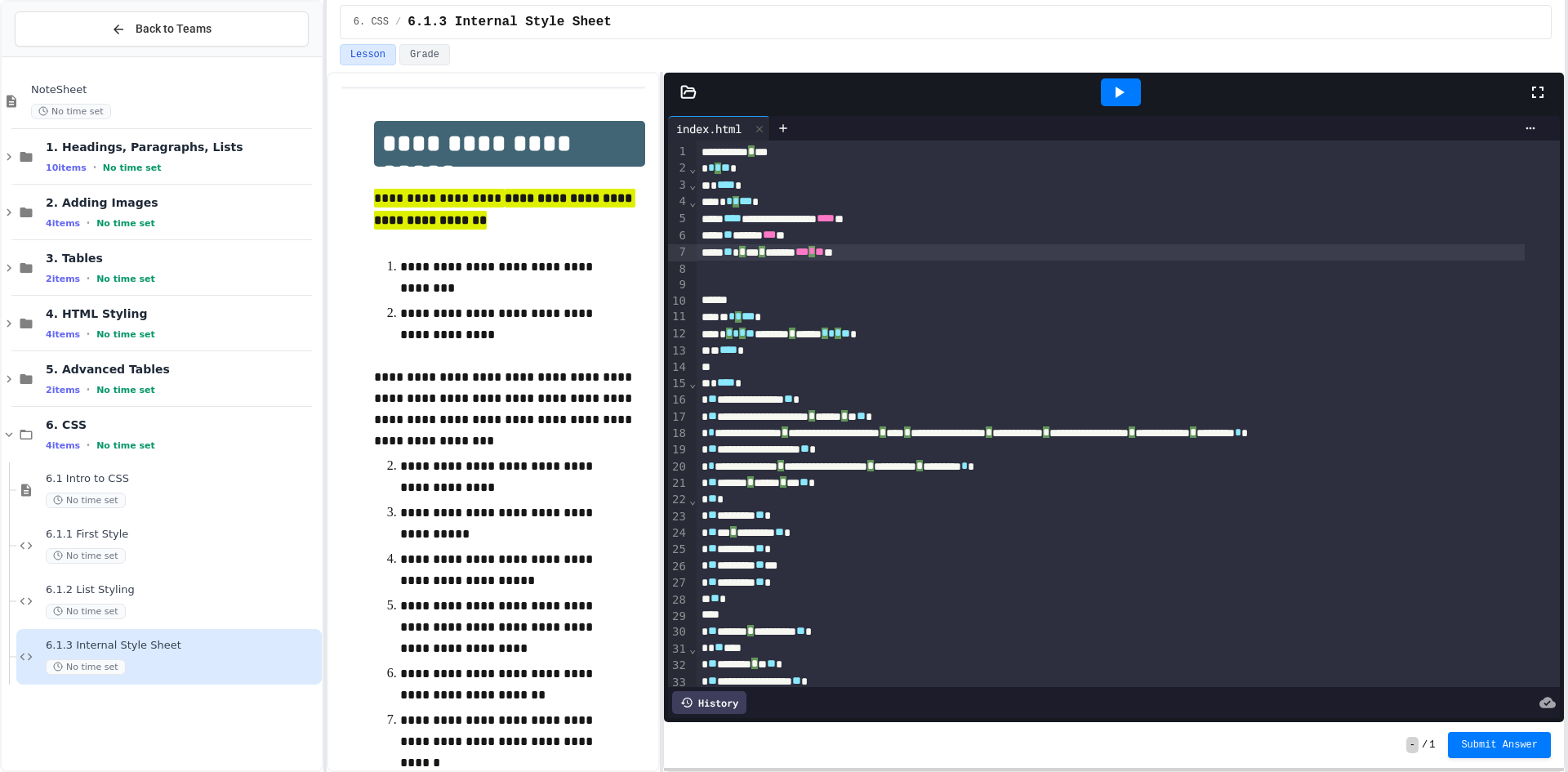
click at [768, 245] on div "** * * *** * ******* *** * ** **" at bounding box center [1110, 253] width 828 height 17
click at [773, 247] on div "** * * *** * ******* *** * ** **" at bounding box center [1110, 253] width 828 height 17
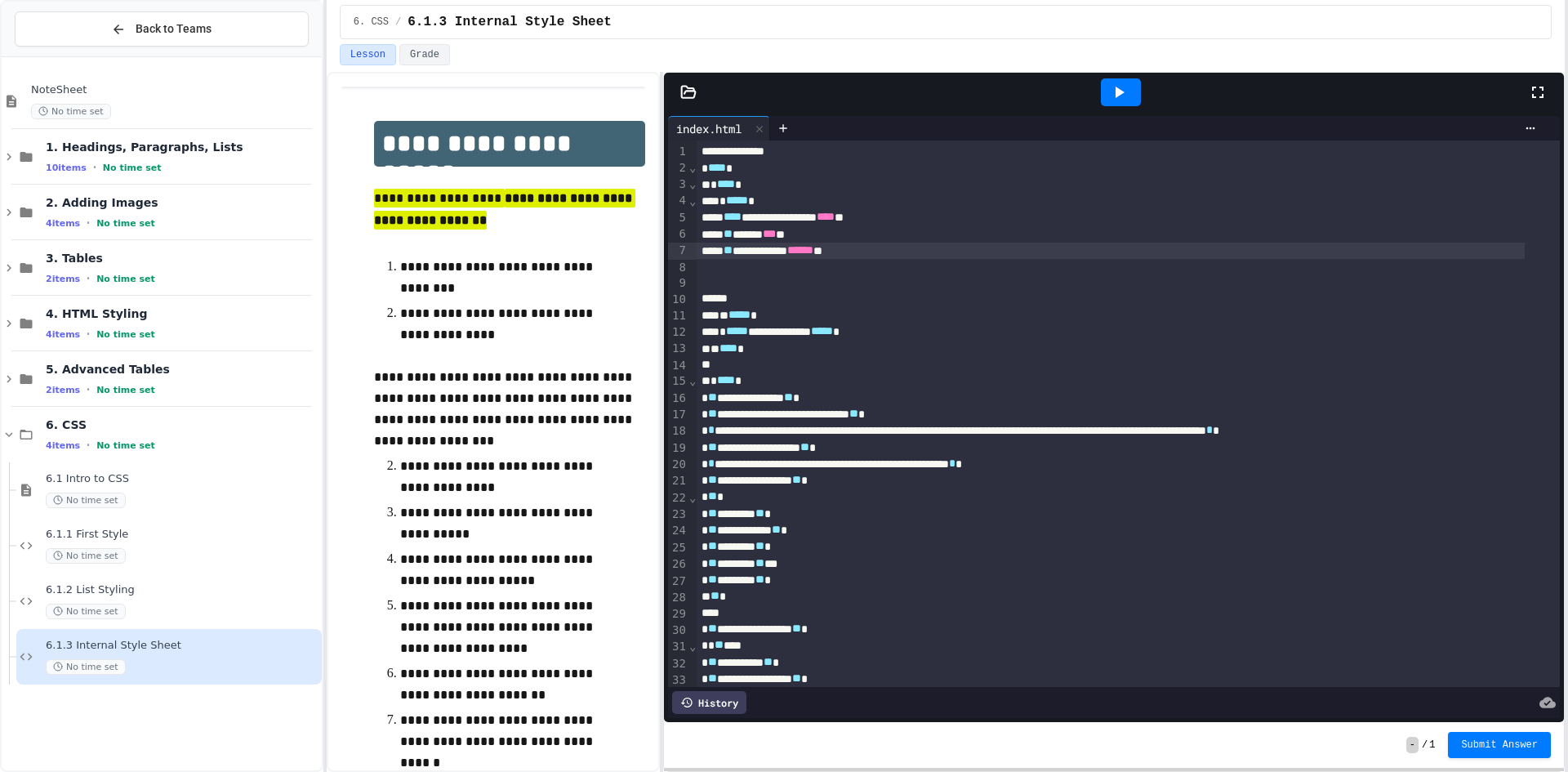
click at [780, 245] on div "**********" at bounding box center [1110, 251] width 828 height 16
click at [1121, 82] on icon at bounding box center [1118, 91] width 19 height 19
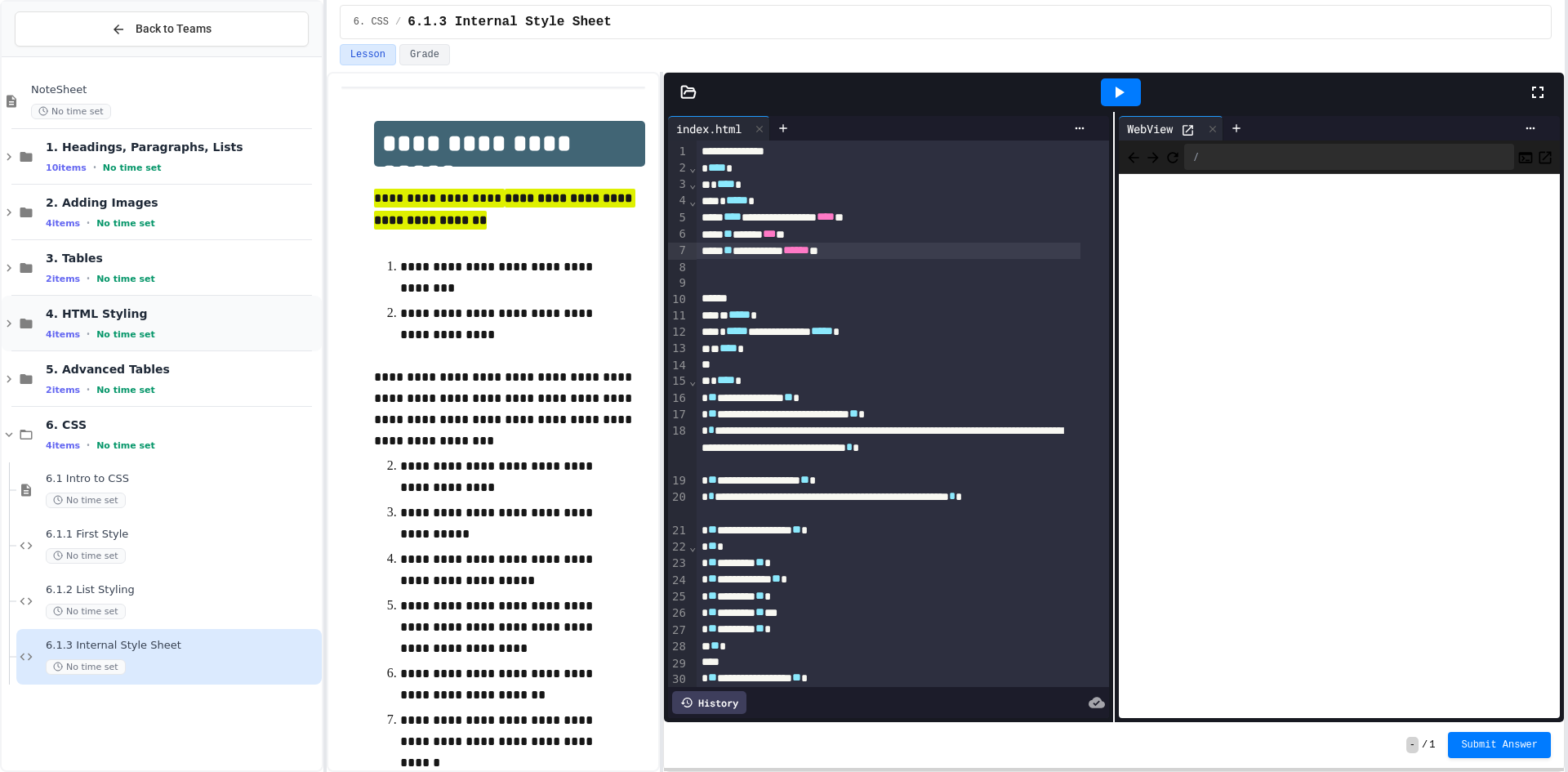
click at [174, 326] on div "4. HTML Styling 4 items • No time set" at bounding box center [182, 323] width 272 height 35
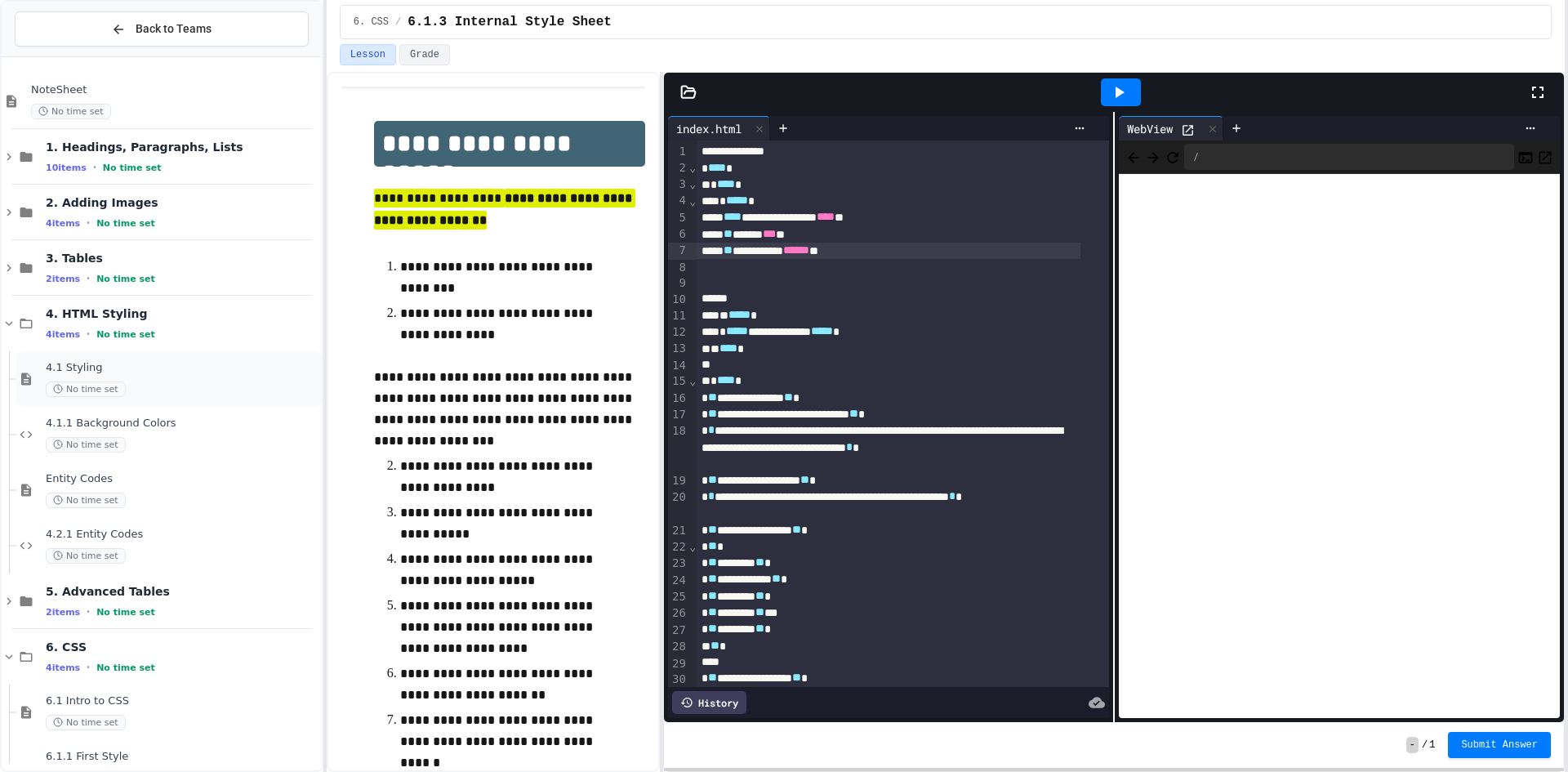
click at [154, 372] on span "4.1 Styling" at bounding box center [182, 368] width 272 height 14
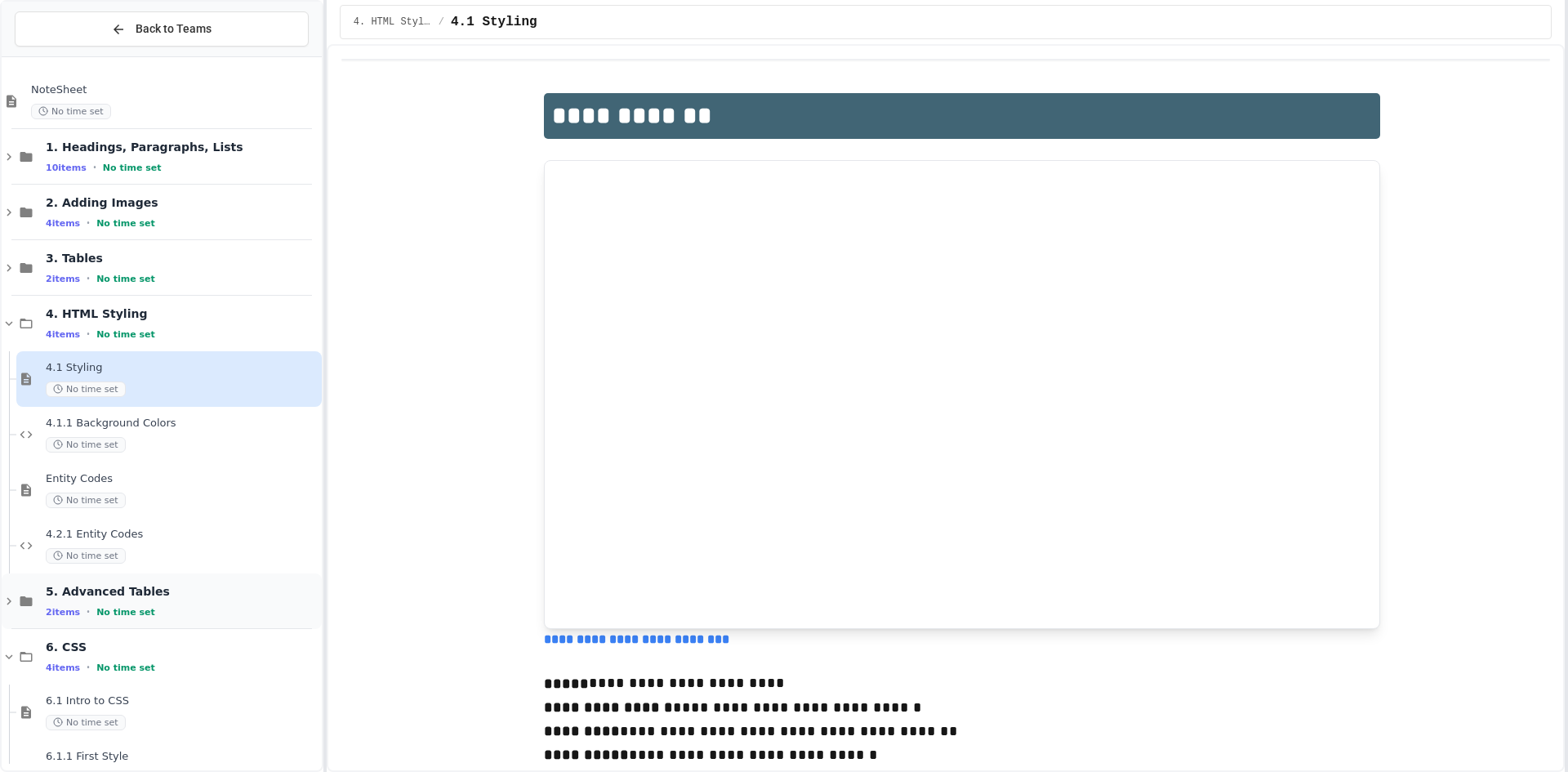
click at [216, 608] on div "2 items • No time set" at bounding box center [182, 611] width 272 height 13
click at [210, 657] on div "5.2 Advanced Tables No time set" at bounding box center [182, 657] width 272 height 36
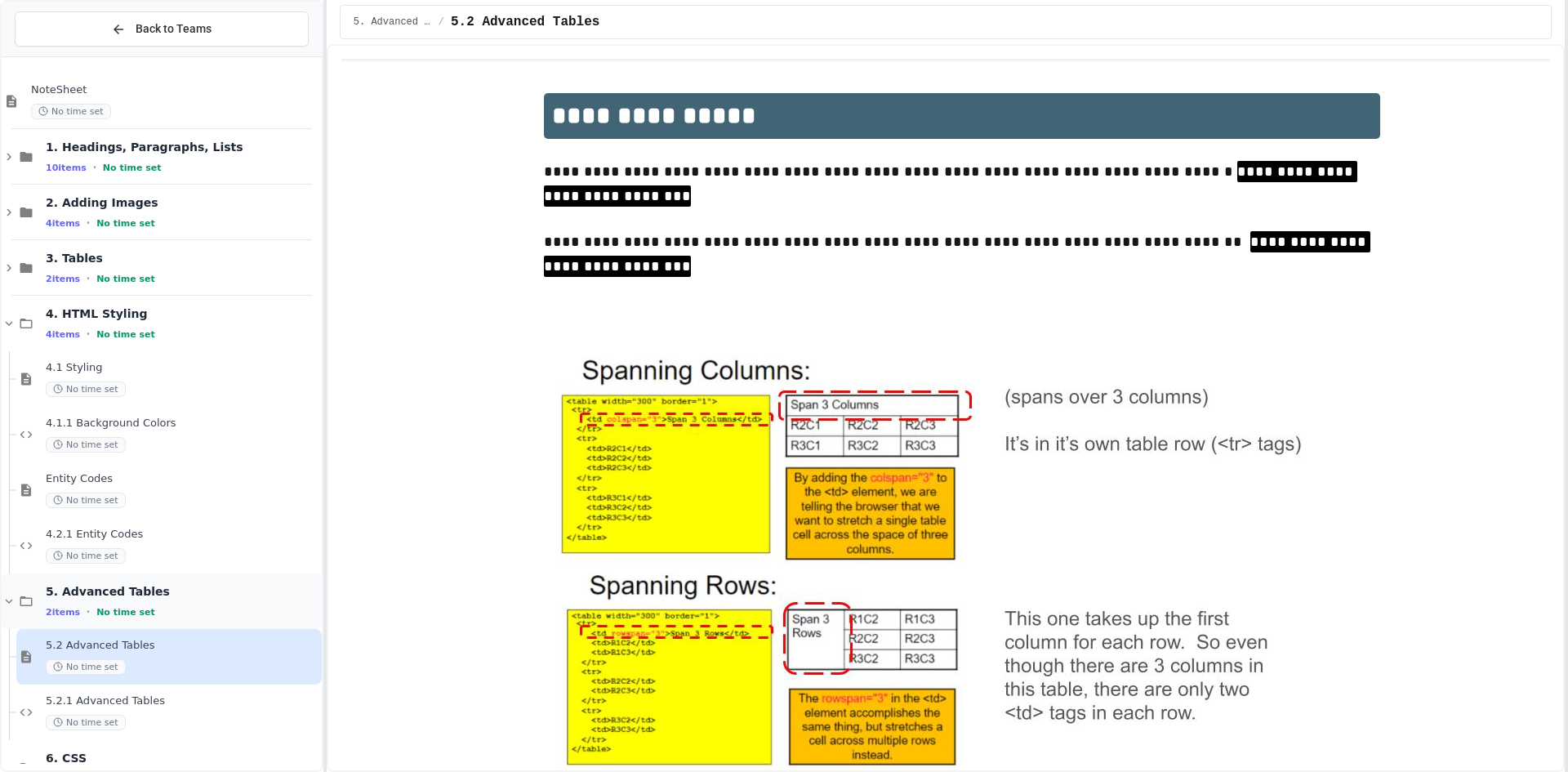
click at [110, 611] on span "No time set" at bounding box center [125, 612] width 58 height 11
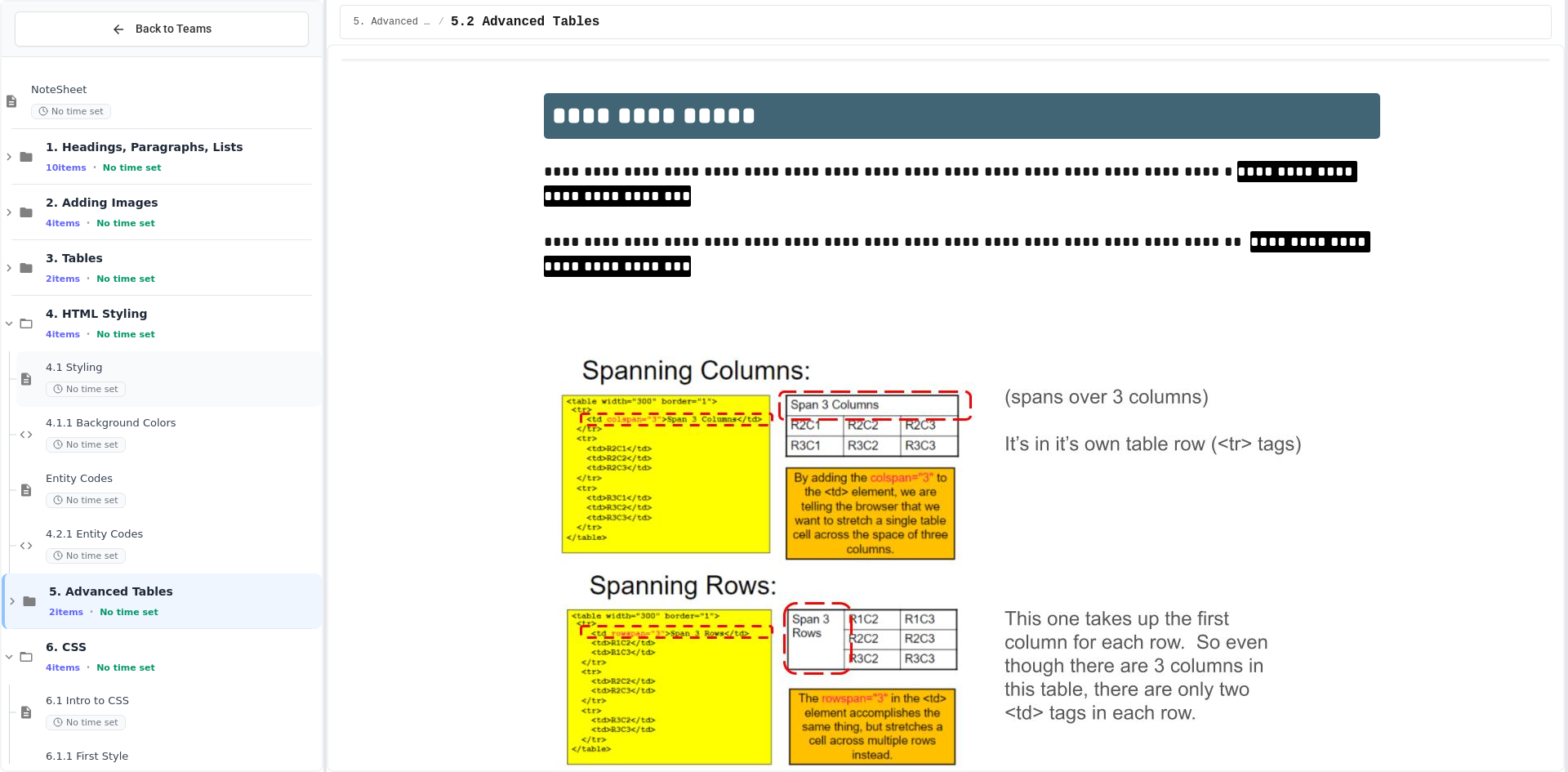
click at [296, 382] on div "No time set" at bounding box center [182, 389] width 272 height 15
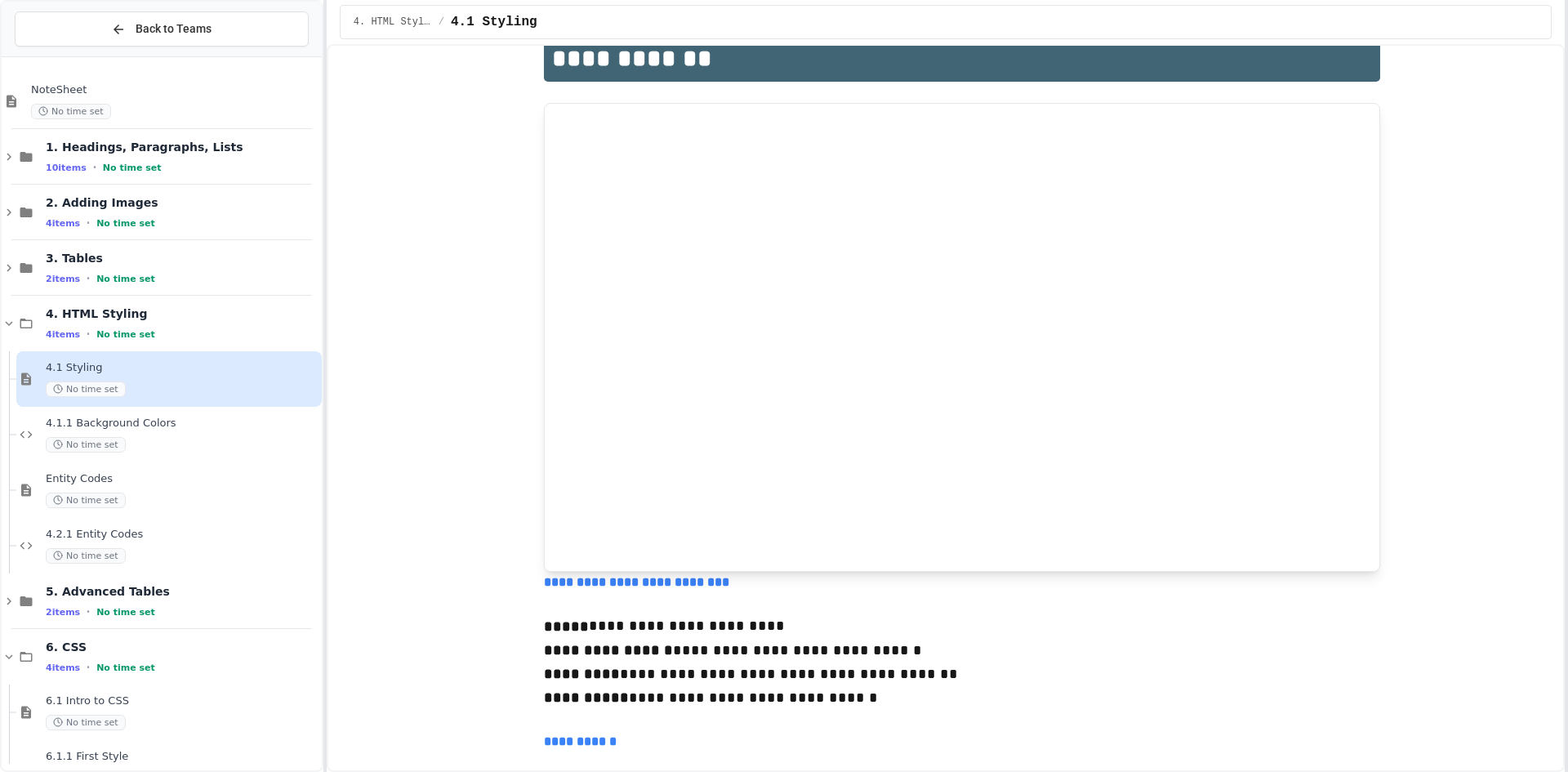
scroll to position [74, 0]
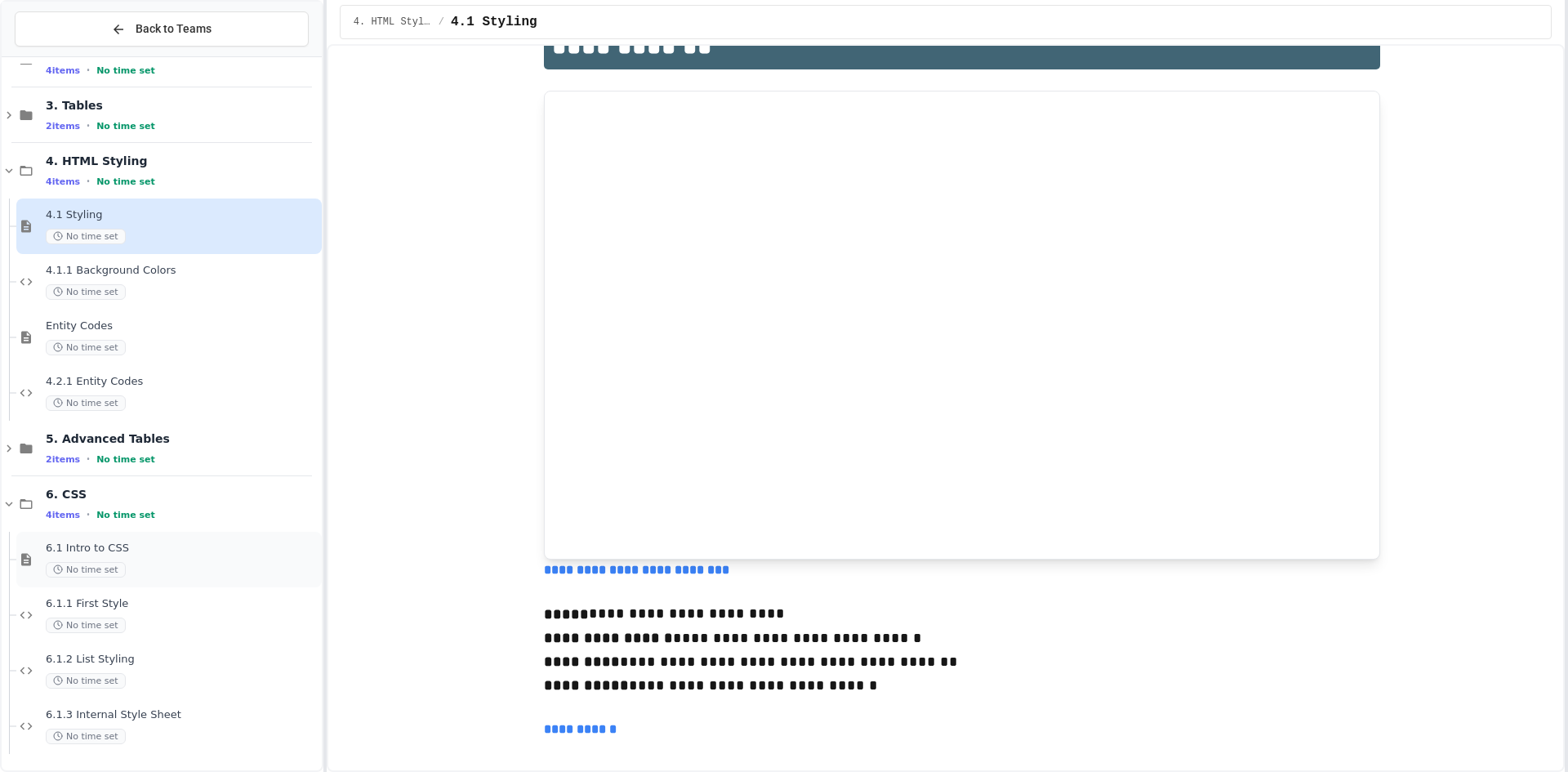
click at [224, 540] on div "6.1 Intro to CSS No time set" at bounding box center [168, 560] width 305 height 56
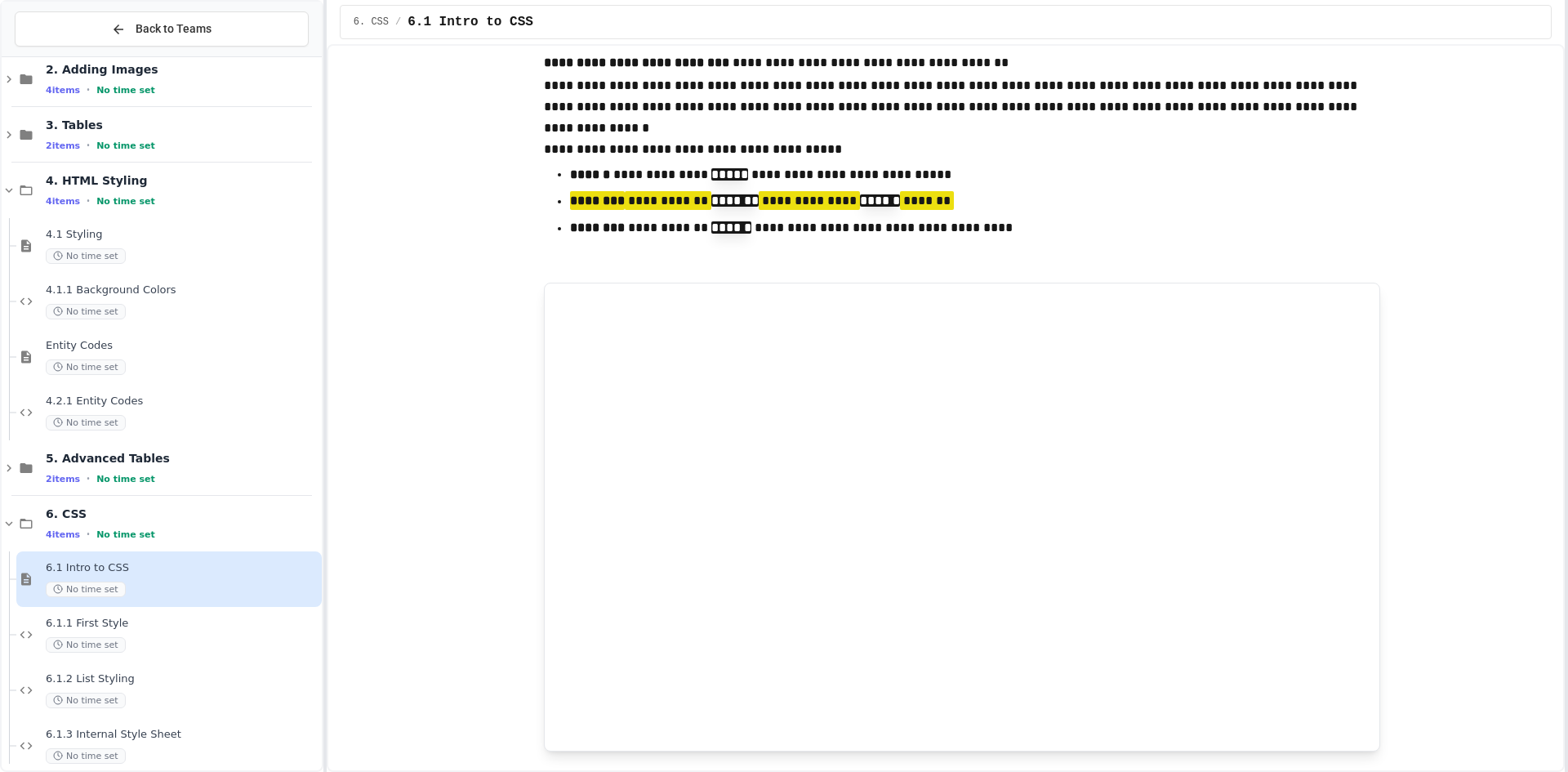
scroll to position [32, 0]
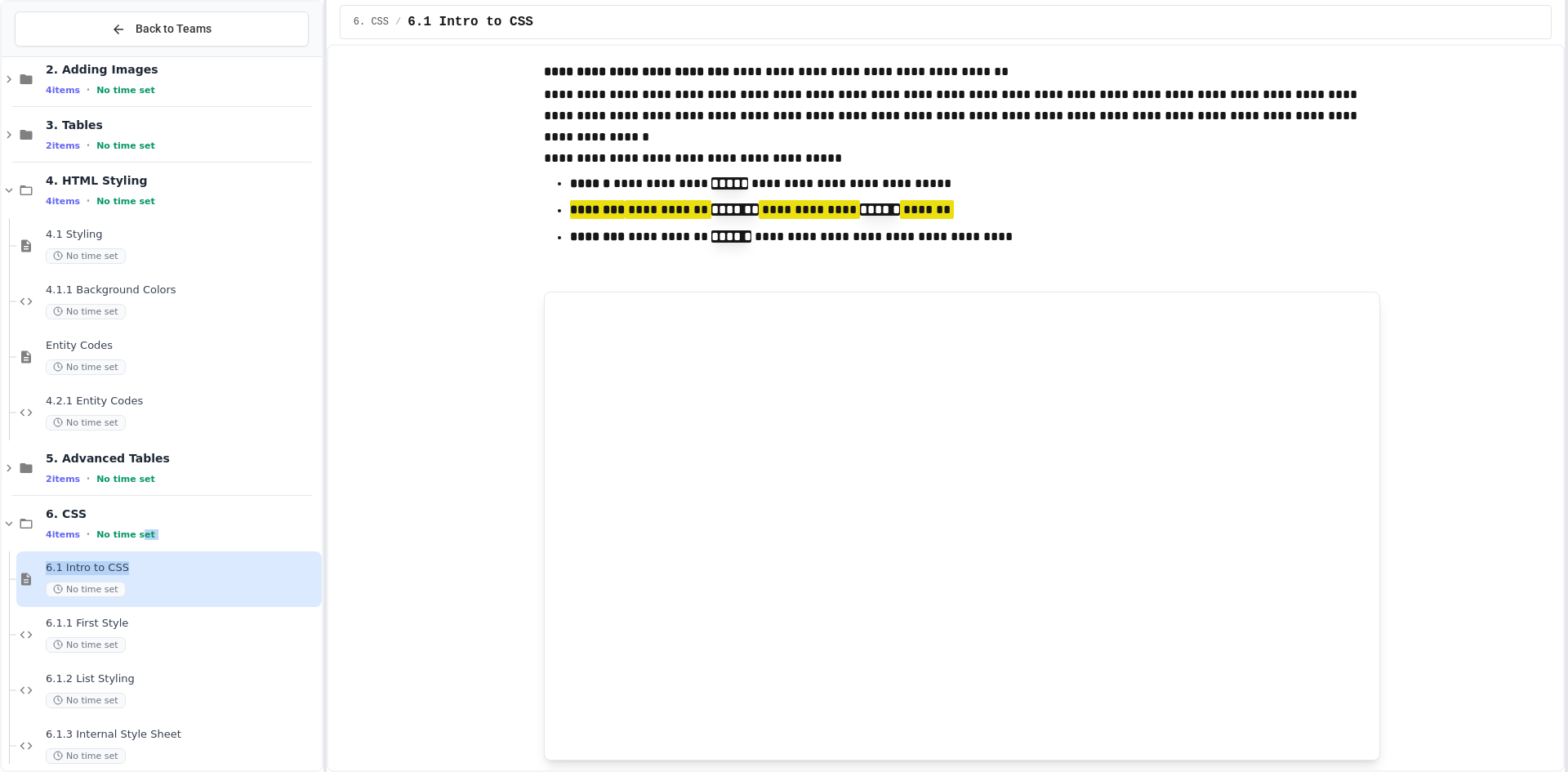
drag, startPoint x: 133, startPoint y: 534, endPoint x: 177, endPoint y: 599, distance: 78.5
click at [179, 594] on div "1. Headings, Paragraphs, Lists 10 items • No time set 2. Adding Images 4 items …" at bounding box center [162, 356] width 320 height 852
click at [184, 574] on span "6.1 Intro to CSS" at bounding box center [182, 568] width 272 height 14
click at [146, 742] on div "6.1.3 Internal Style Sheet No time set" at bounding box center [182, 746] width 272 height 36
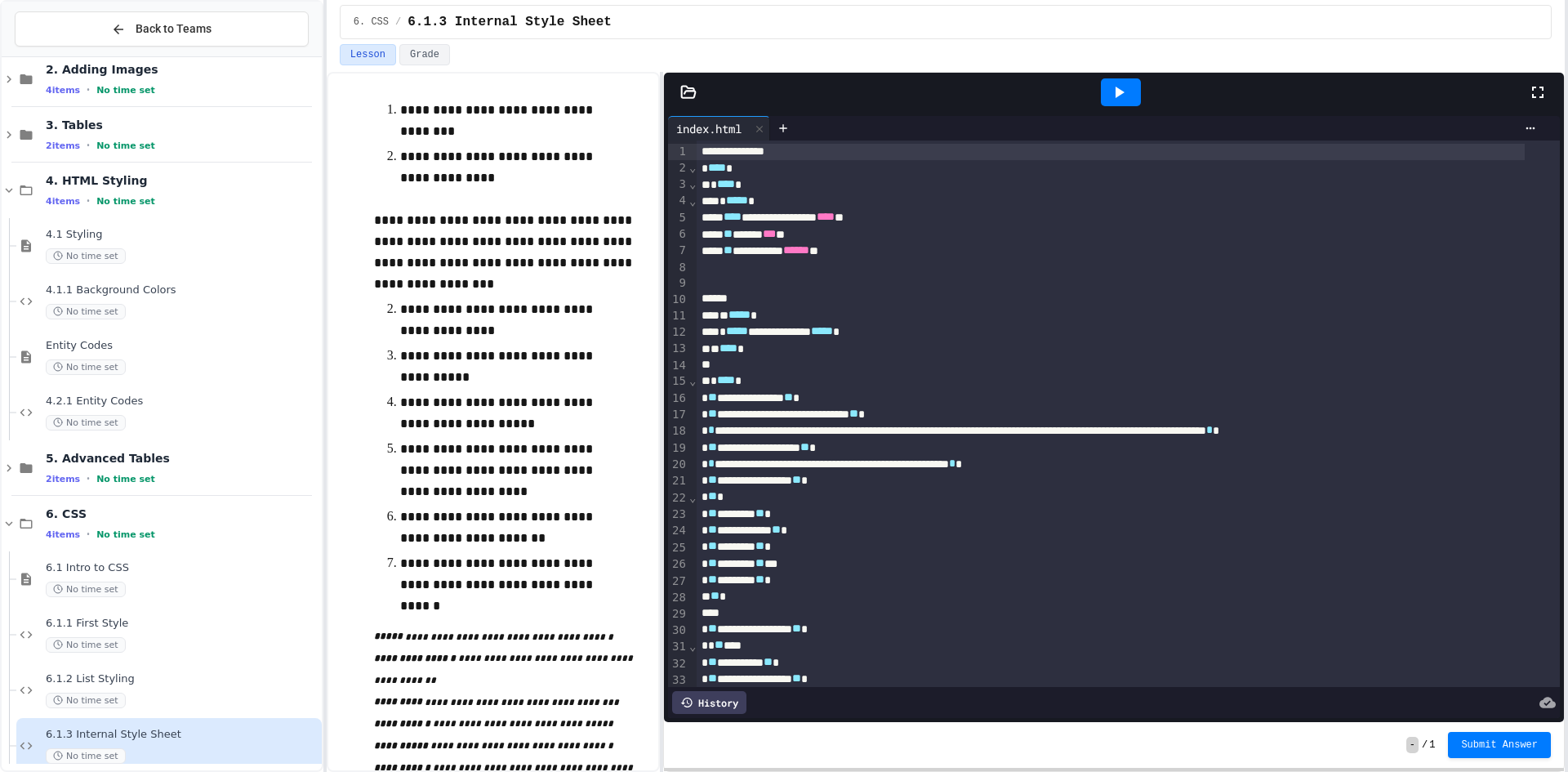
scroll to position [163, 0]
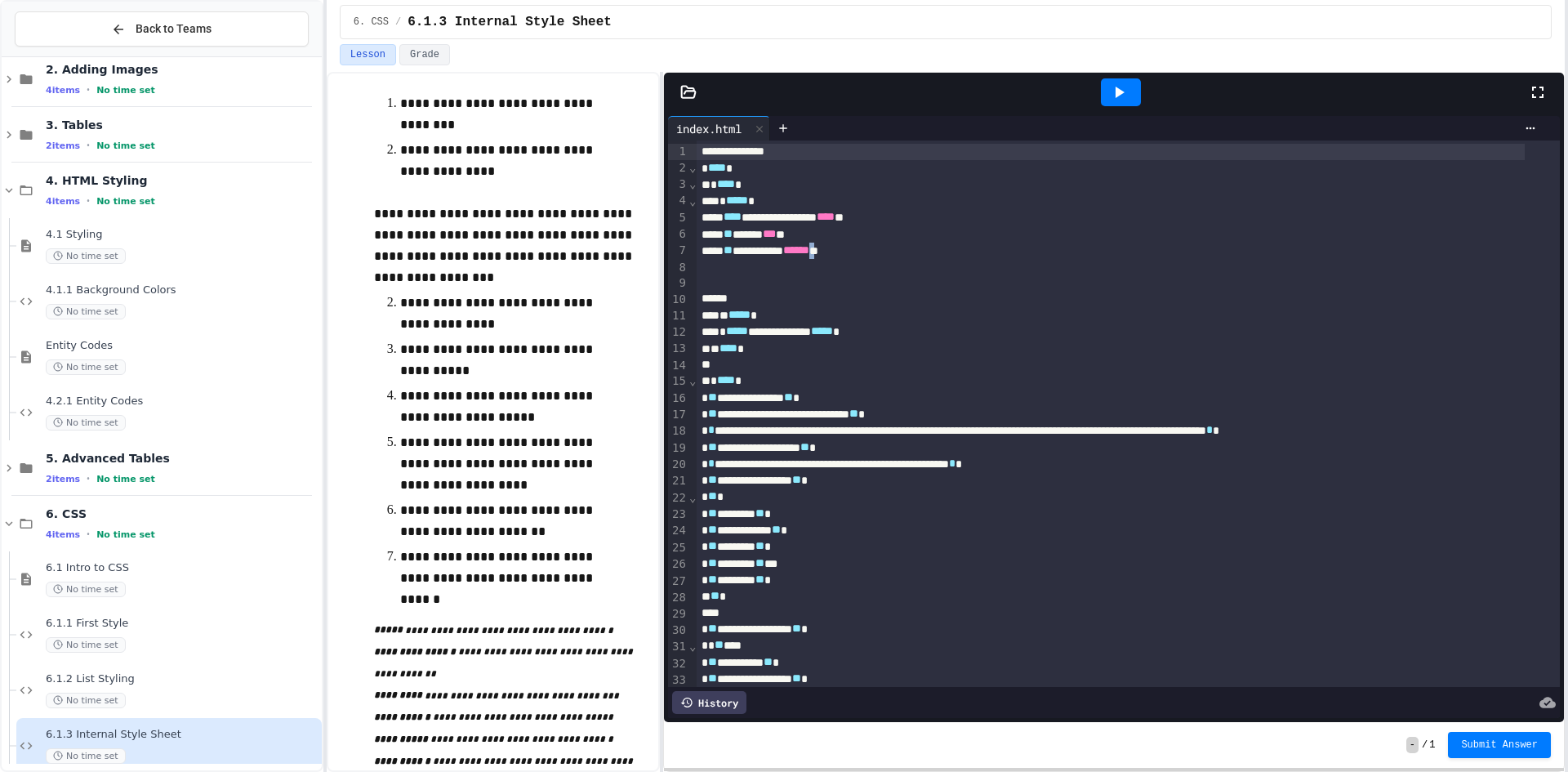
click at [862, 250] on div "**********" at bounding box center [1110, 251] width 828 height 16
click at [1133, 81] on div at bounding box center [1120, 92] width 40 height 28
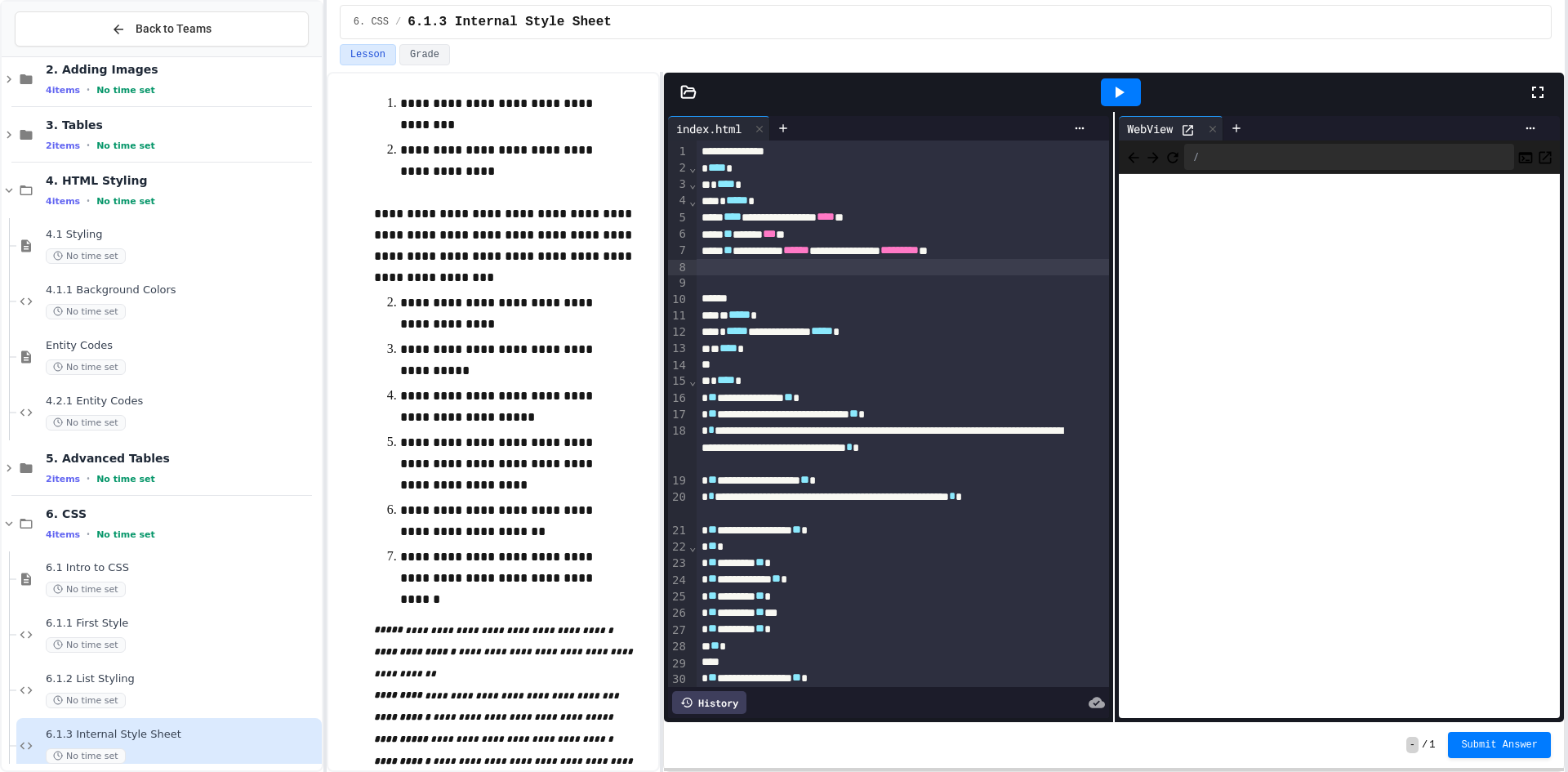
click at [714, 271] on div at bounding box center [902, 267] width 412 height 16
click at [749, 278] on div at bounding box center [902, 283] width 412 height 16
click at [734, 262] on div at bounding box center [902, 267] width 412 height 16
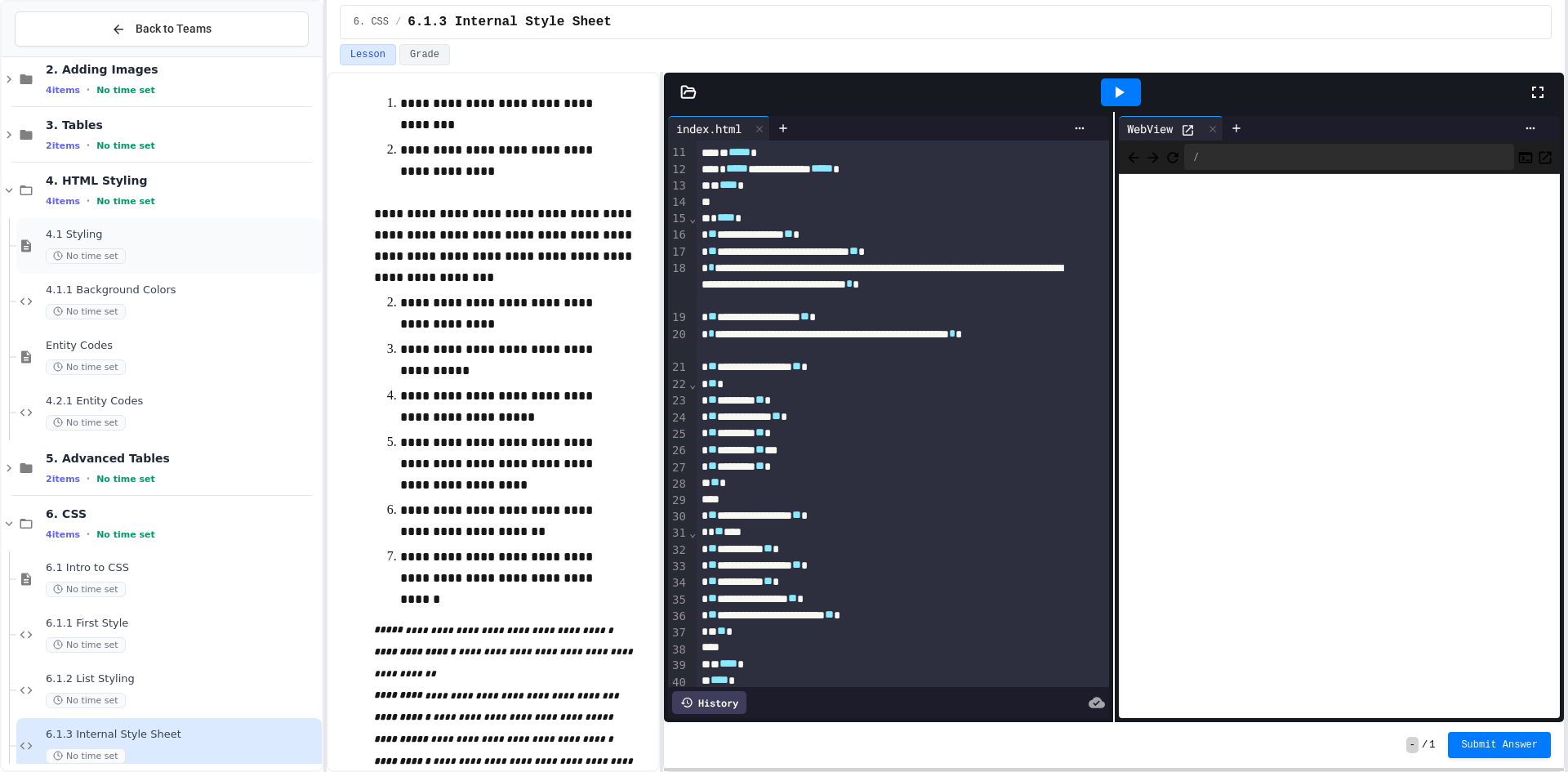
click at [76, 264] on span "No time set" at bounding box center [85, 256] width 80 height 15
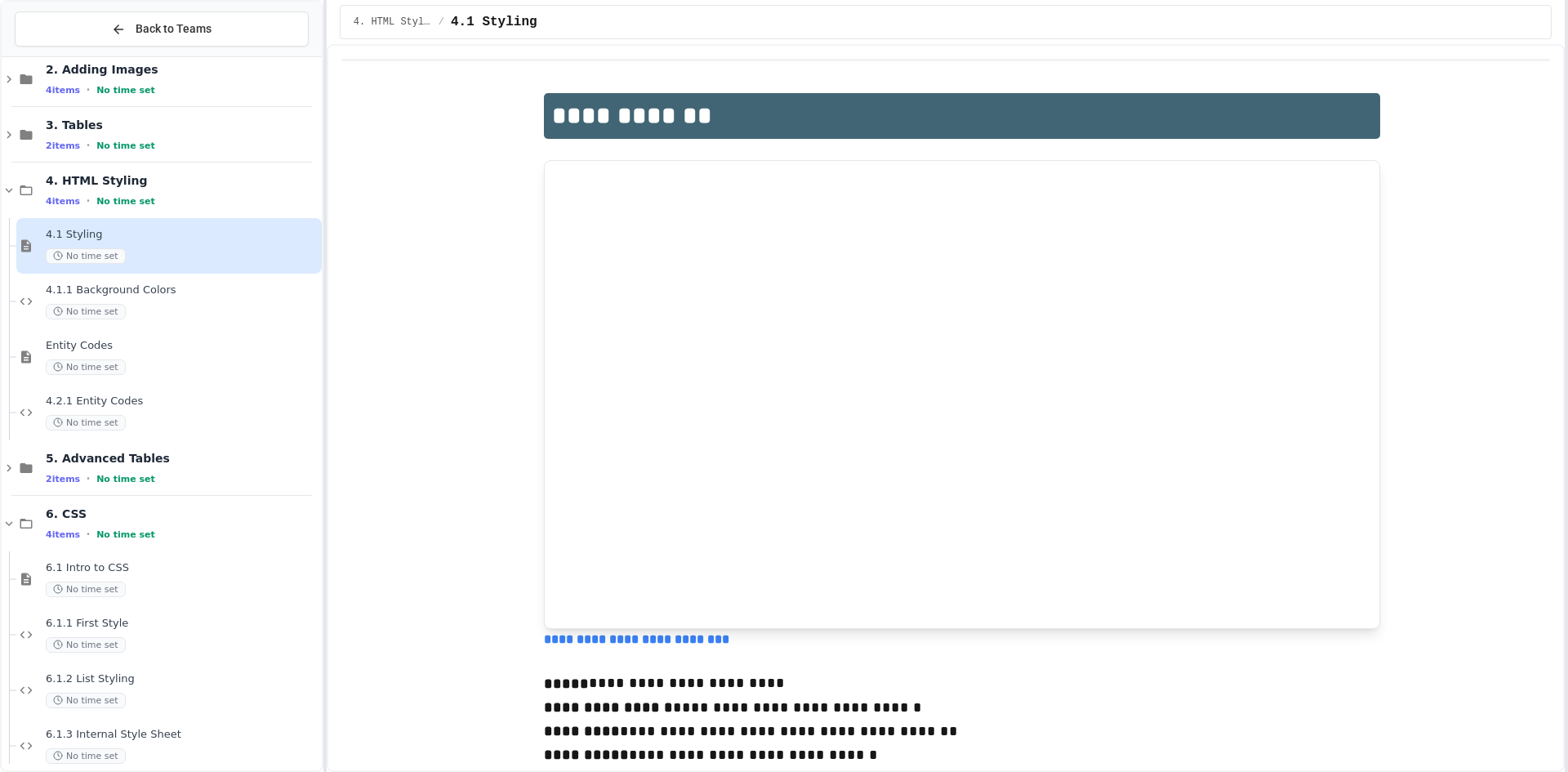
scroll to position [74, 0]
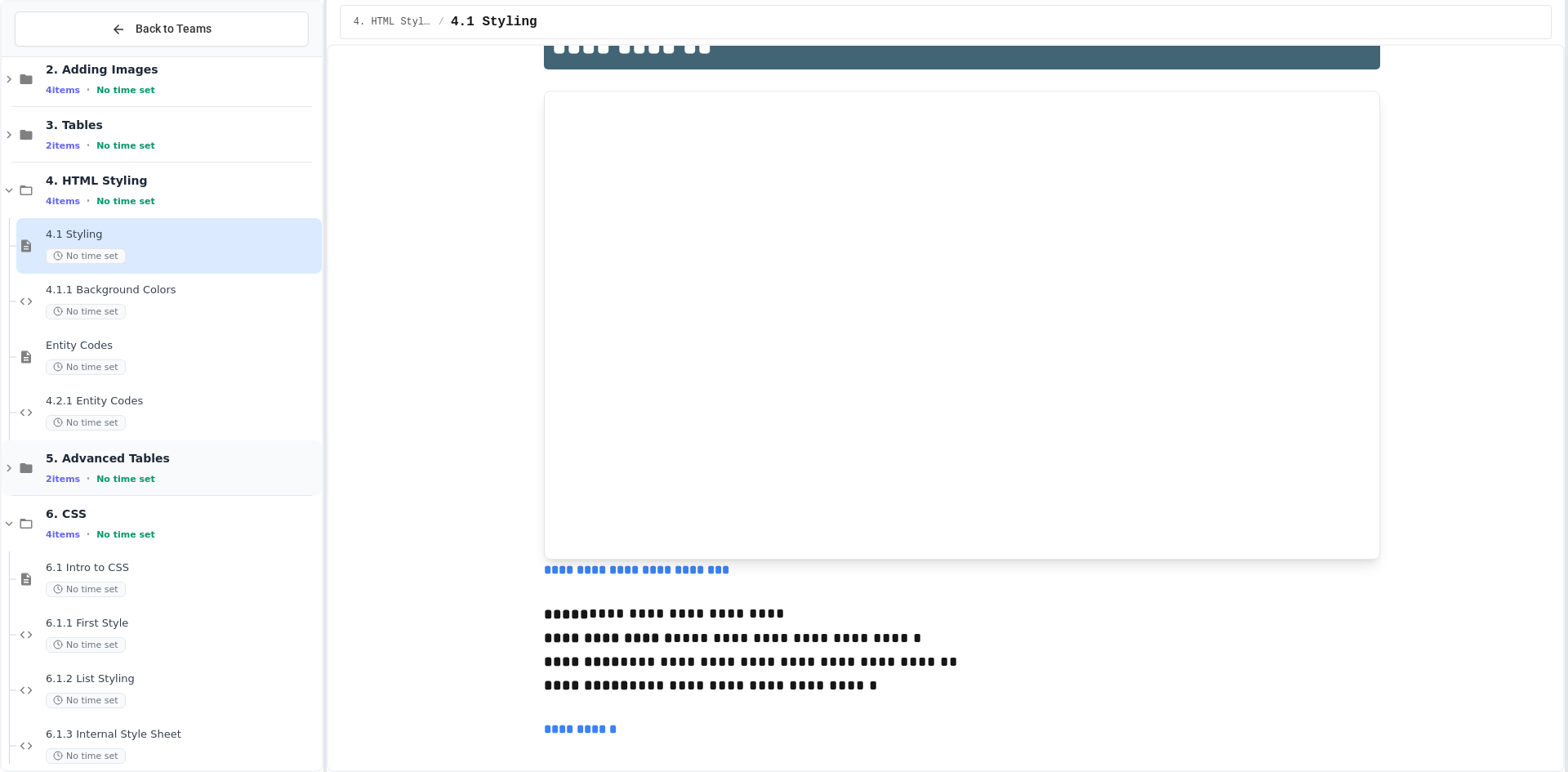
click at [184, 482] on div "2 items • No time set" at bounding box center [182, 478] width 272 height 13
click at [170, 516] on span "5.2 Advanced Tables" at bounding box center [182, 512] width 272 height 14
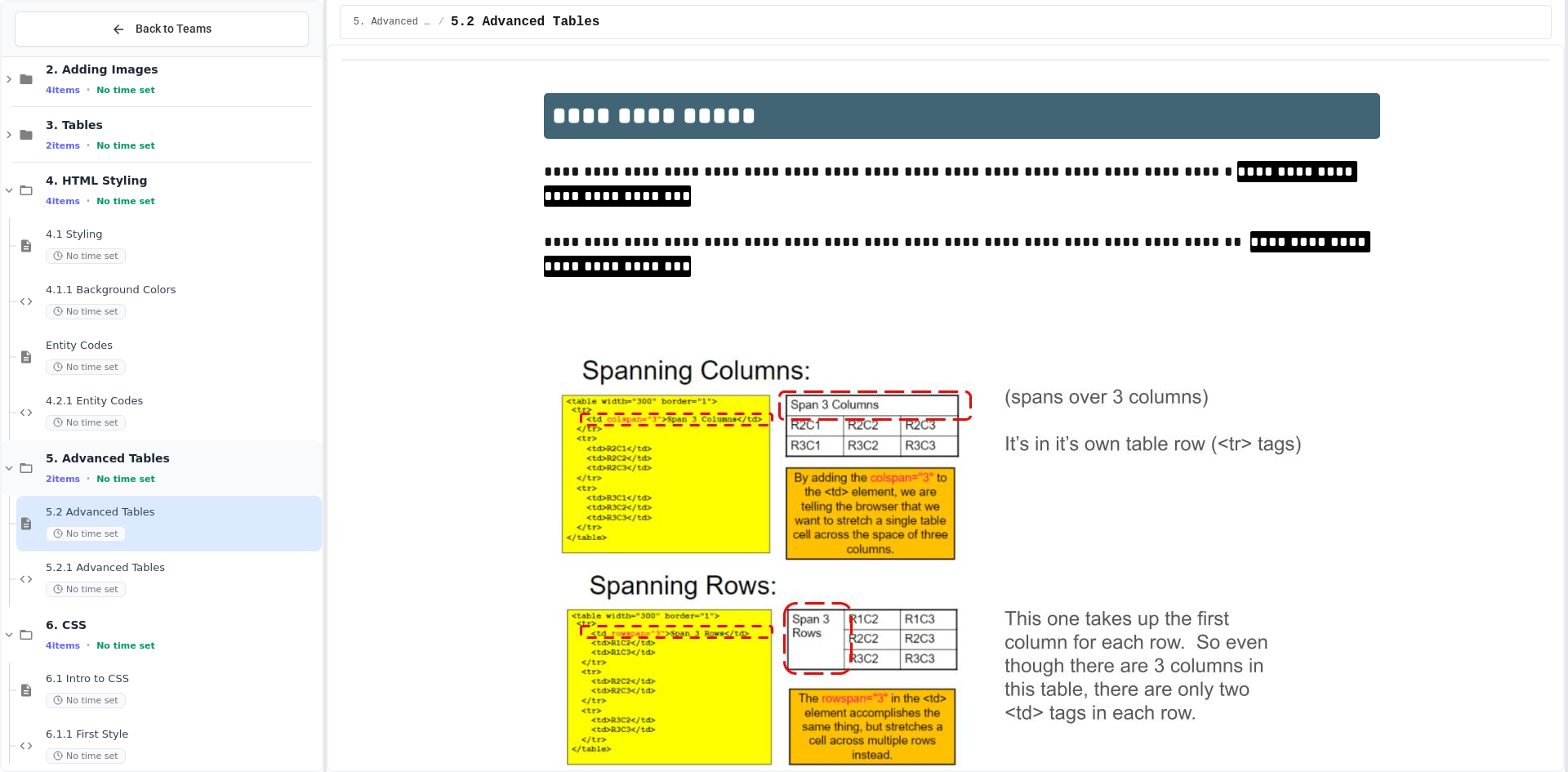
click at [241, 472] on div "2 items • No time set" at bounding box center [182, 478] width 272 height 13
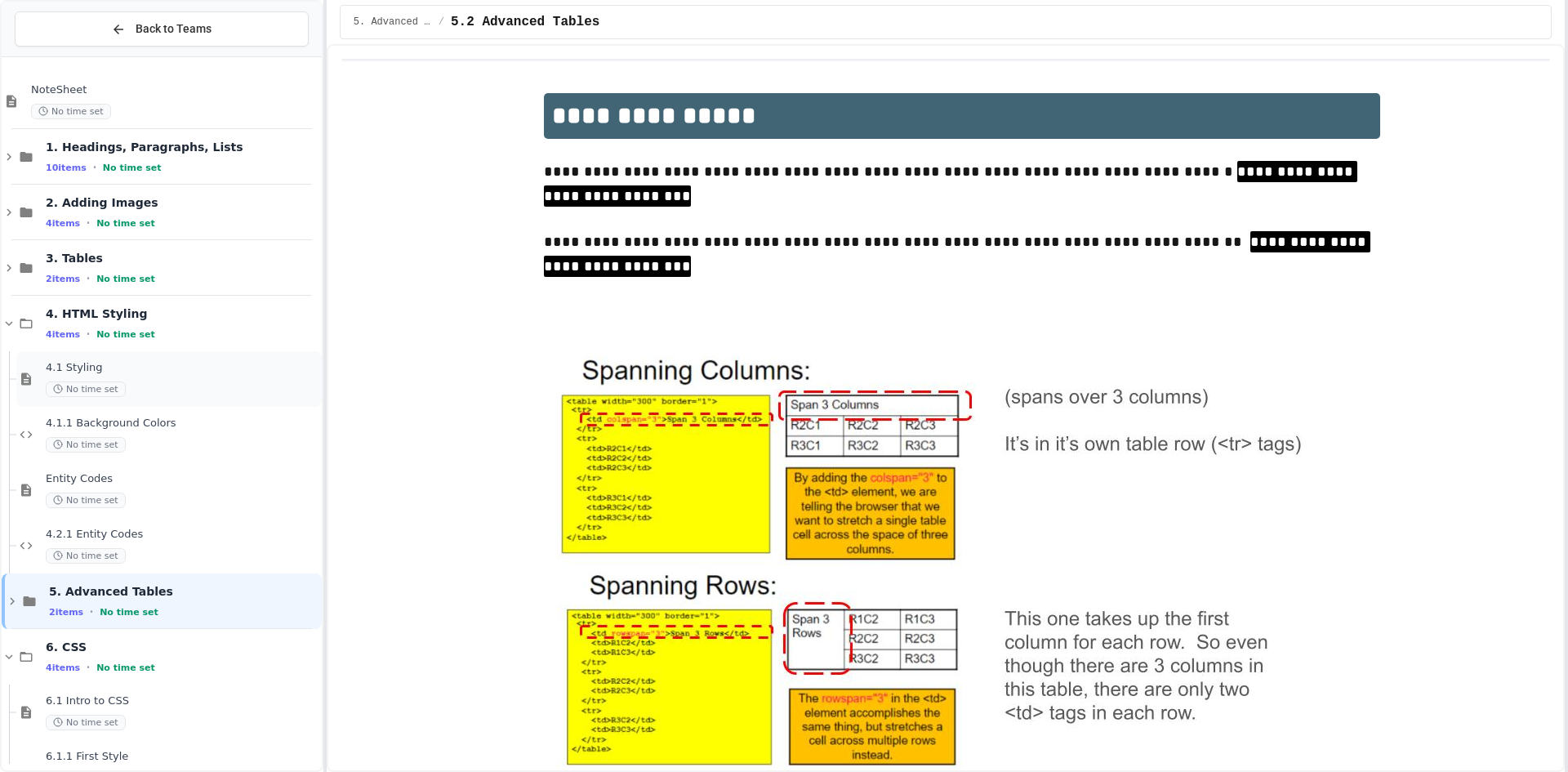
click at [163, 362] on span "4.1 Styling" at bounding box center [182, 368] width 272 height 14
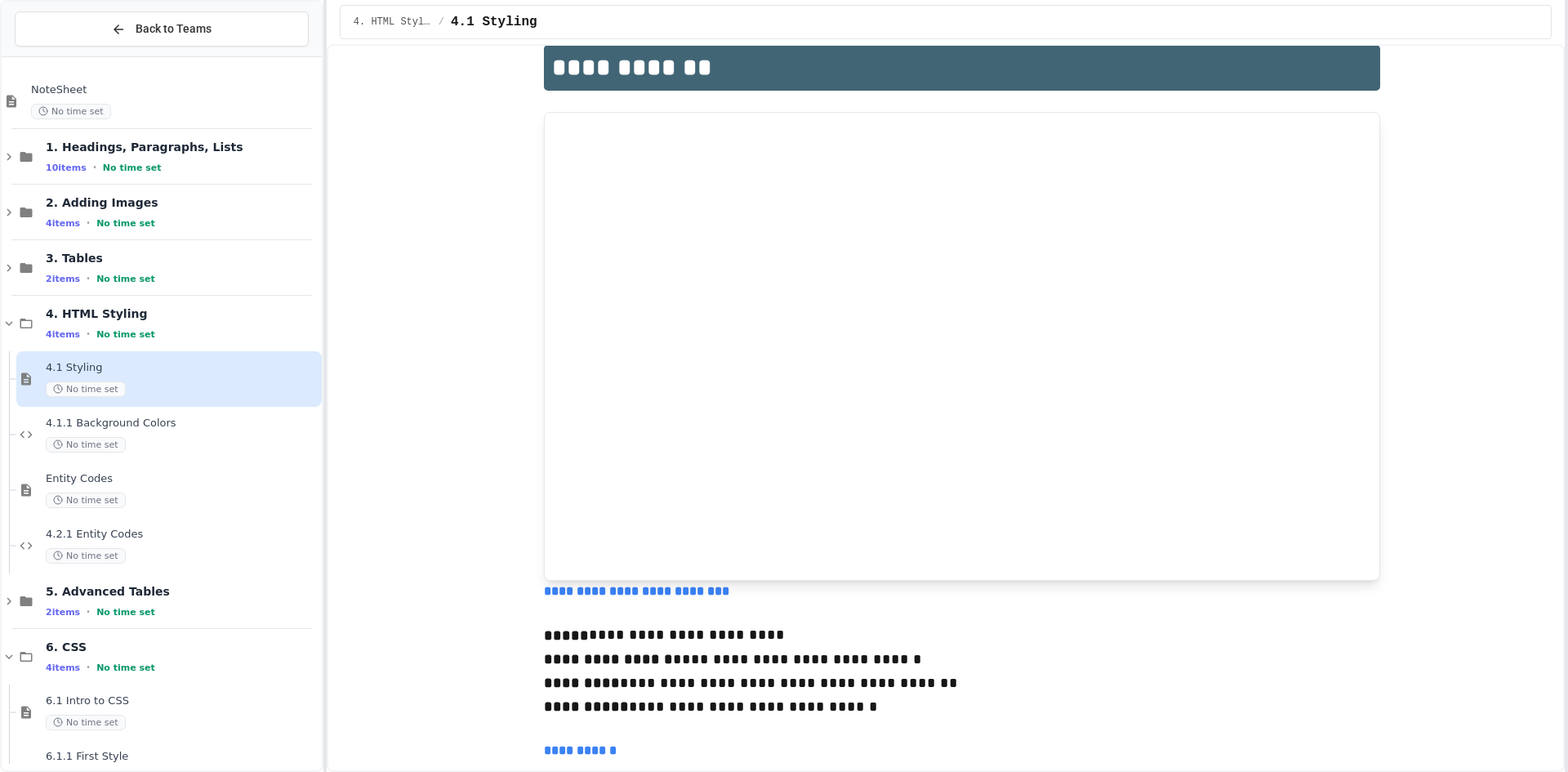
scroll to position [74, 0]
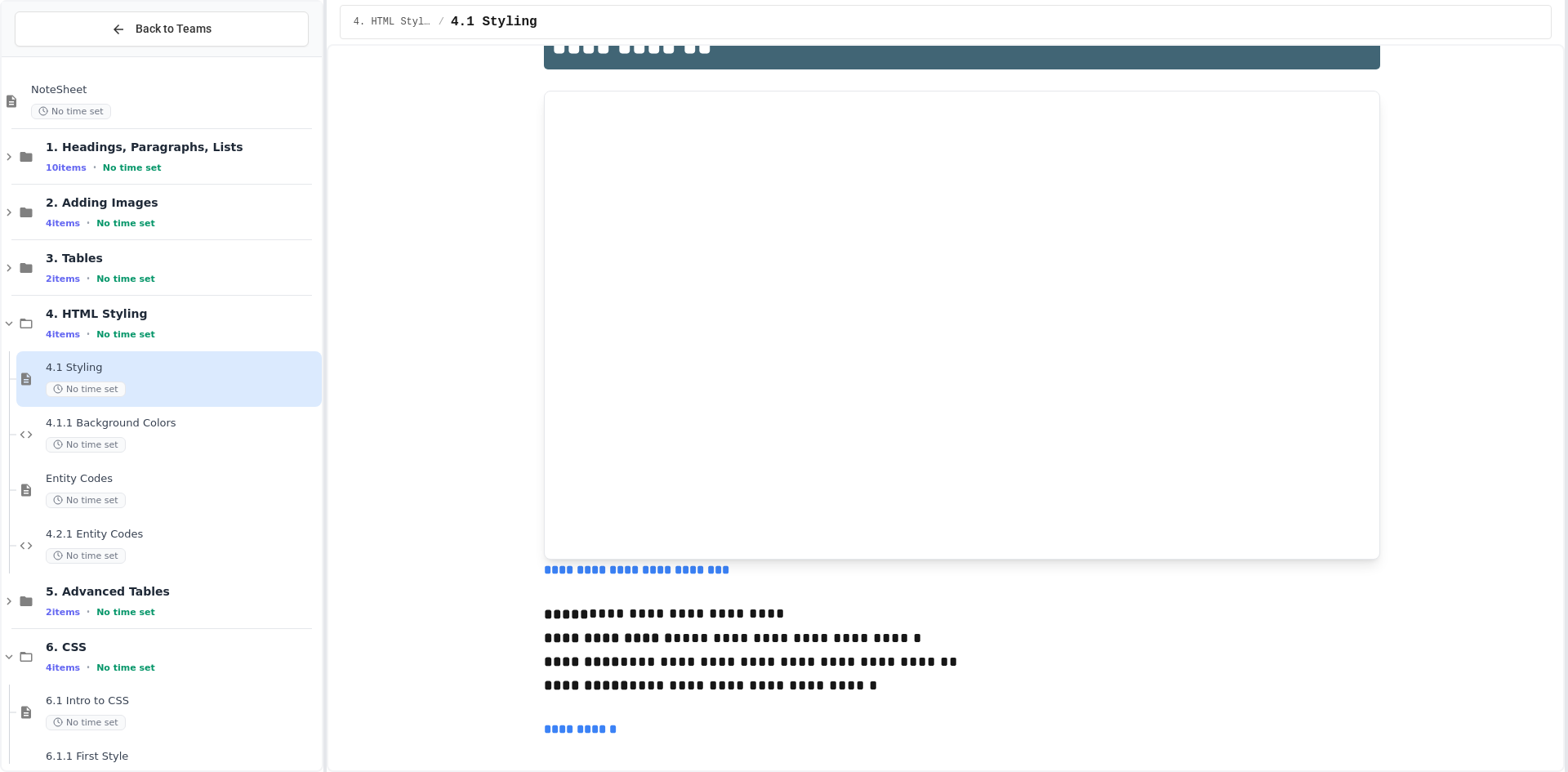
click at [201, 364] on div "4.1 Styling No time set" at bounding box center [168, 379] width 305 height 56
click at [212, 339] on div "4 items • No time set" at bounding box center [182, 334] width 272 height 13
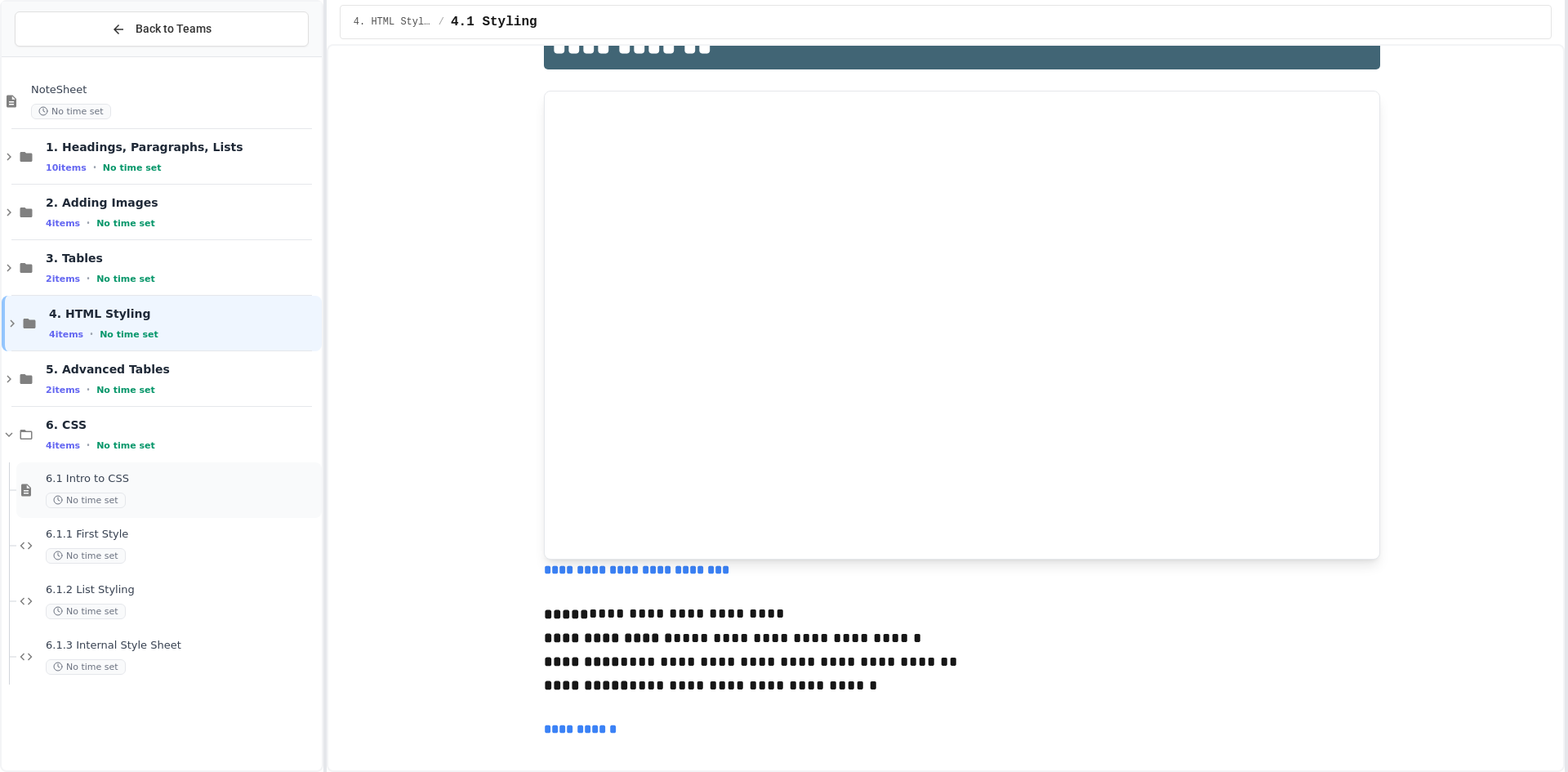
click at [194, 477] on span "6.1 Intro to CSS" at bounding box center [182, 479] width 272 height 14
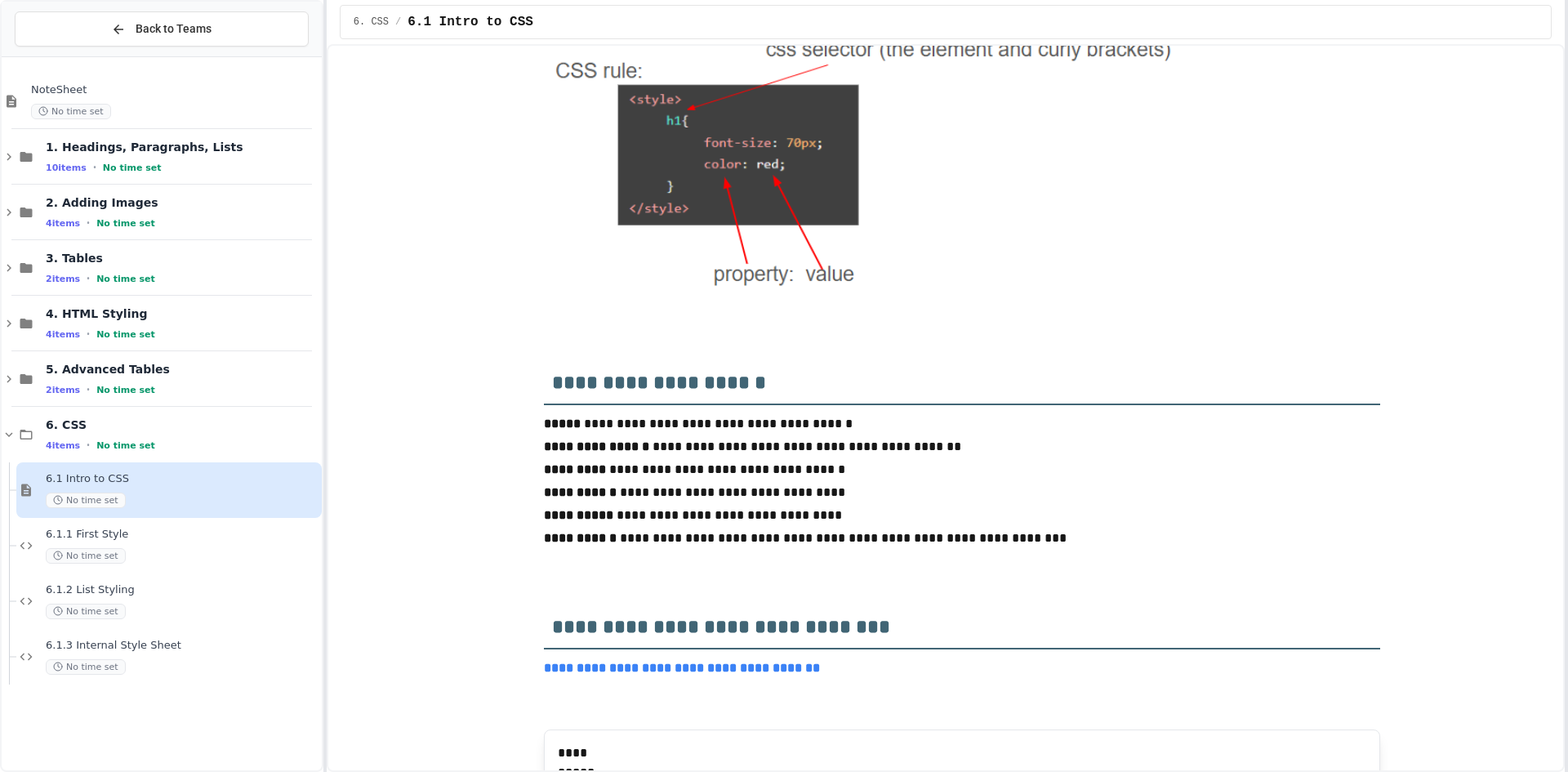
scroll to position [817, 0]
click at [142, 649] on span "6.1.3 Internal Style Sheet" at bounding box center [182, 646] width 272 height 14
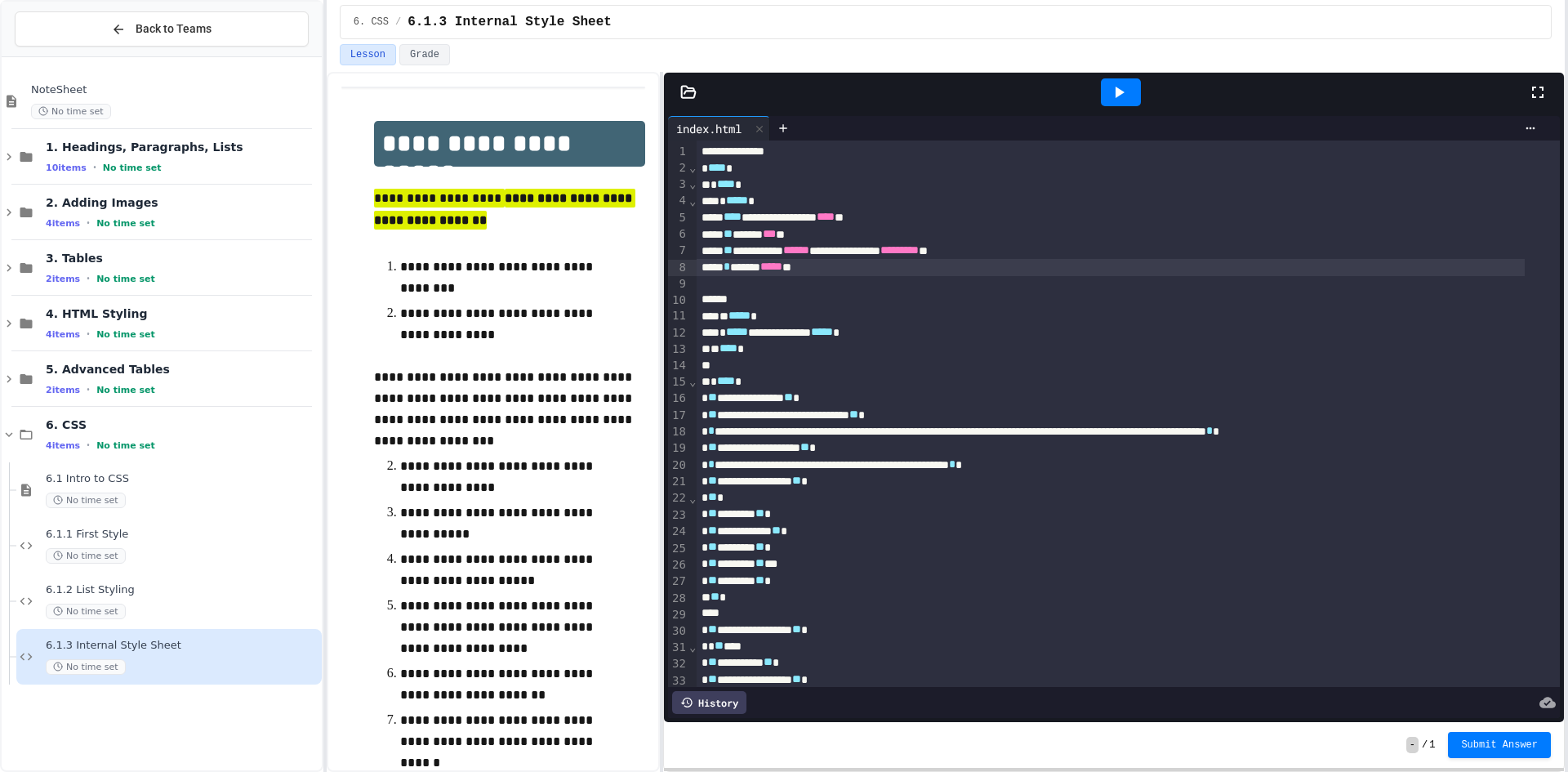
click at [816, 263] on div "* ******* ***** **" at bounding box center [1110, 267] width 828 height 16
click at [817, 267] on div "* ******* ***** **" at bounding box center [1110, 267] width 828 height 16
click at [1118, 81] on div at bounding box center [1120, 92] width 40 height 28
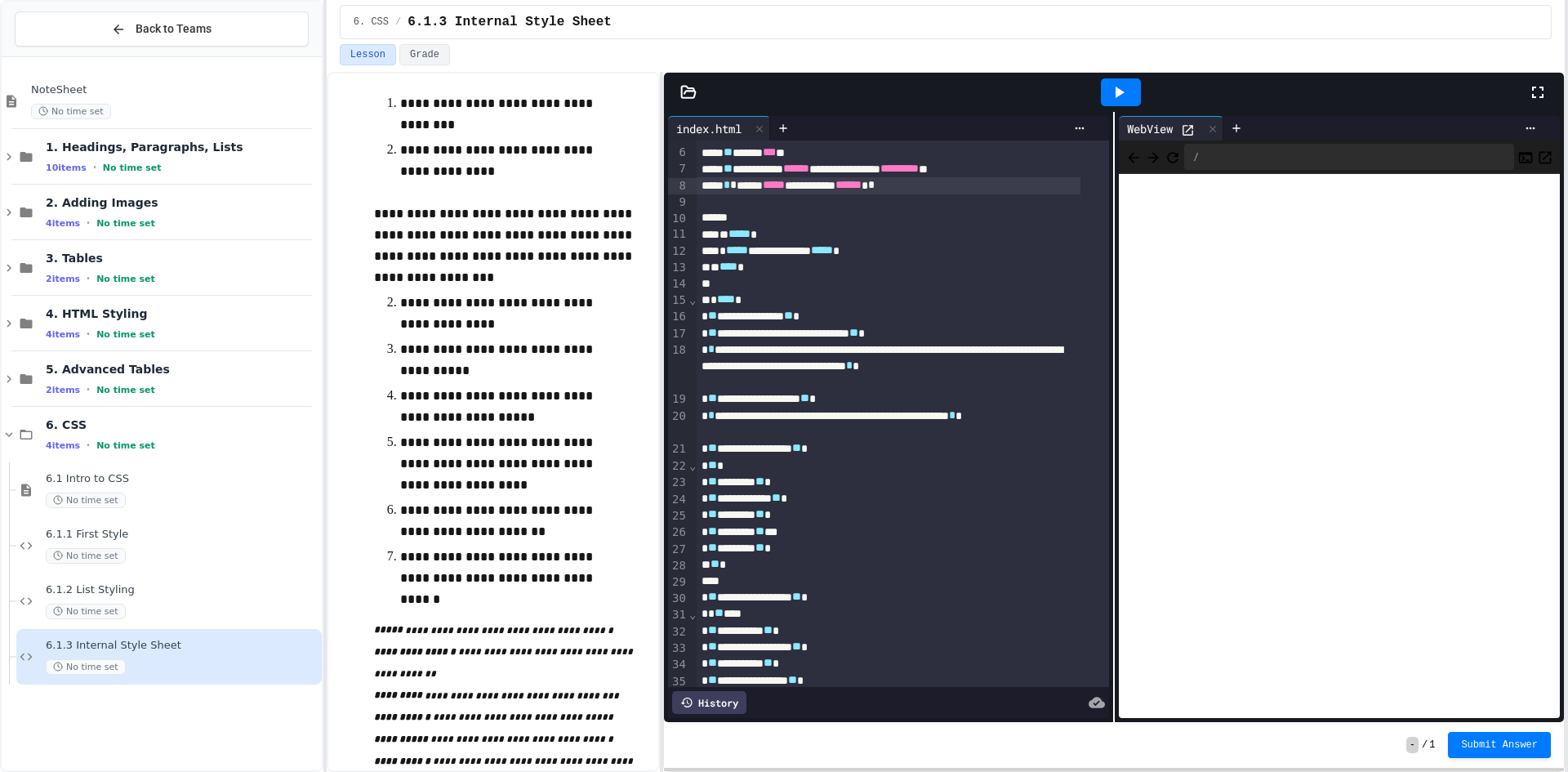
scroll to position [245, 0]
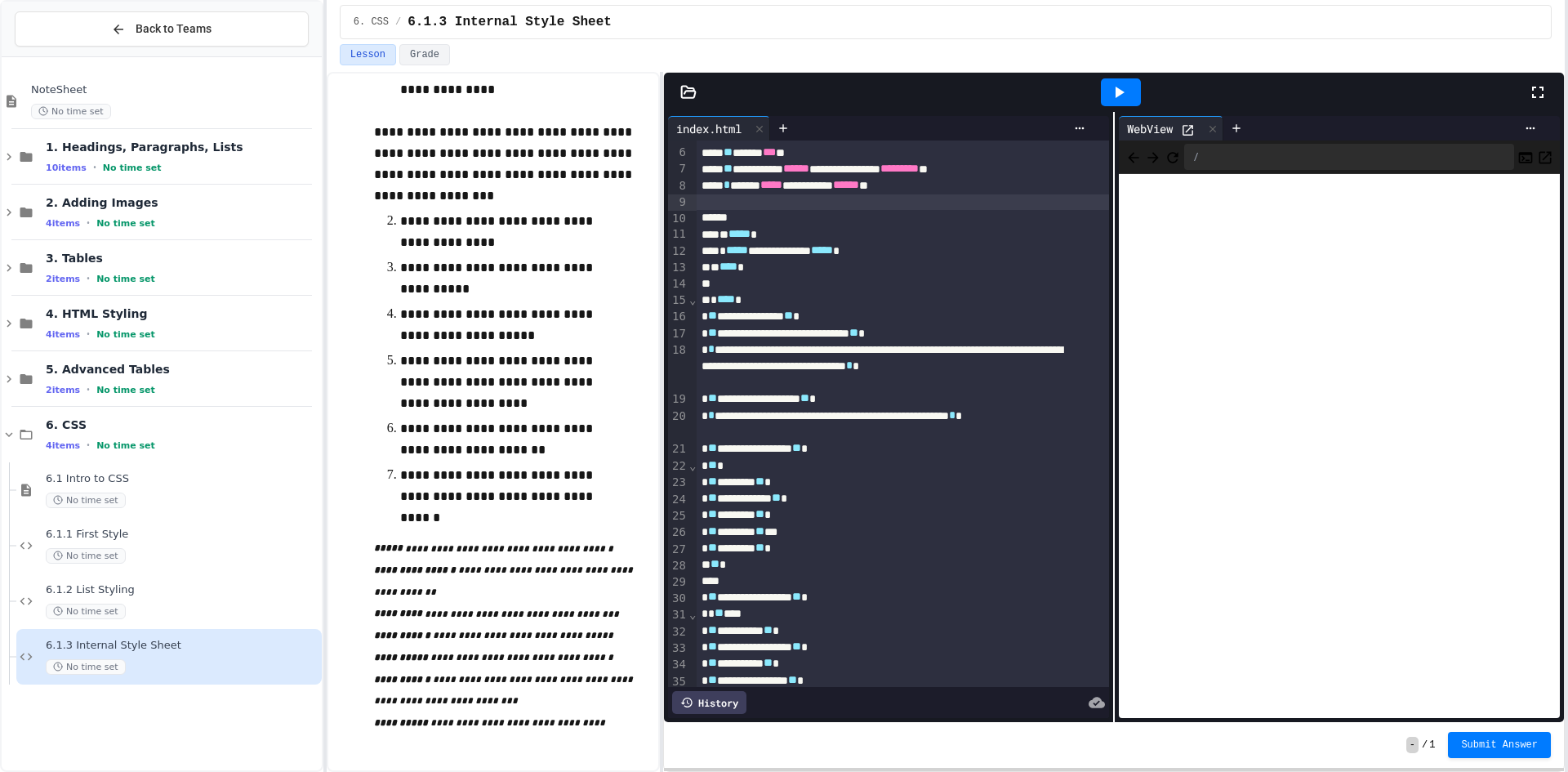
click at [740, 209] on div at bounding box center [902, 202] width 412 height 16
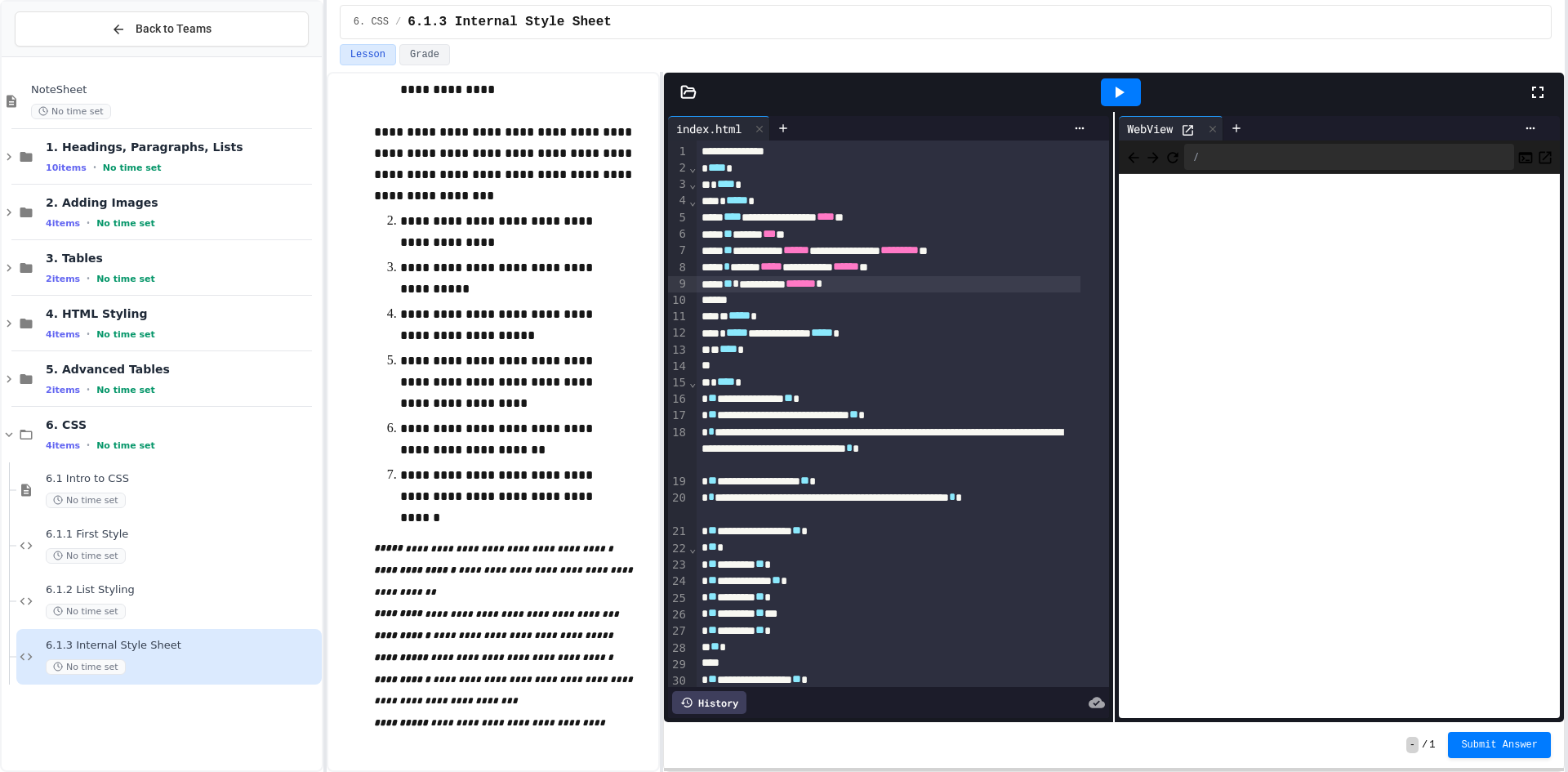
click at [1135, 99] on div at bounding box center [1120, 92] width 40 height 28
click at [1114, 81] on div at bounding box center [1120, 92] width 40 height 28
click at [747, 303] on div at bounding box center [888, 300] width 383 height 16
click at [728, 295] on div at bounding box center [888, 300] width 383 height 16
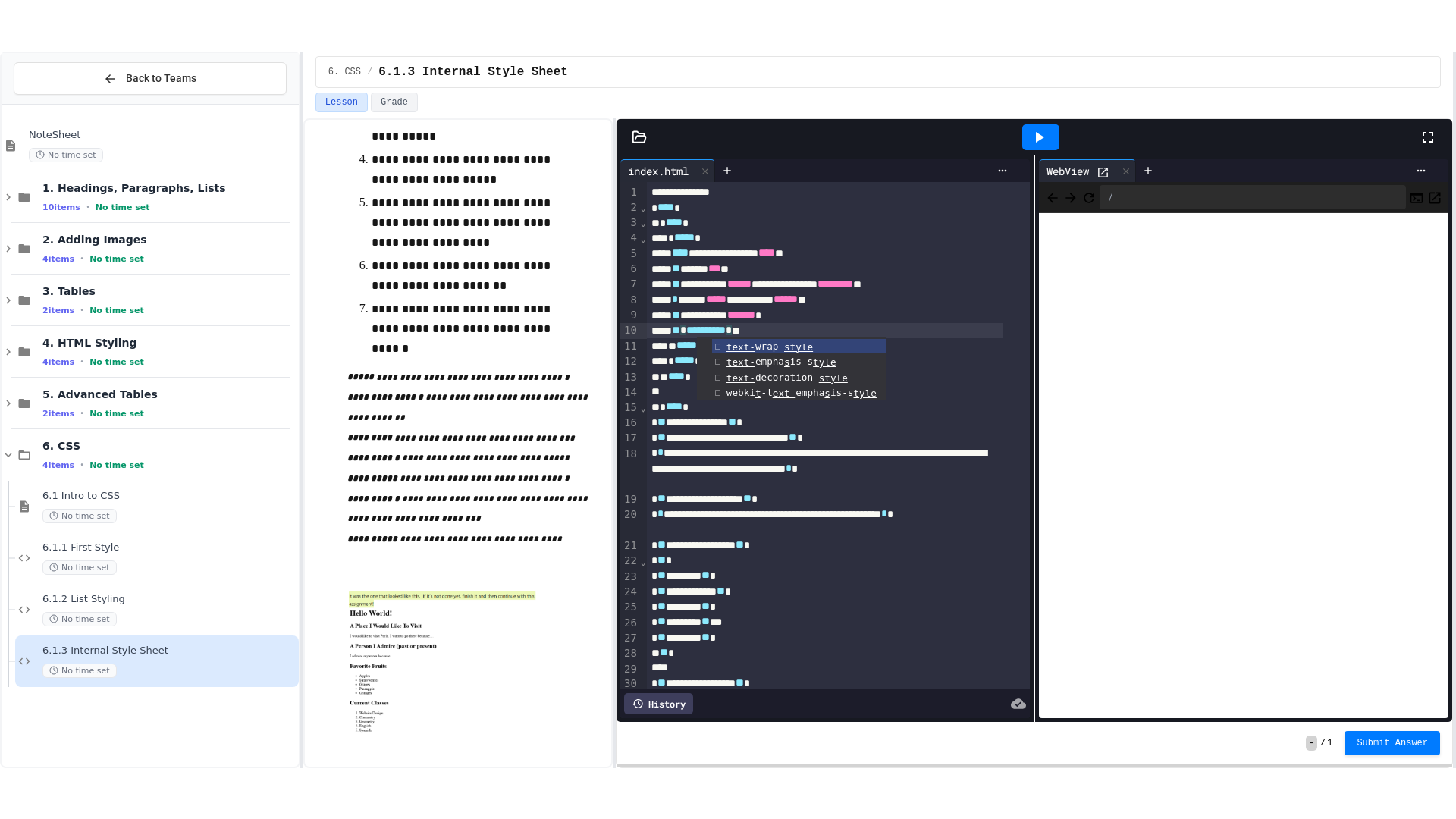
scroll to position [441, 0]
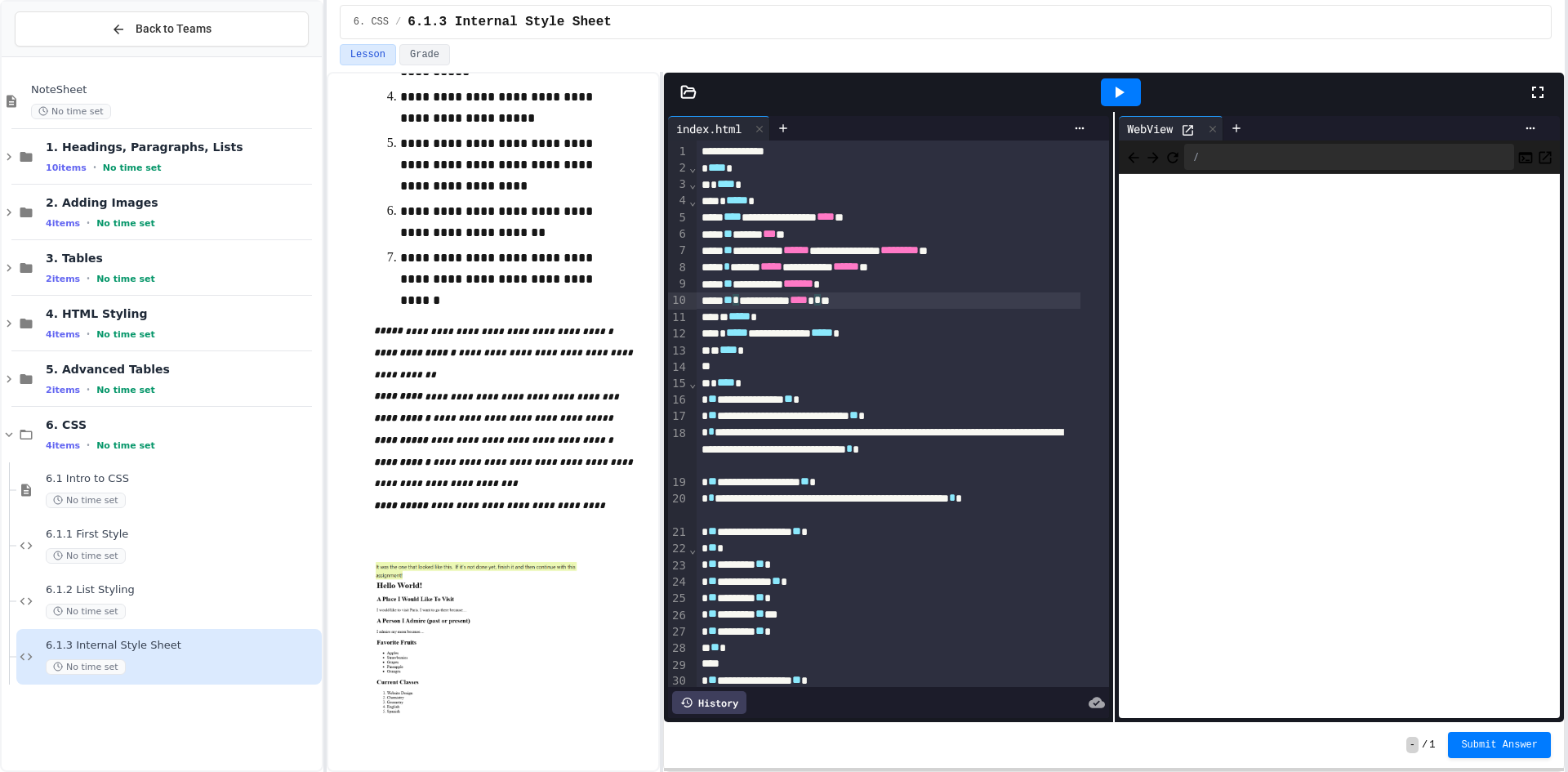
click at [1115, 89] on icon at bounding box center [1120, 92] width 9 height 12
click at [1532, 85] on icon at bounding box center [1537, 91] width 19 height 19
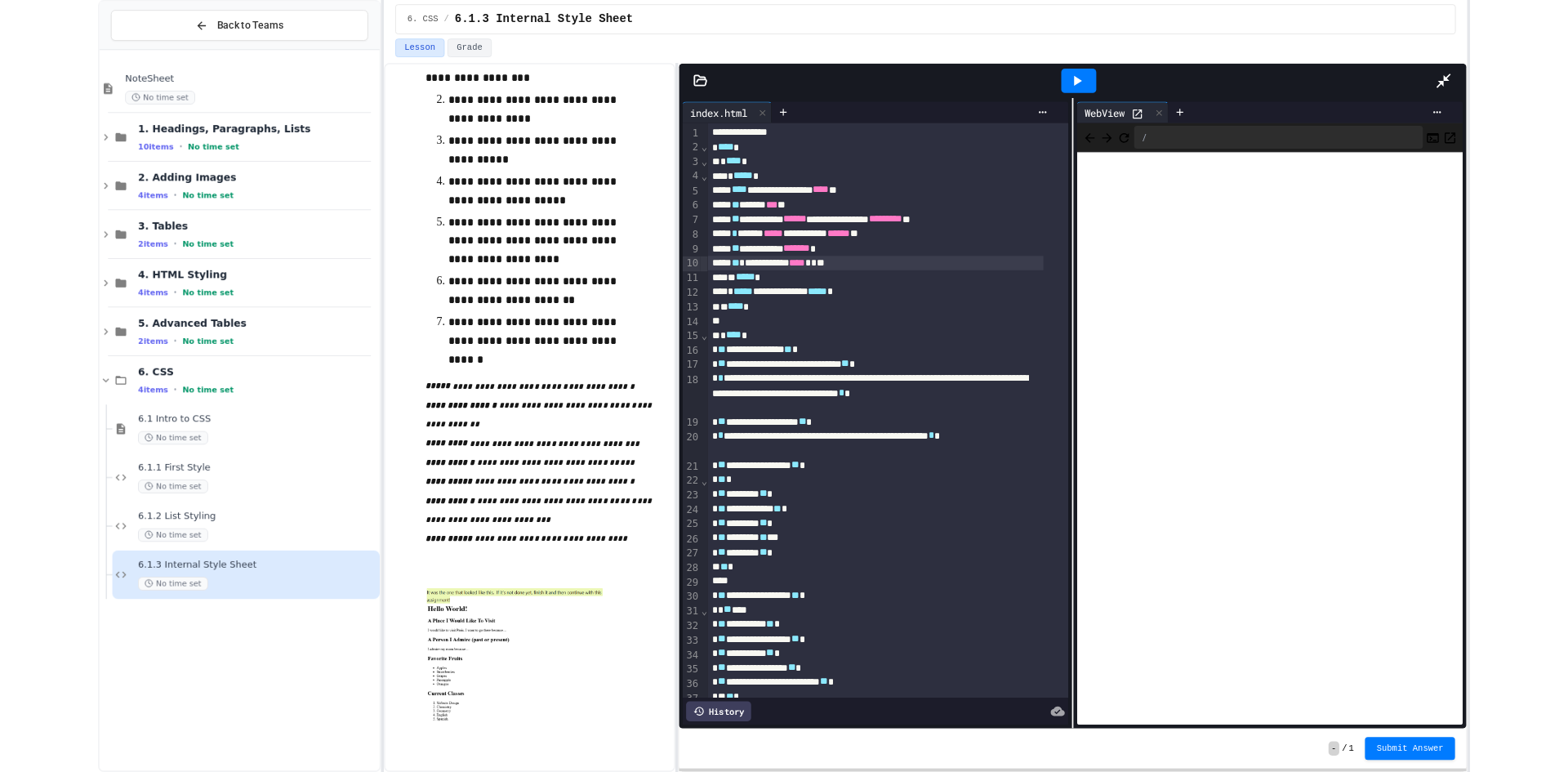
scroll to position [364, 0]
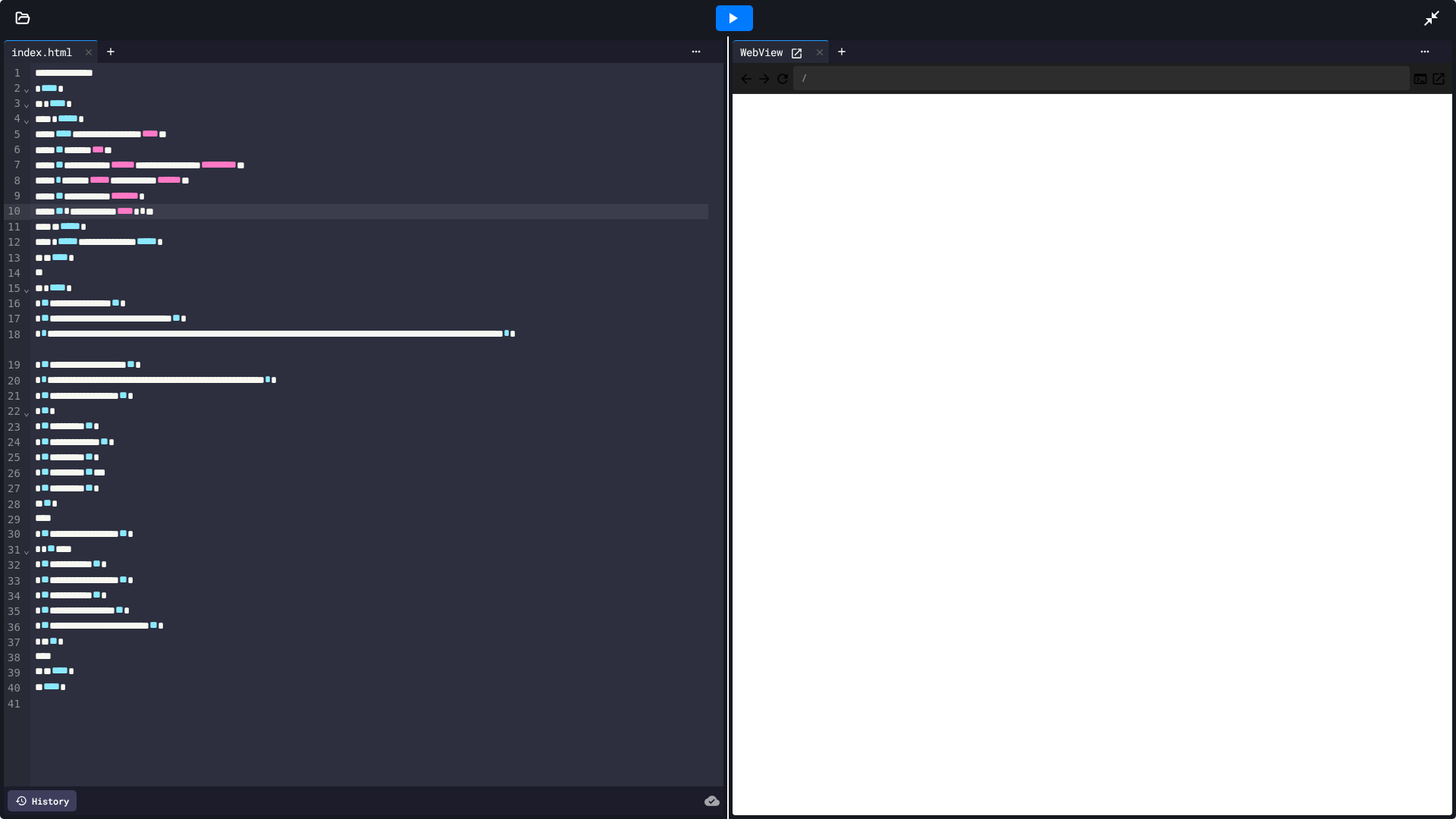
click at [1429, 10] on icon at bounding box center [1431, 18] width 18 height 18
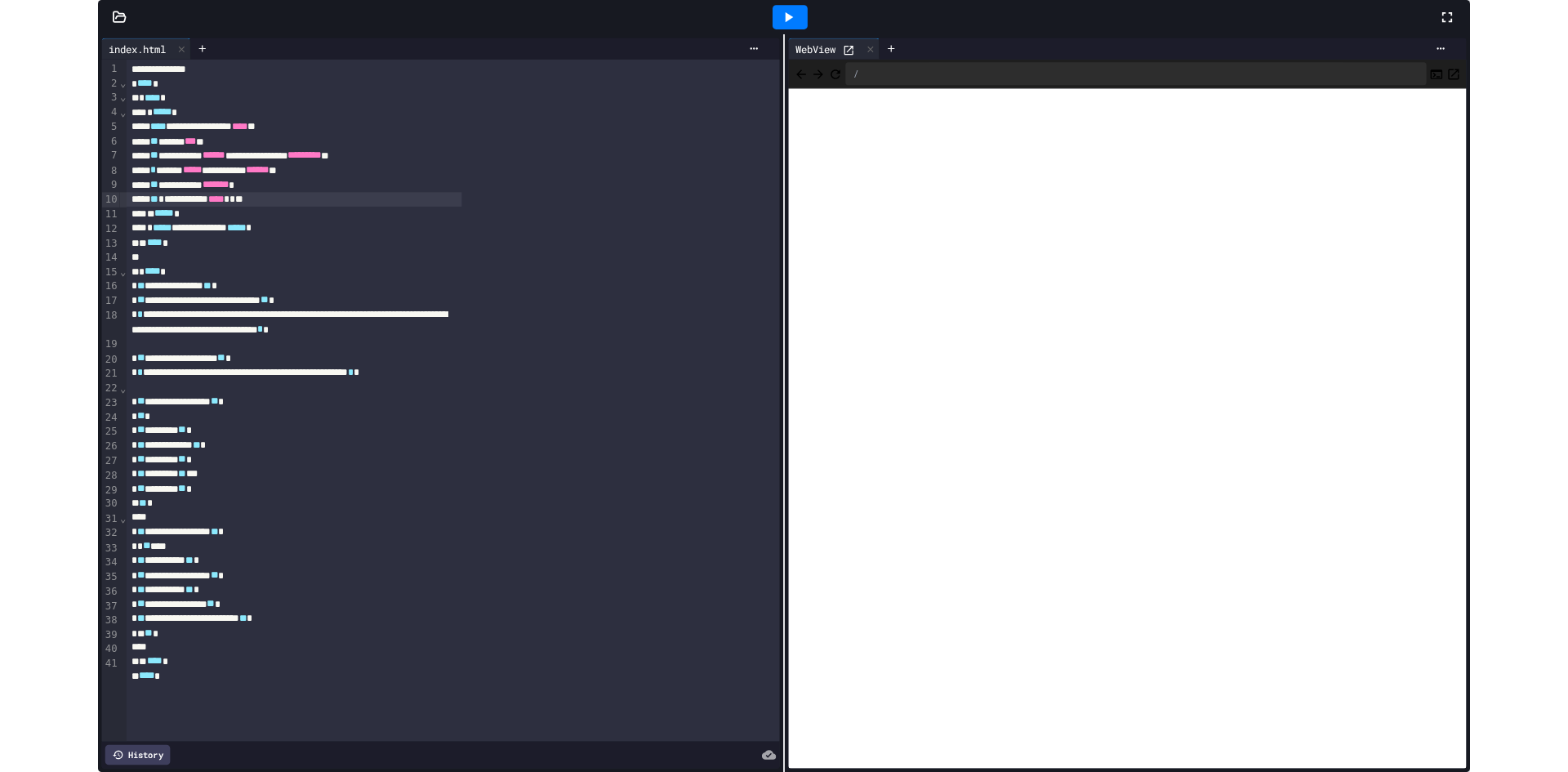
scroll to position [475, 0]
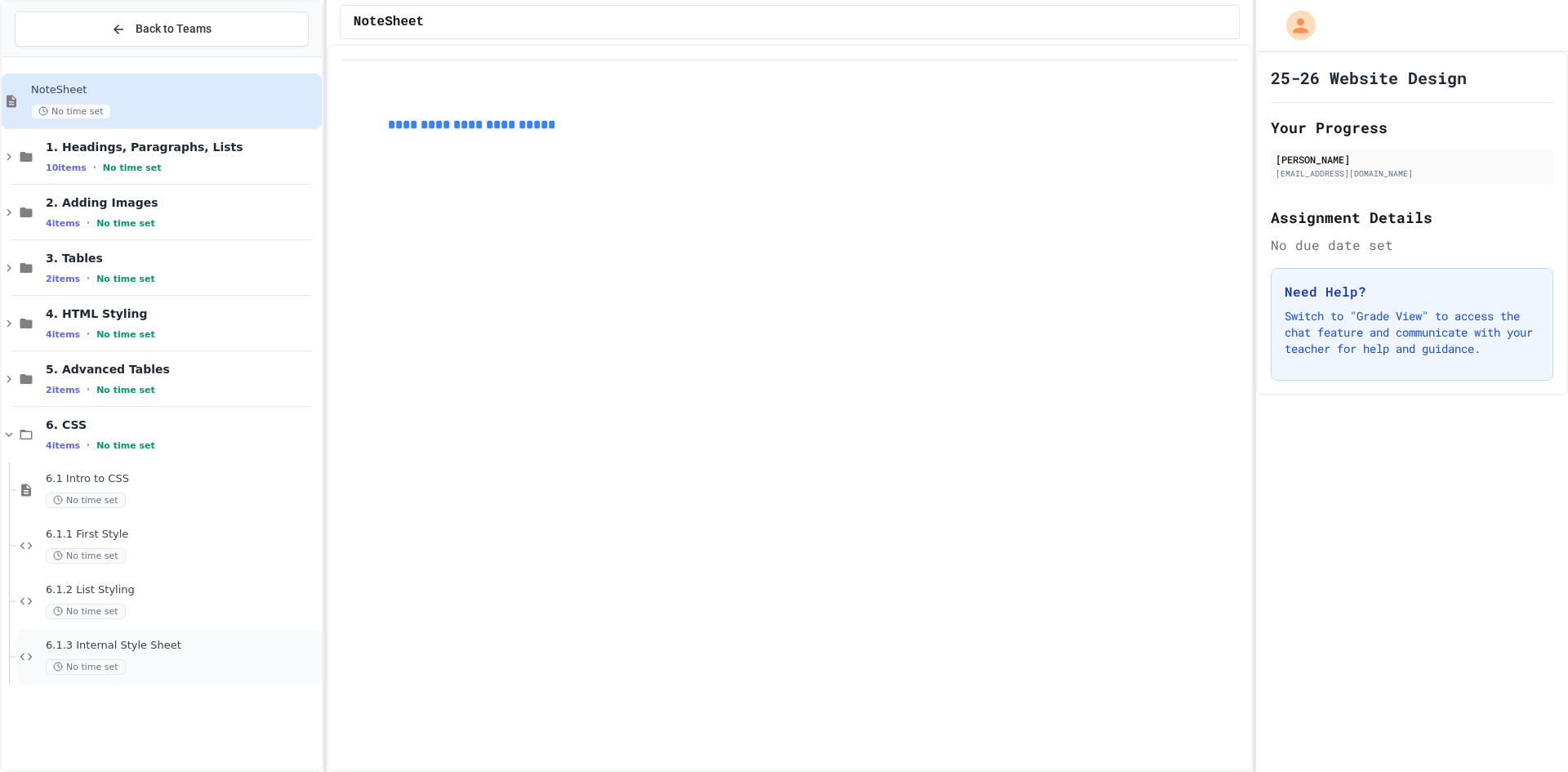
click at [152, 672] on div "No time set" at bounding box center [182, 667] width 272 height 15
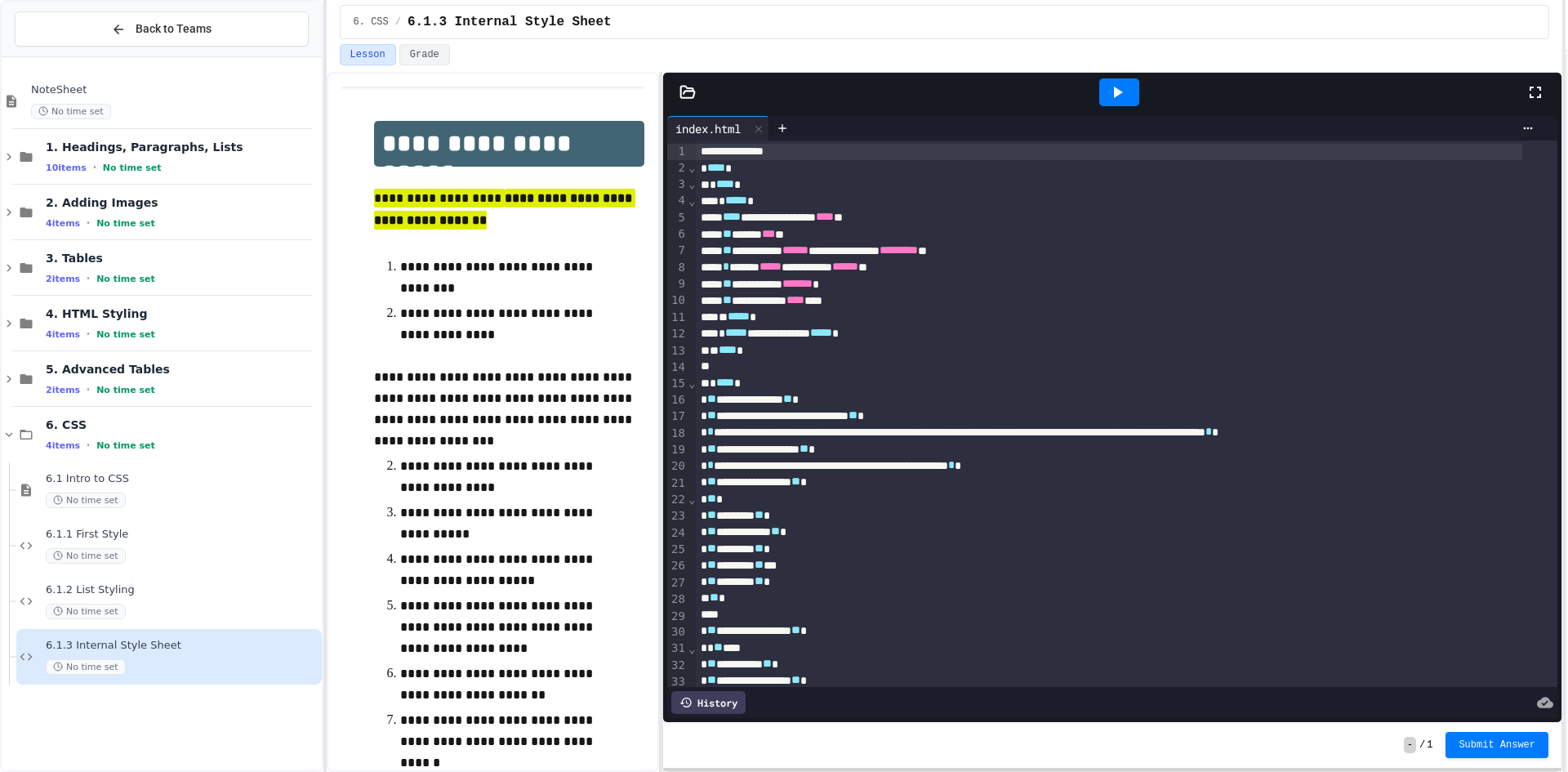
click at [1567, 175] on div "**********" at bounding box center [784, 386] width 1568 height 772
click at [1549, 84] on div at bounding box center [1543, 92] width 36 height 44
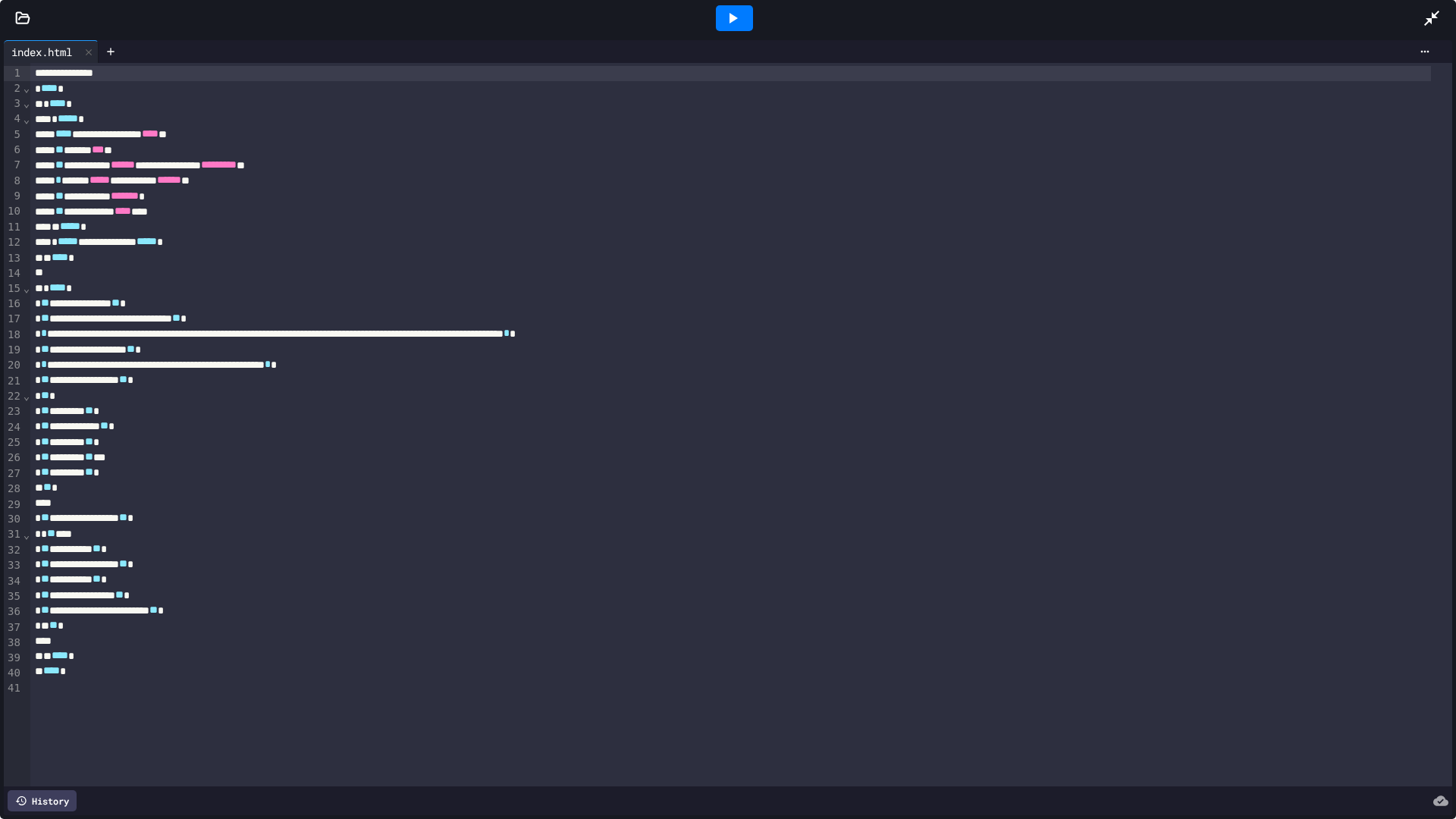
click at [735, 16] on icon at bounding box center [732, 18] width 18 height 18
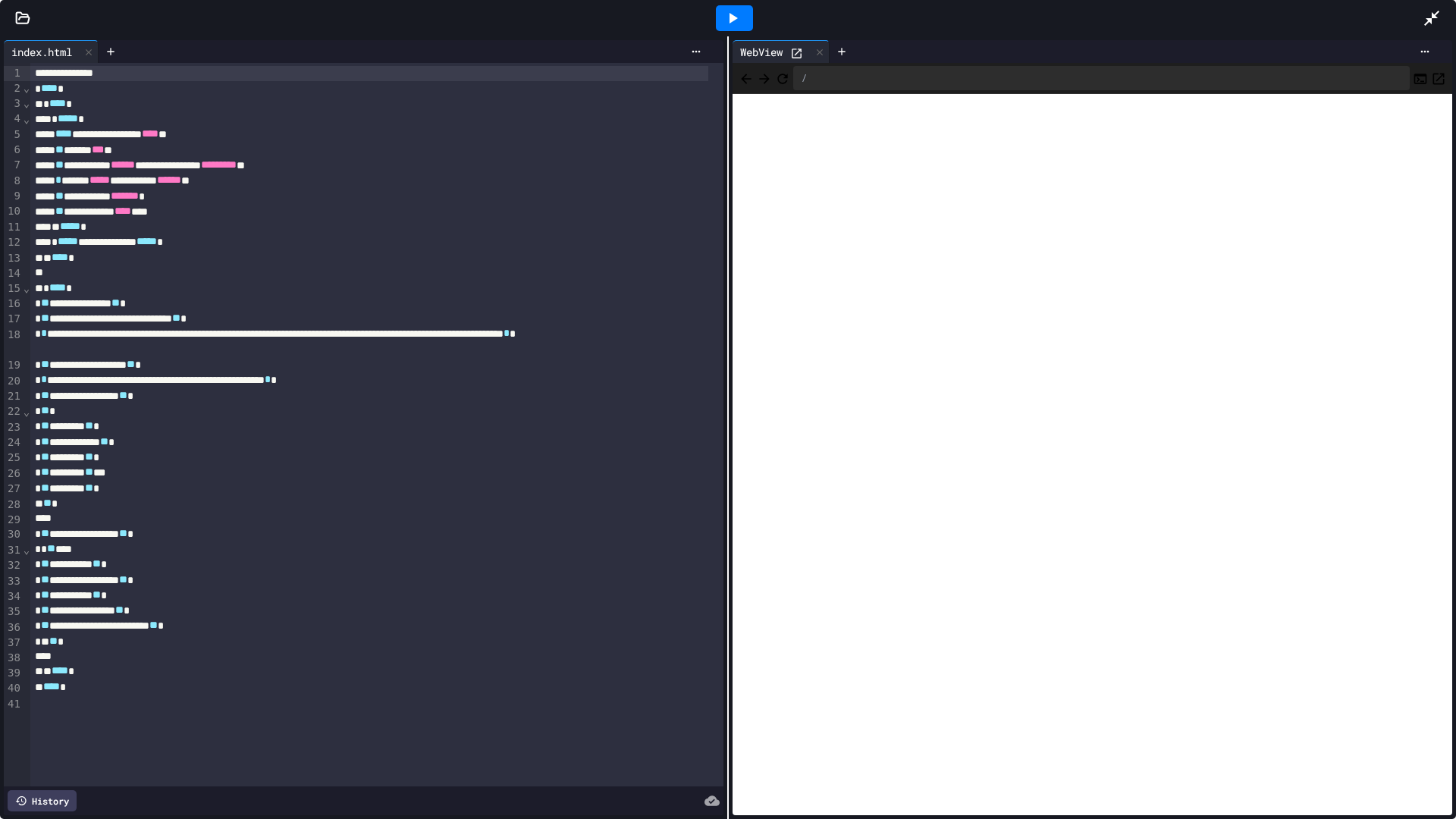
click at [1425, 9] on icon at bounding box center [1431, 18] width 18 height 18
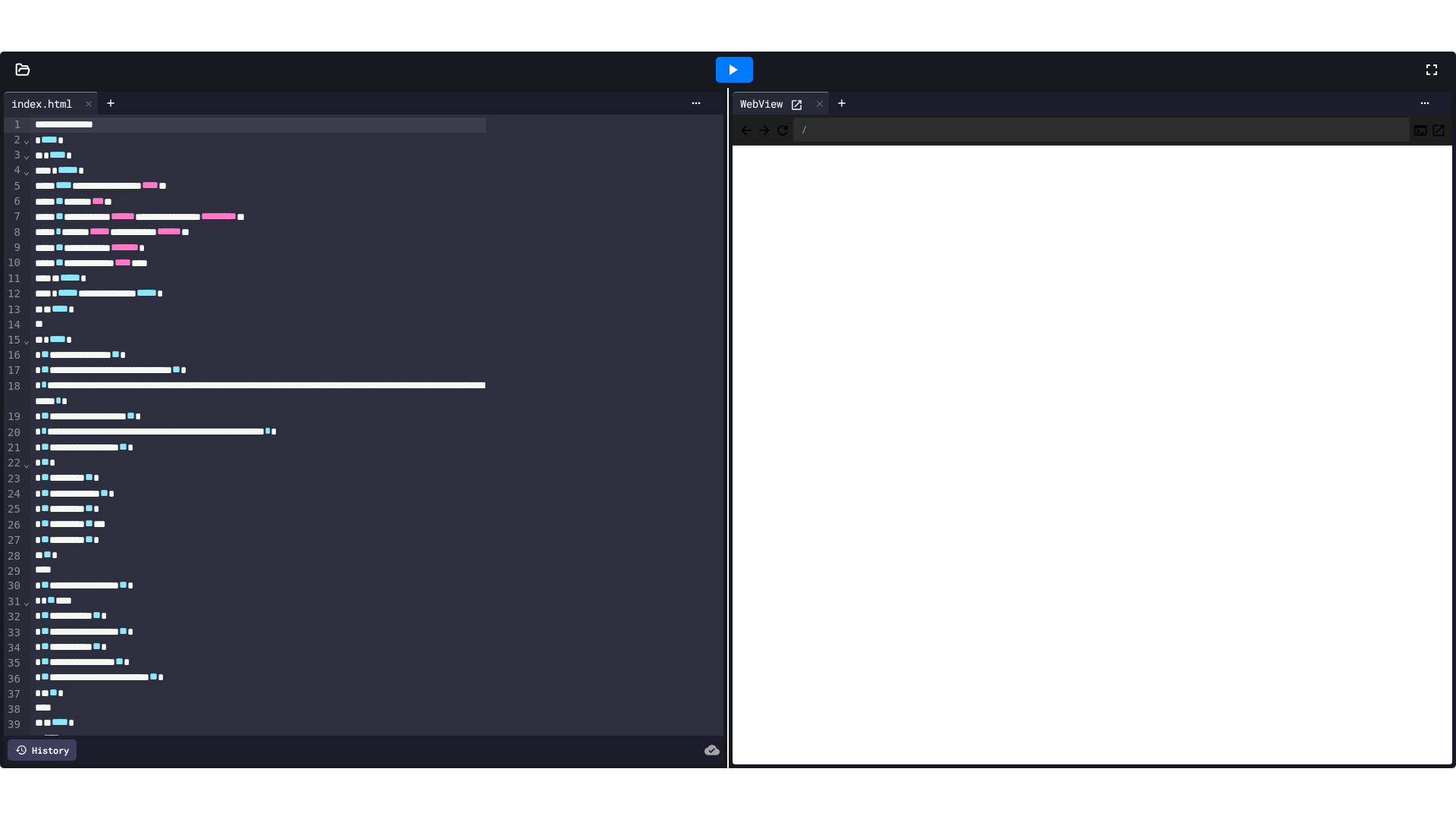
scroll to position [304, 0]
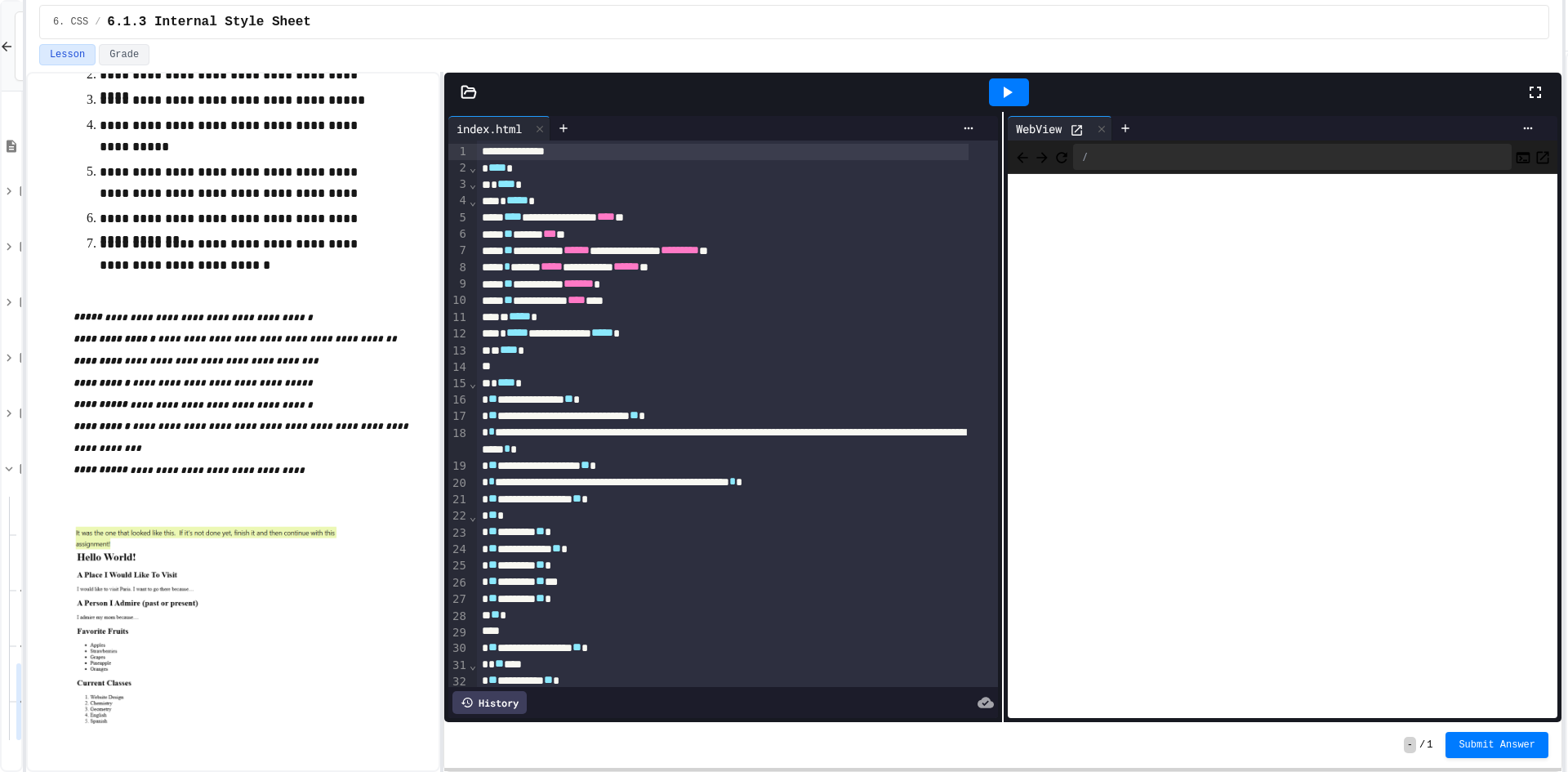
click at [19, 701] on div "**********" at bounding box center [784, 386] width 1568 height 772
click at [1543, 97] on icon at bounding box center [1535, 91] width 19 height 19
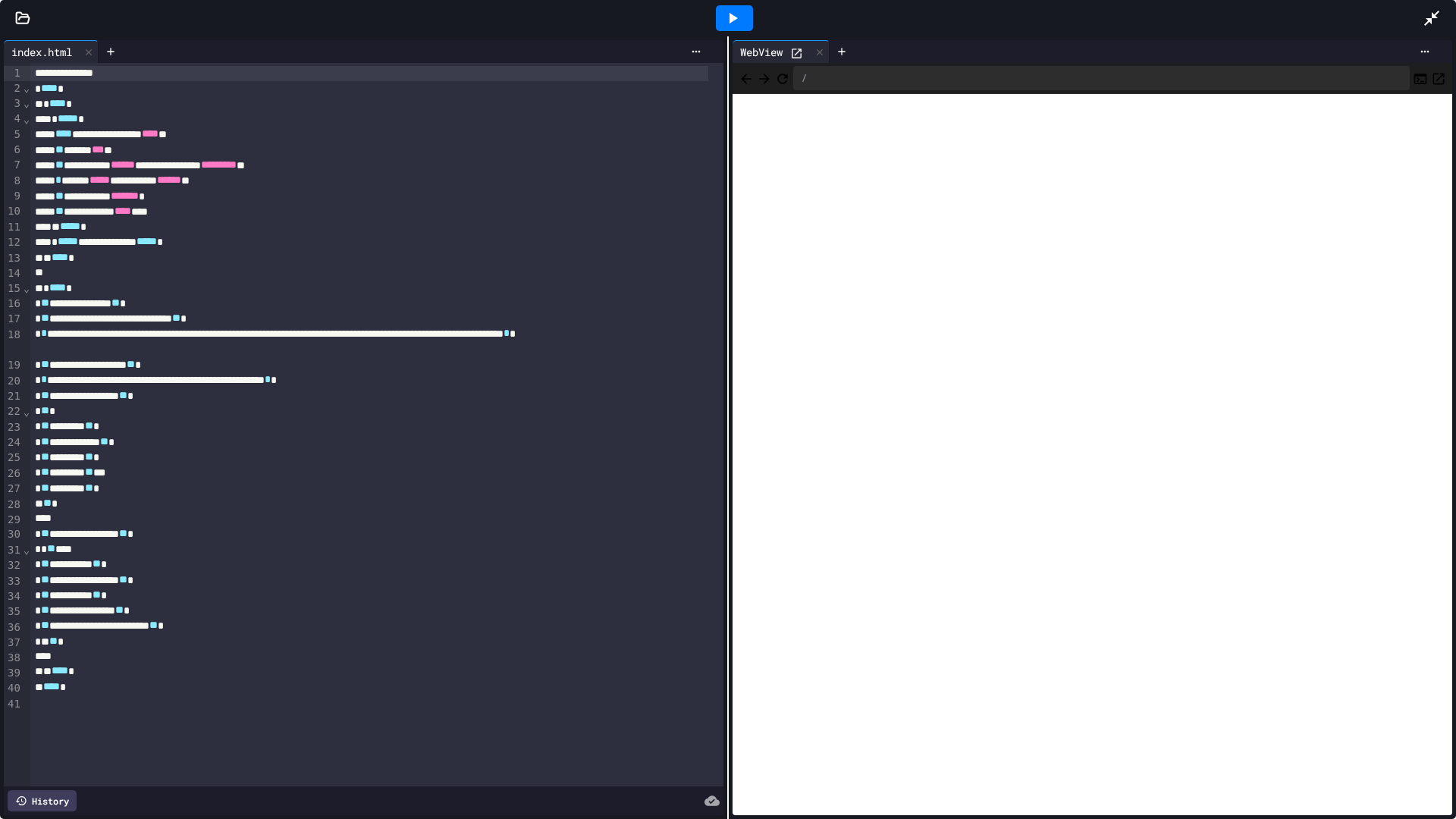
click at [1435, 18] on icon at bounding box center [1431, 18] width 15 height 15
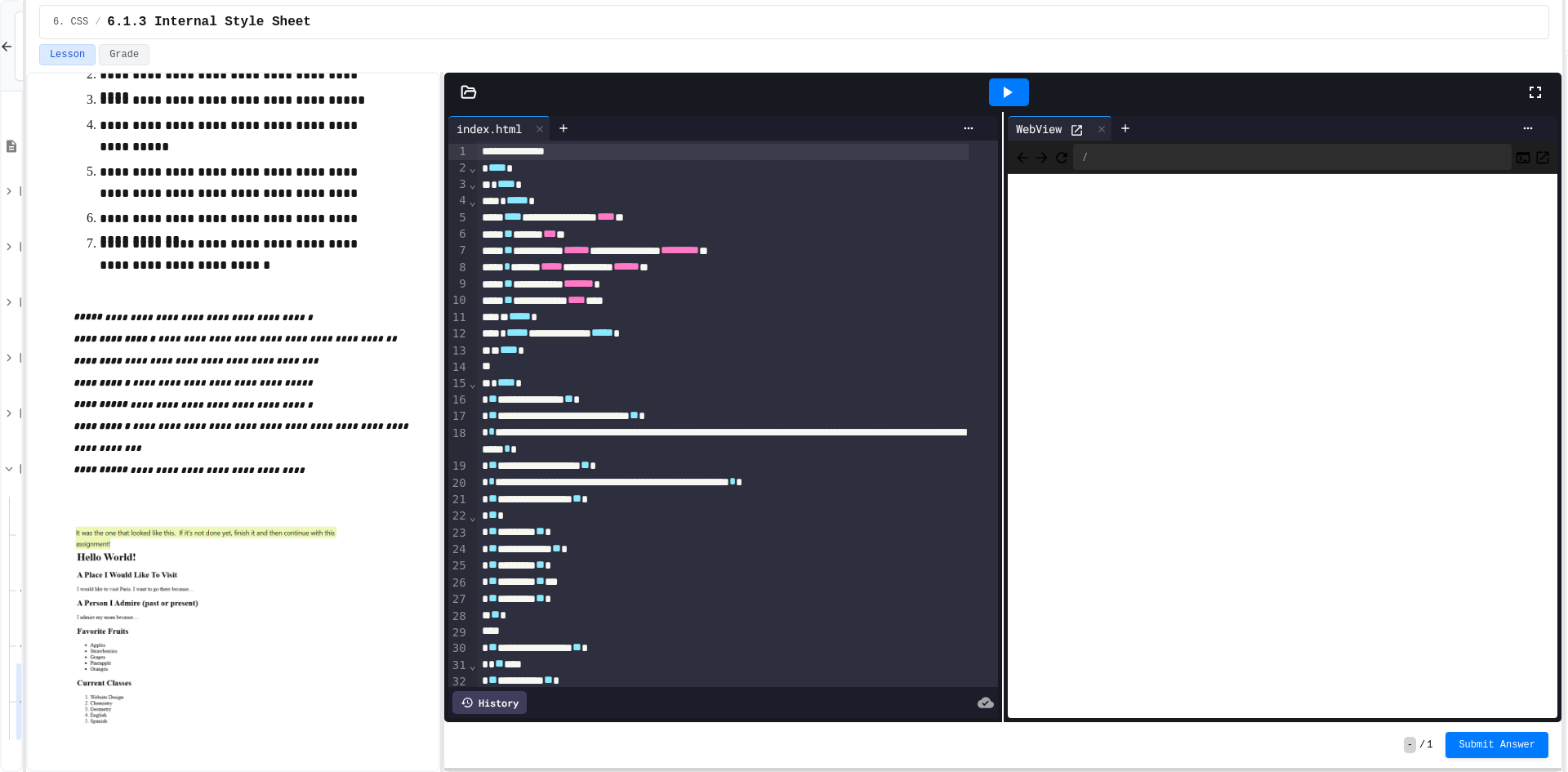
click at [555, 297] on div "**********" at bounding box center [723, 300] width 492 height 16
click at [988, 89] on div at bounding box center [1009, 92] width 57 height 44
click at [1015, 101] on icon at bounding box center [1006, 91] width 19 height 19
click at [1544, 90] on icon at bounding box center [1535, 91] width 19 height 19
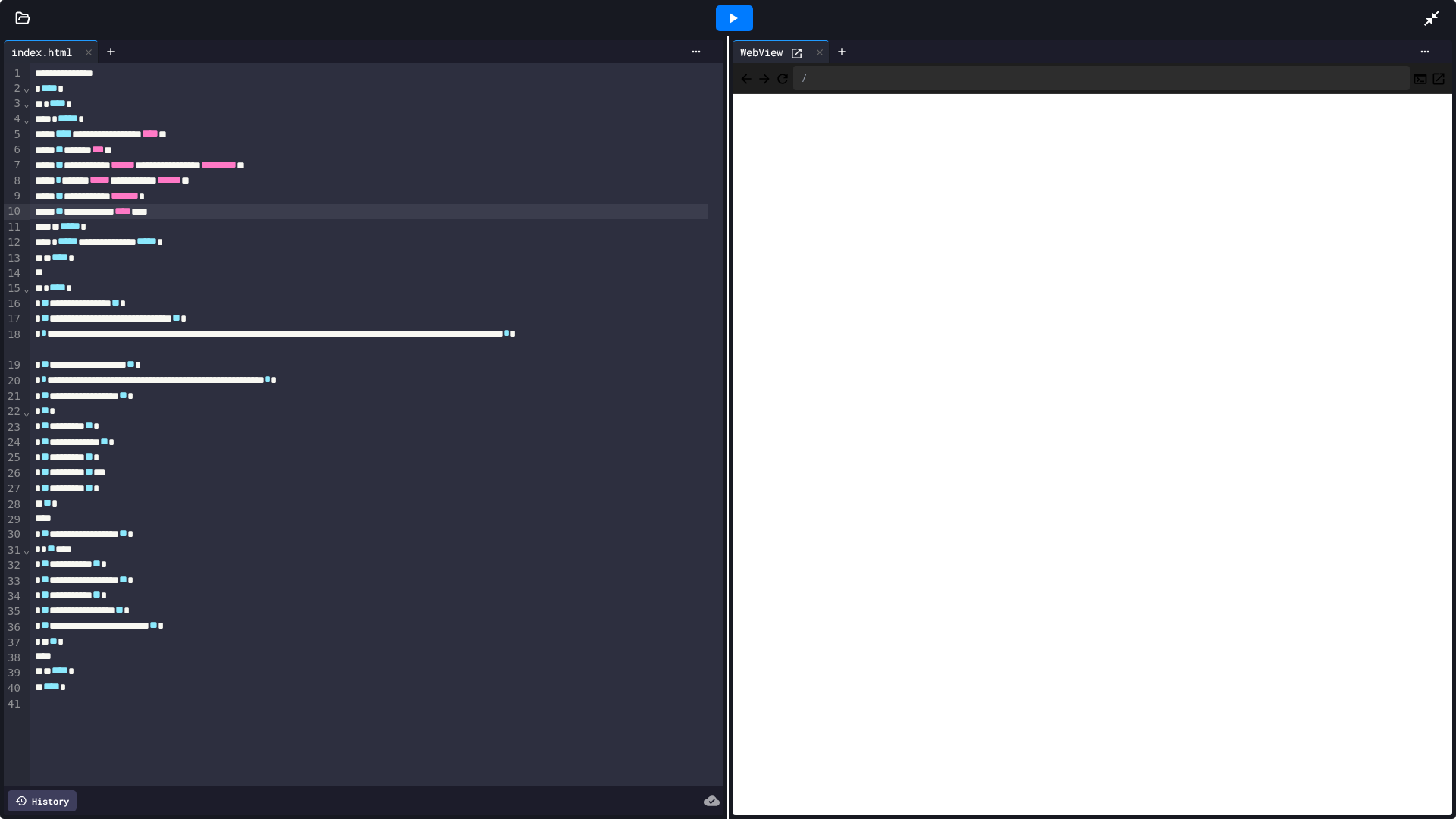
click at [1436, 14] on icon at bounding box center [1431, 18] width 15 height 15
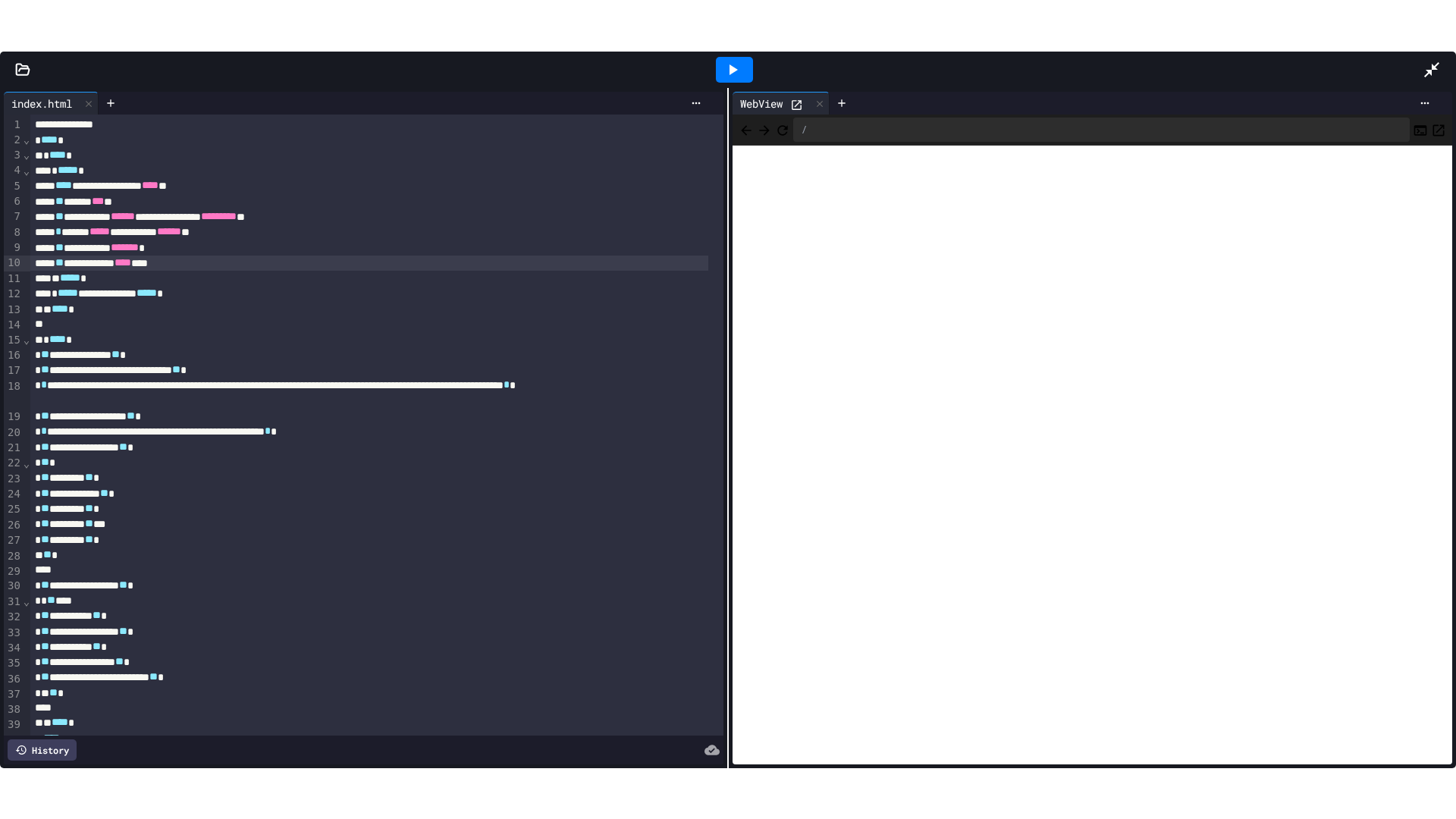
scroll to position [304, 0]
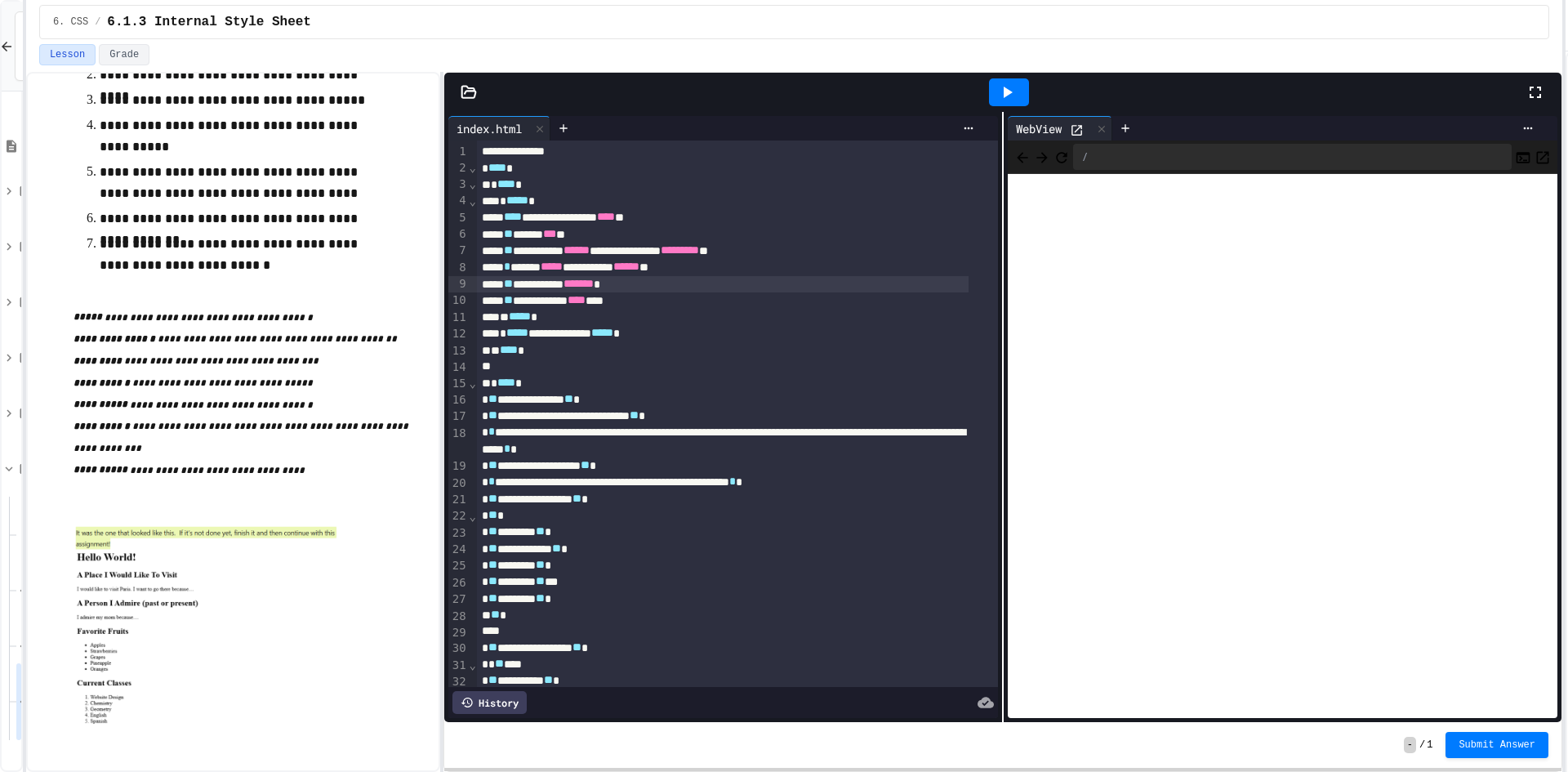
click at [593, 284] on div "**********" at bounding box center [723, 284] width 492 height 16
click at [1014, 78] on div at bounding box center [1009, 92] width 57 height 44
click at [1017, 85] on div at bounding box center [1009, 92] width 40 height 28
click at [662, 268] on div "**********" at bounding box center [723, 267] width 492 height 16
click at [1020, 102] on div at bounding box center [1009, 92] width 40 height 28
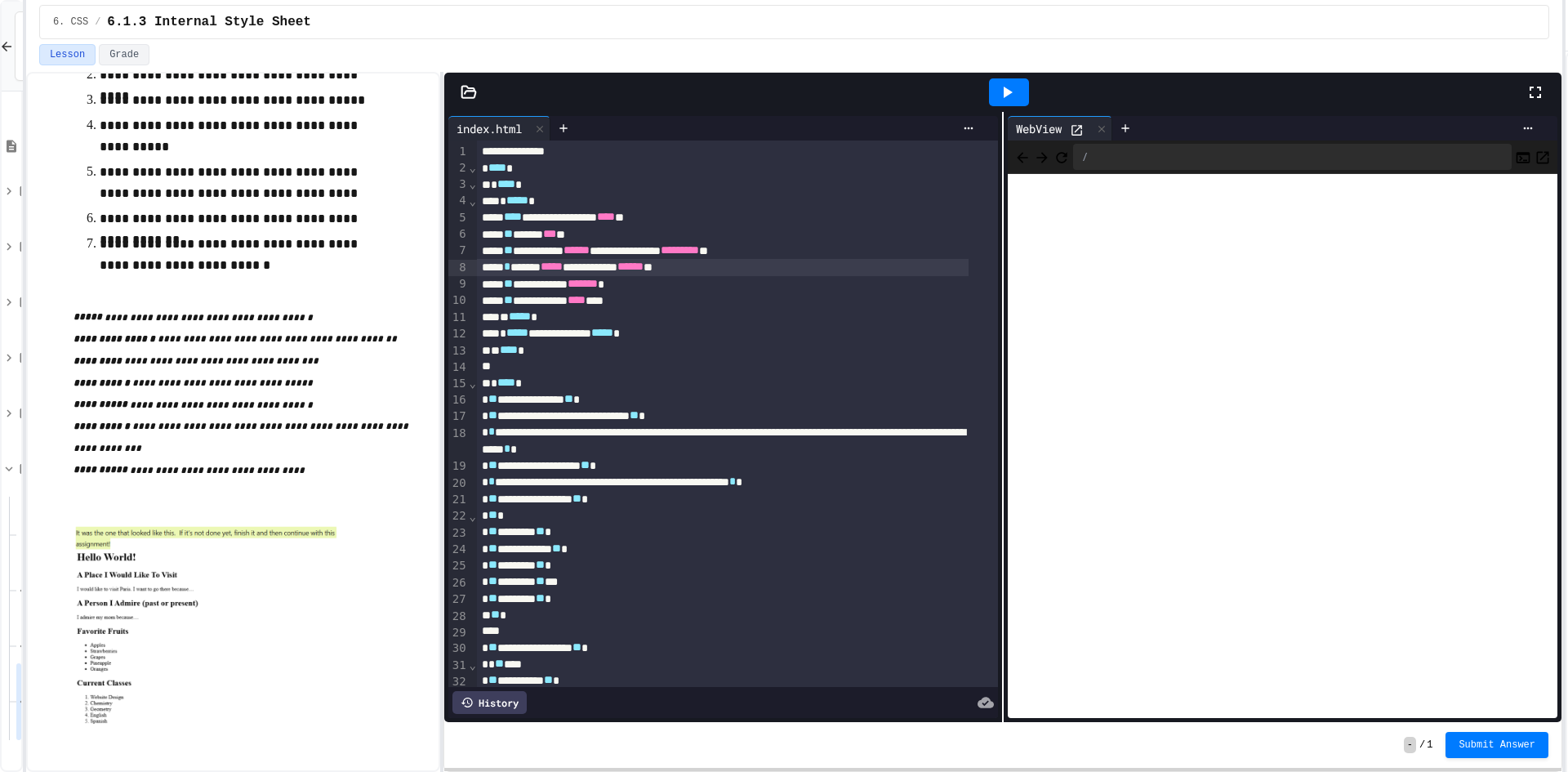
click at [1020, 91] on div at bounding box center [1009, 92] width 40 height 28
click at [1543, 90] on icon at bounding box center [1535, 91] width 19 height 19
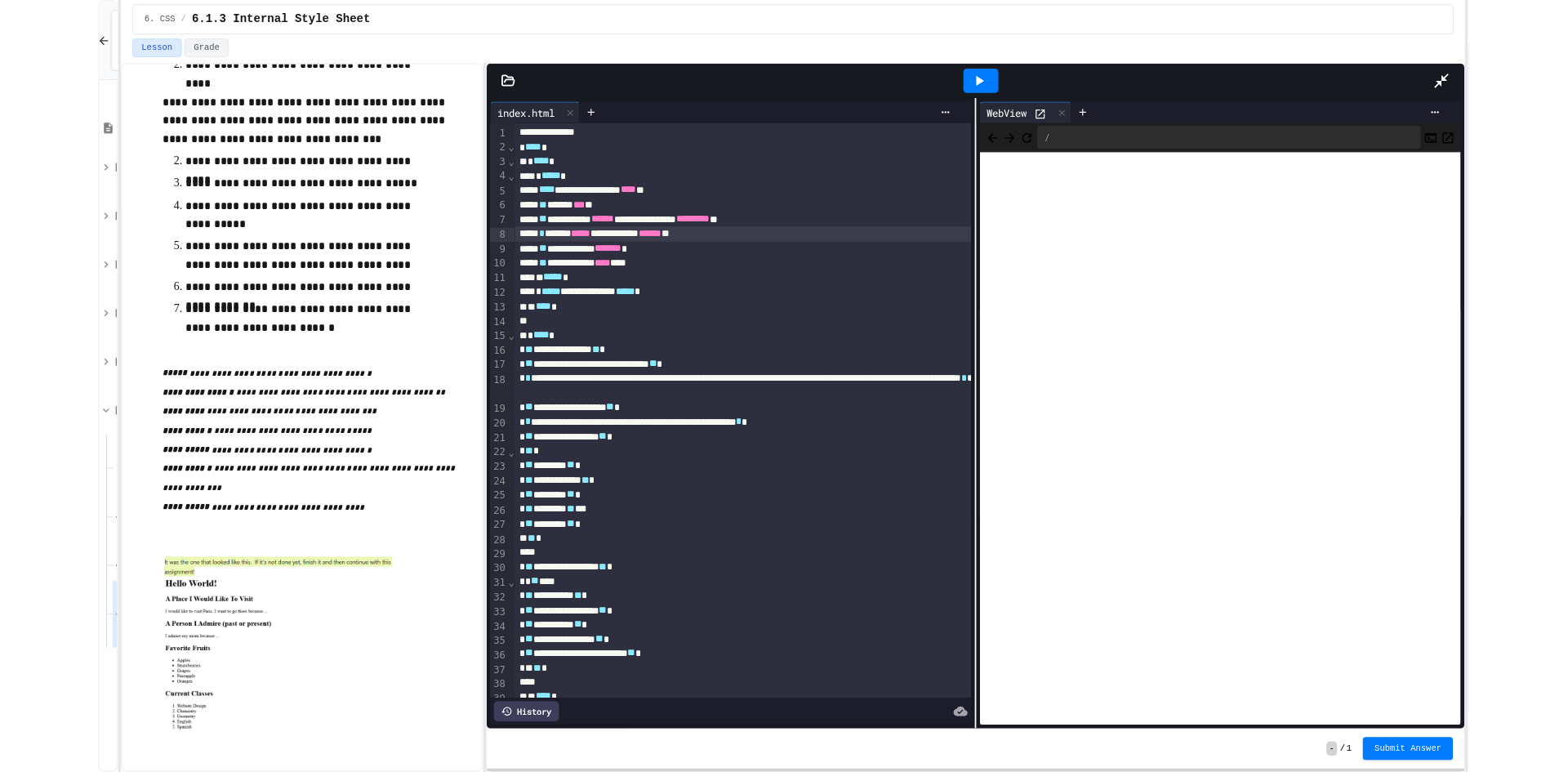
scroll to position [218, 0]
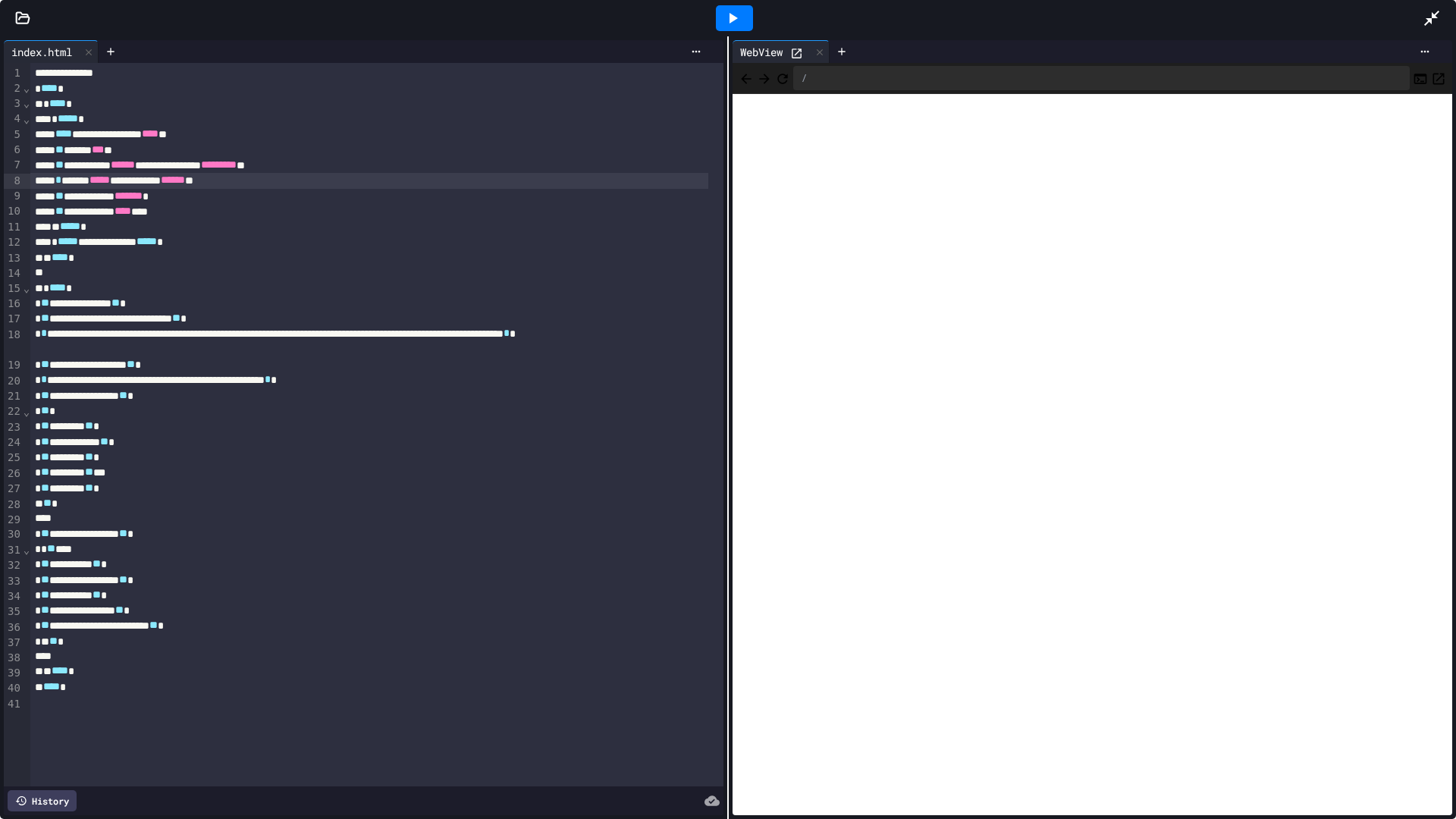
click at [1439, 25] on icon at bounding box center [1431, 18] width 18 height 18
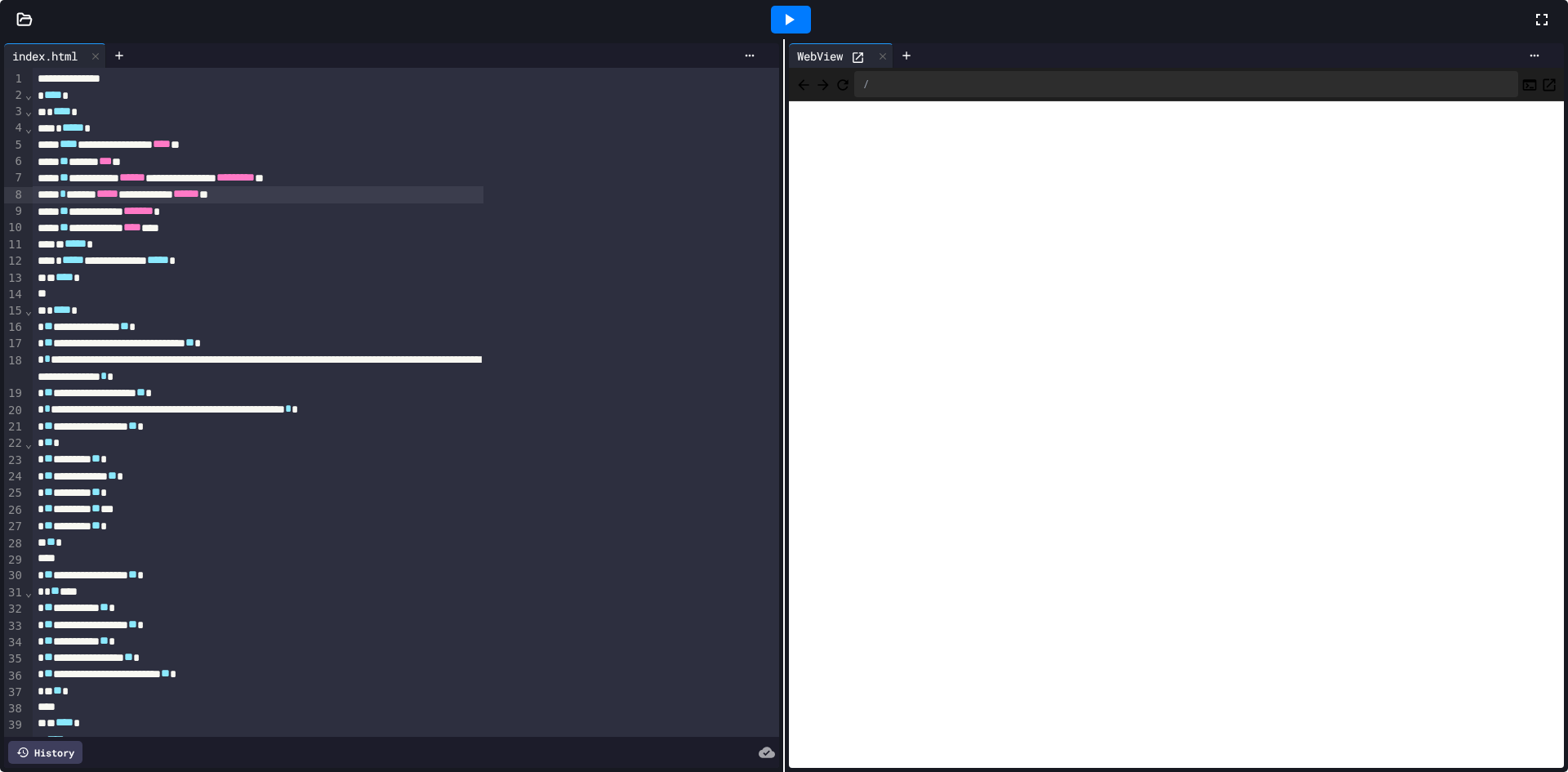
scroll to position [442, 0]
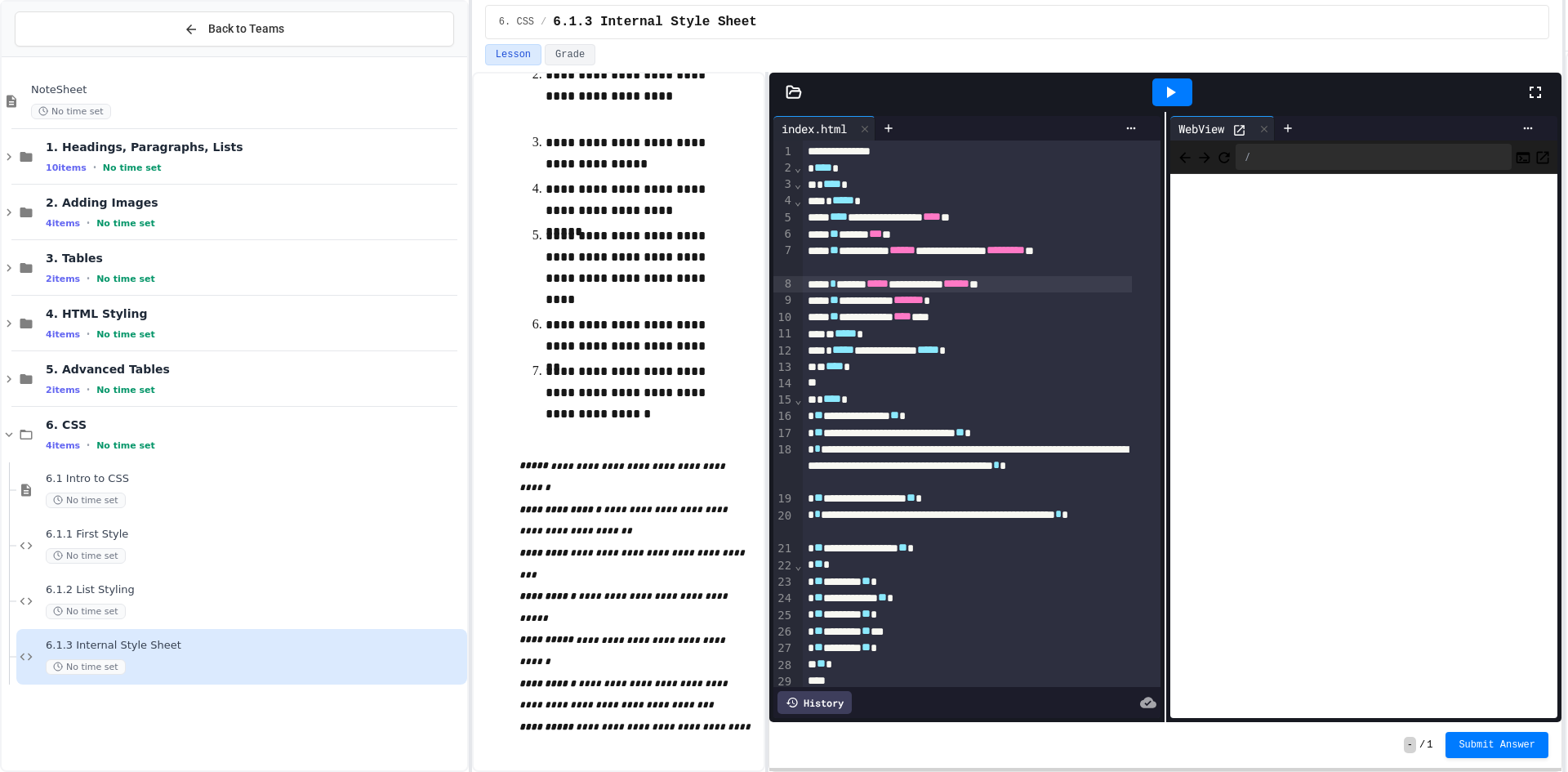
click at [475, 213] on div "**********" at bounding box center [784, 386] width 1568 height 772
click at [1499, 736] on button "Submit Answer" at bounding box center [1497, 743] width 103 height 26
